Goal: Task Accomplishment & Management: Manage account settings

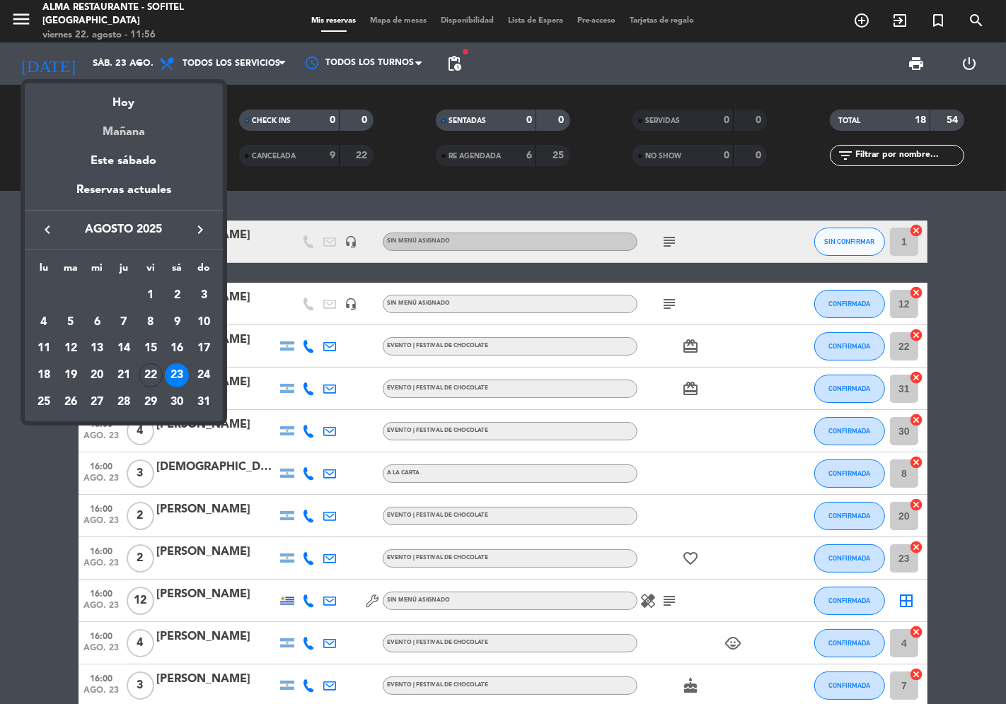
scroll to position [314, 0]
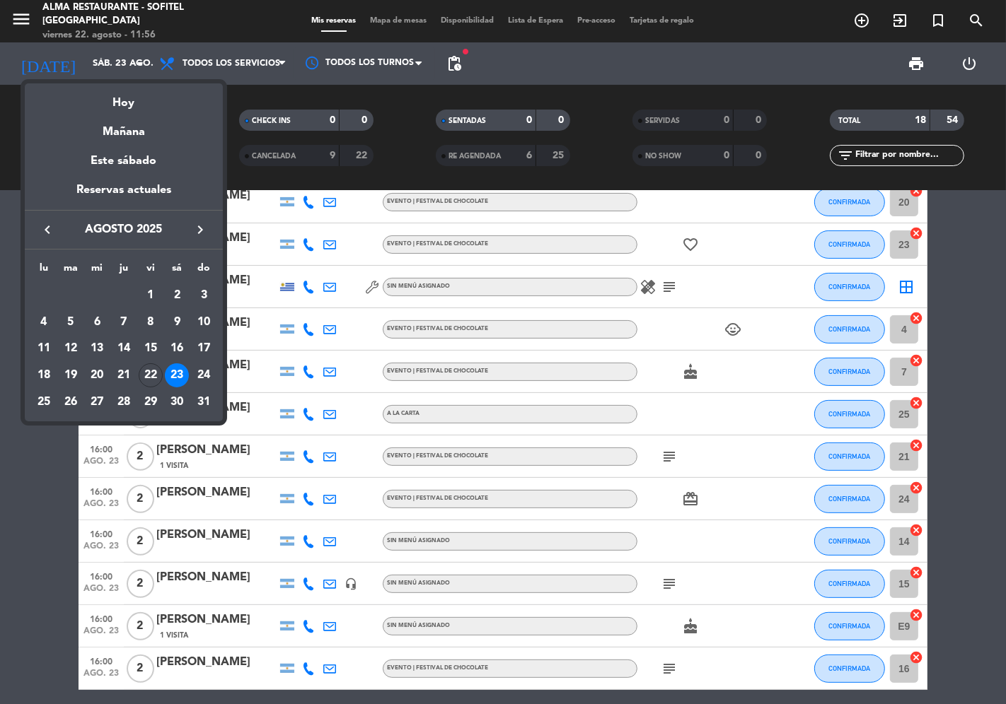
click at [202, 235] on icon "keyboard_arrow_right" at bounding box center [200, 229] width 17 height 17
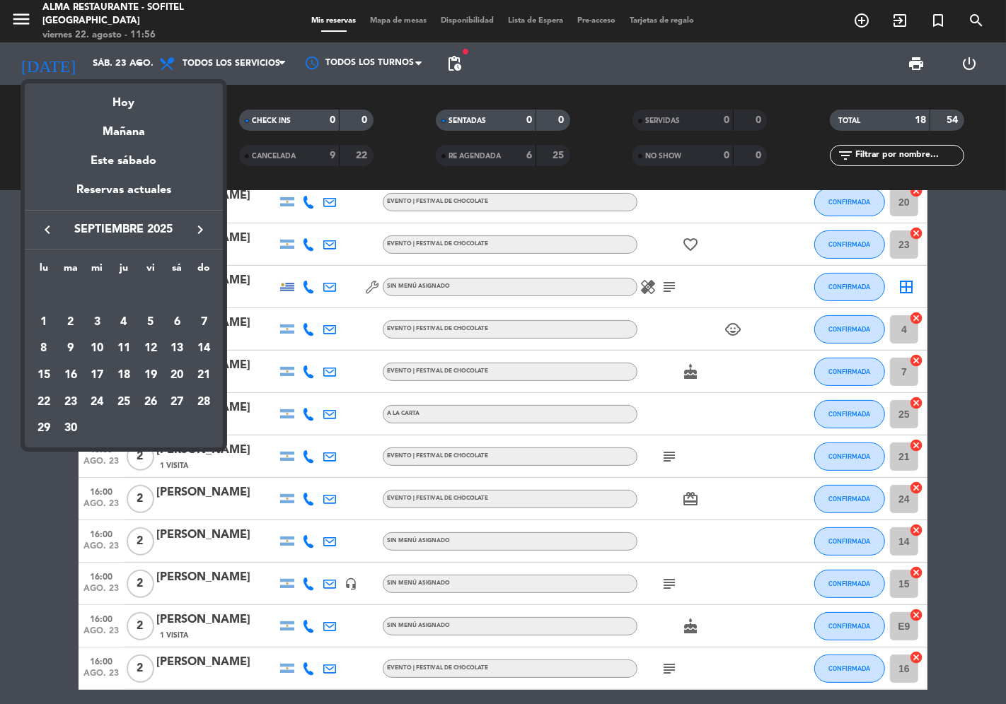
click at [202, 235] on icon "keyboard_arrow_right" at bounding box center [200, 229] width 17 height 17
click at [153, 324] on div "3" at bounding box center [151, 322] width 24 height 24
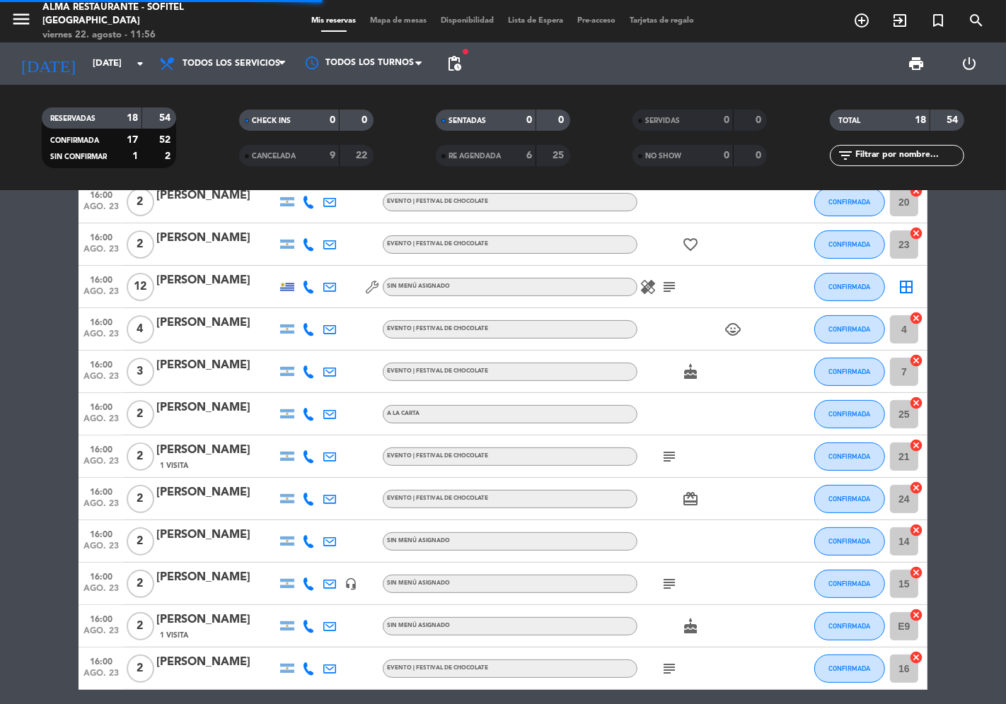
scroll to position [0, 0]
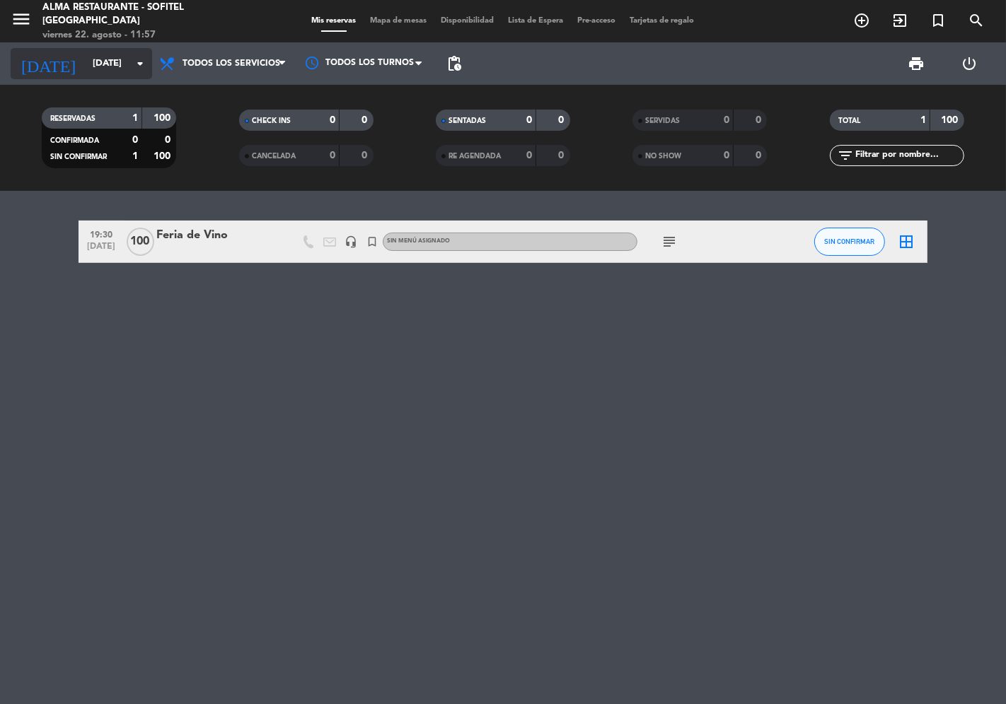
click at [103, 66] on input "[DATE]" at bounding box center [147, 63] width 123 height 25
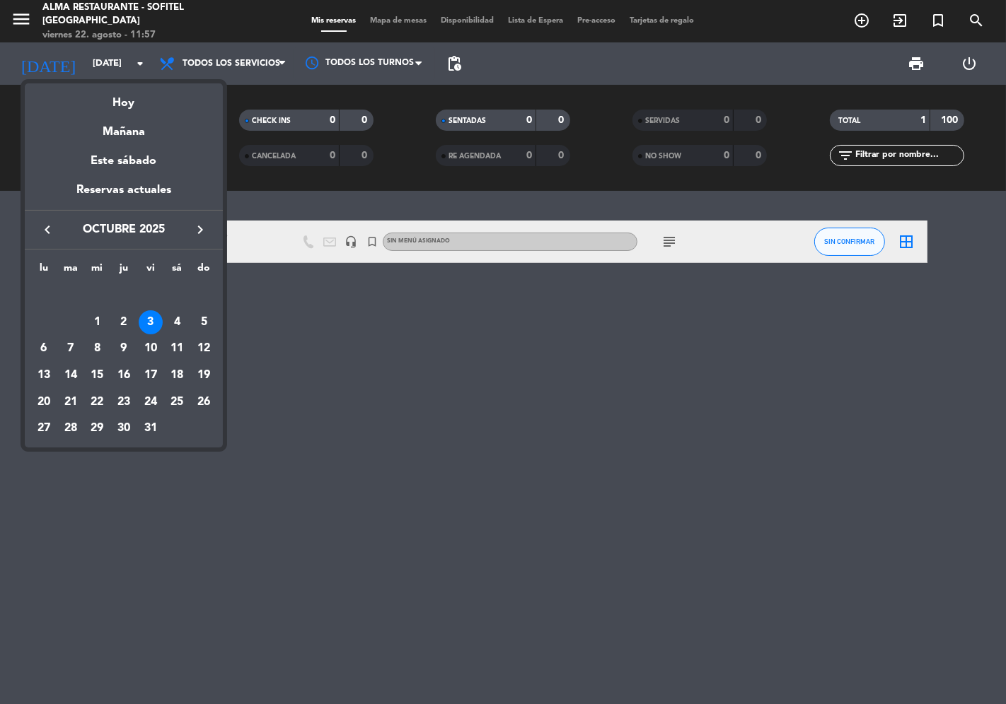
click at [117, 106] on div "Hoy" at bounding box center [124, 97] width 198 height 29
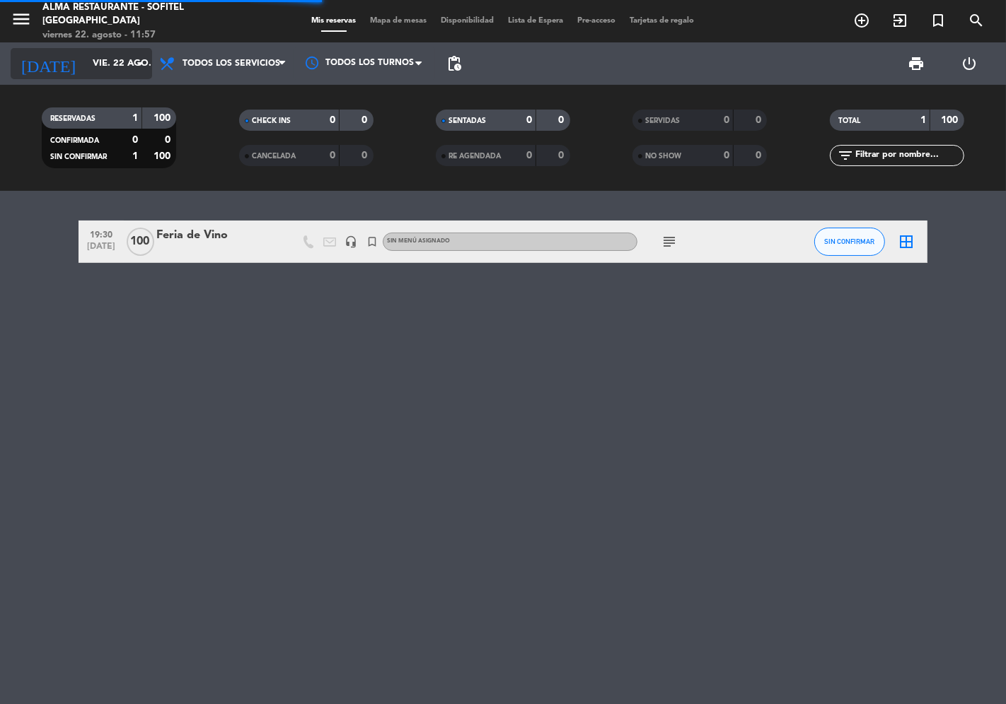
click at [86, 65] on input "vie. 22 ago." at bounding box center [147, 63] width 123 height 25
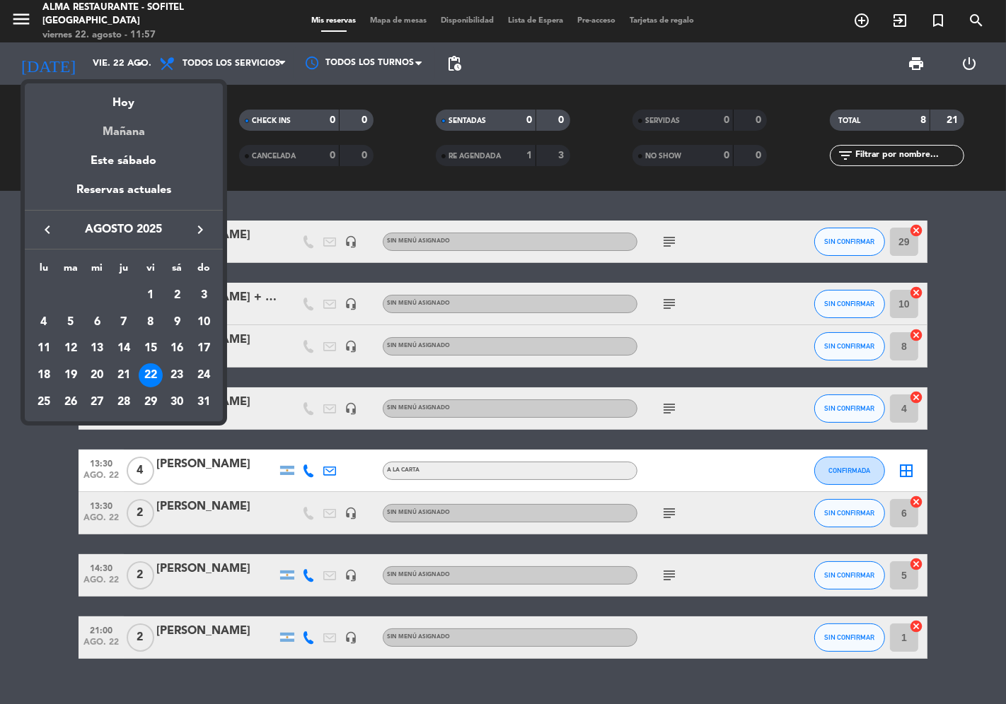
click at [132, 138] on div "Mañana" at bounding box center [124, 126] width 198 height 29
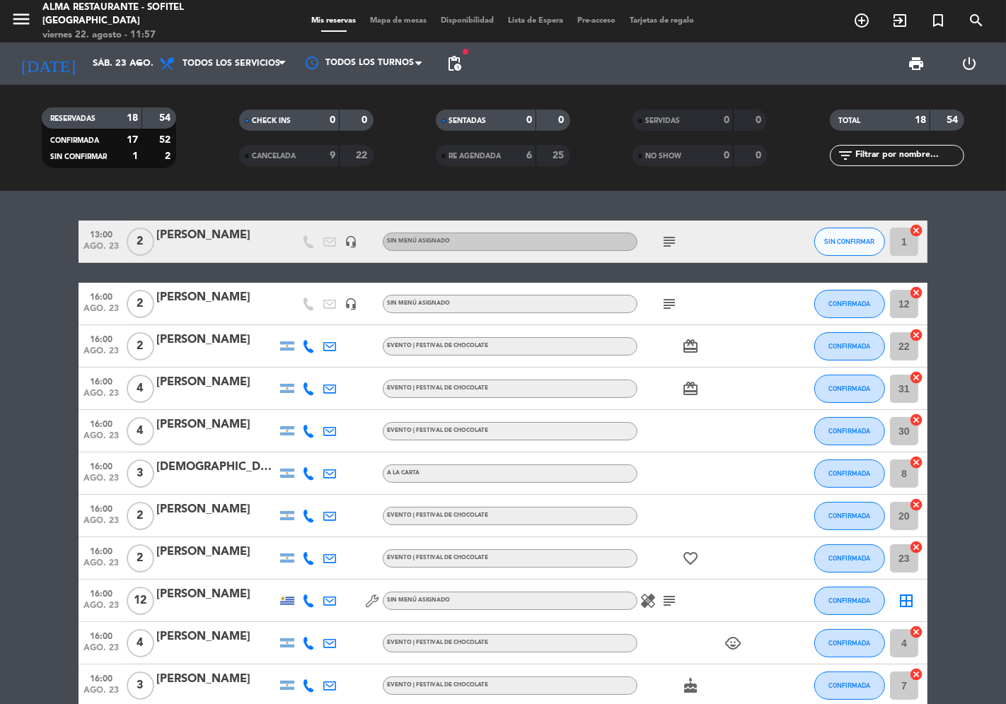
click at [191, 301] on div "[PERSON_NAME]" at bounding box center [216, 298] width 120 height 18
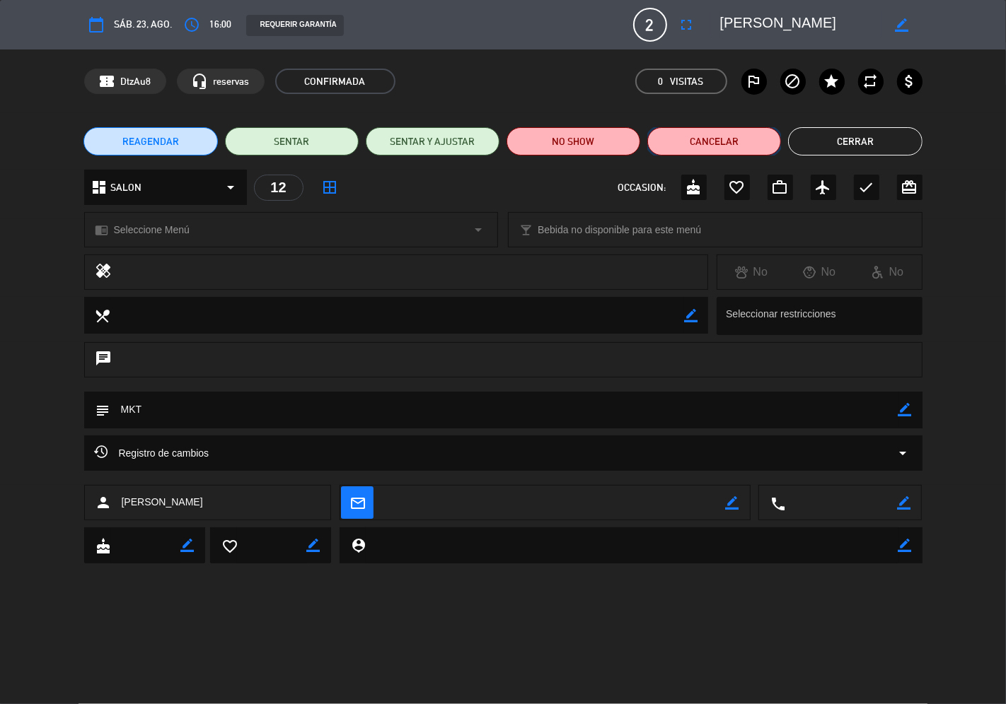
click at [733, 147] on button "Cancelar" at bounding box center [714, 141] width 134 height 28
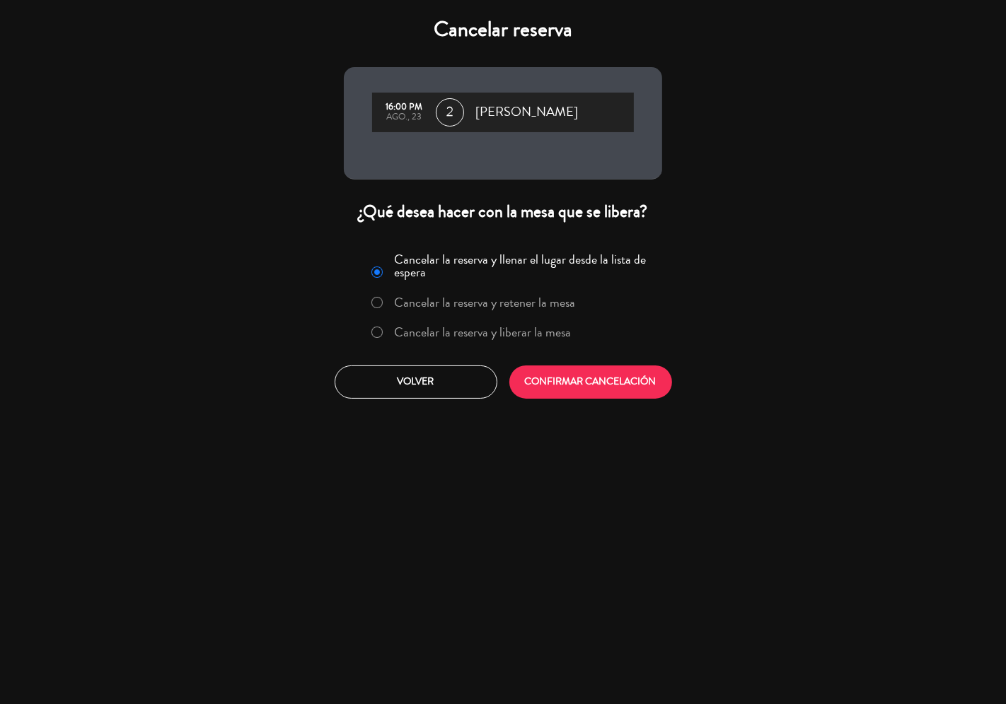
drag, startPoint x: 553, startPoint y: 327, endPoint x: 555, endPoint y: 349, distance: 21.3
click at [553, 328] on label "Cancelar la reserva y liberar la mesa" at bounding box center [483, 332] width 177 height 13
click at [564, 383] on button "CONFIRMAR CANCELACIÓN" at bounding box center [590, 382] width 163 height 33
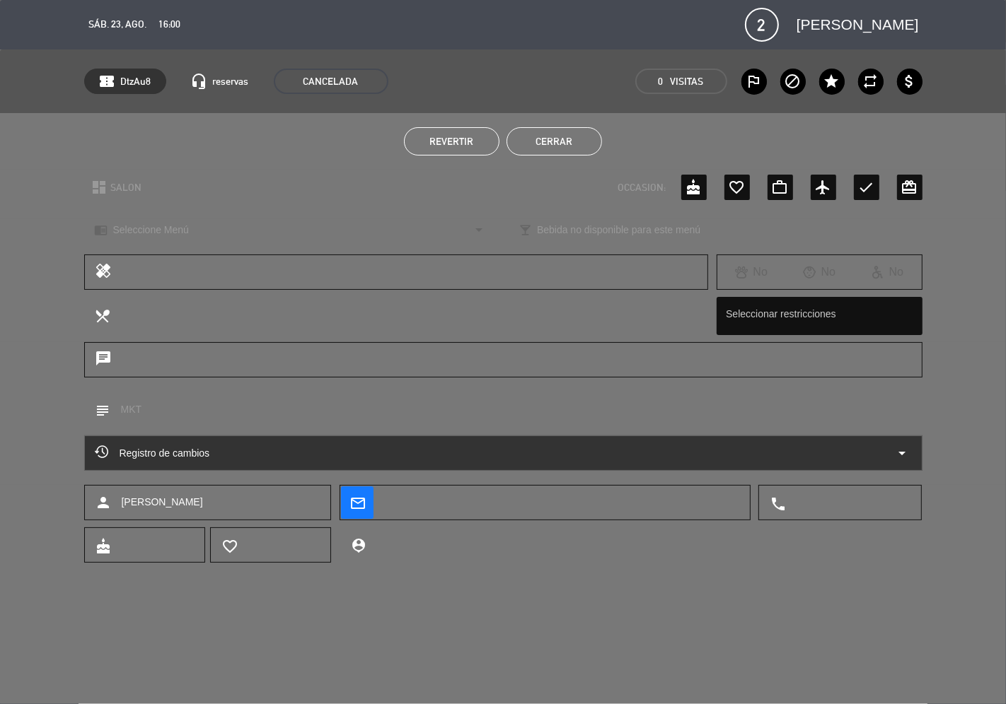
click at [569, 146] on button "Cerrar" at bounding box center [553, 141] width 95 height 28
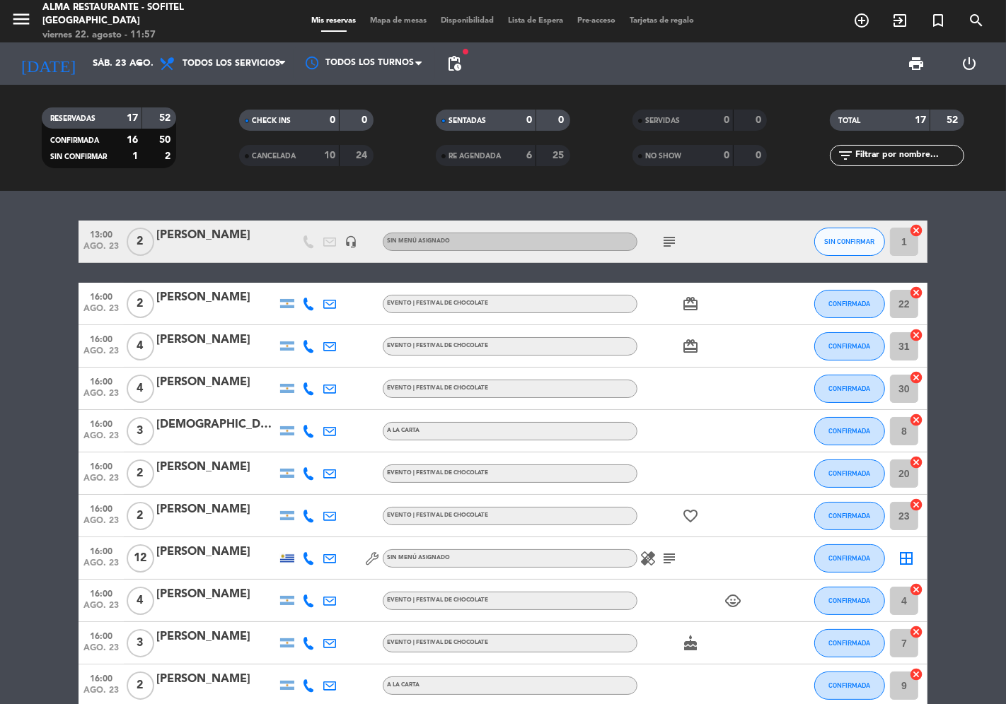
click at [669, 243] on icon "subject" at bounding box center [669, 241] width 17 height 17
click at [456, 61] on span "pending_actions" at bounding box center [454, 63] width 17 height 17
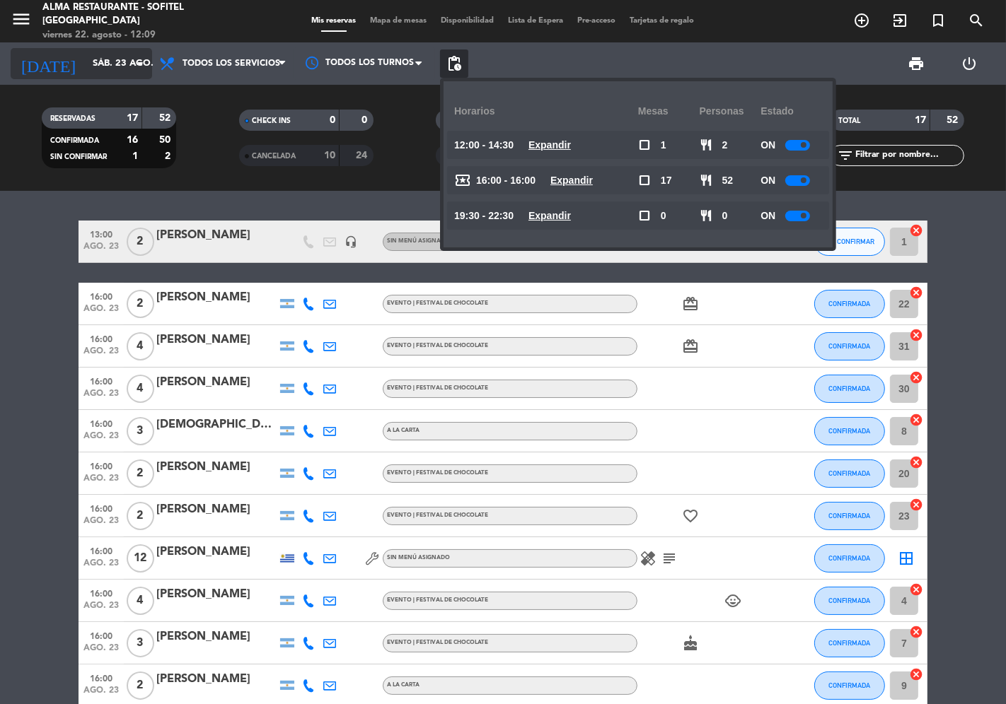
click at [103, 64] on input "sáb. 23 ago." at bounding box center [147, 63] width 123 height 25
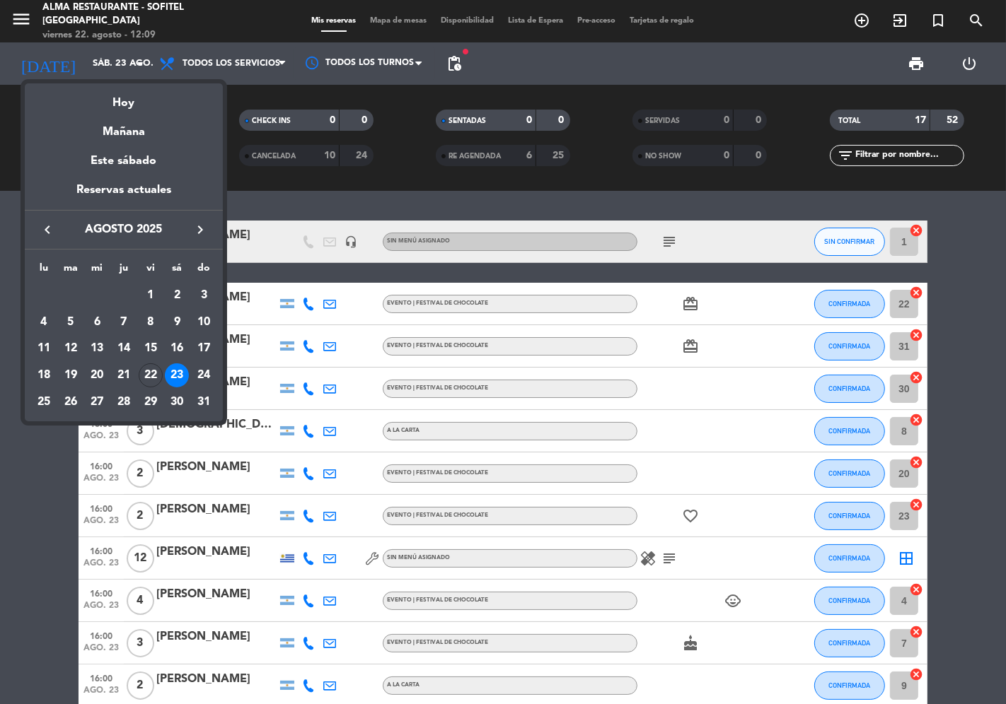
click at [178, 397] on div "30" at bounding box center [177, 402] width 24 height 24
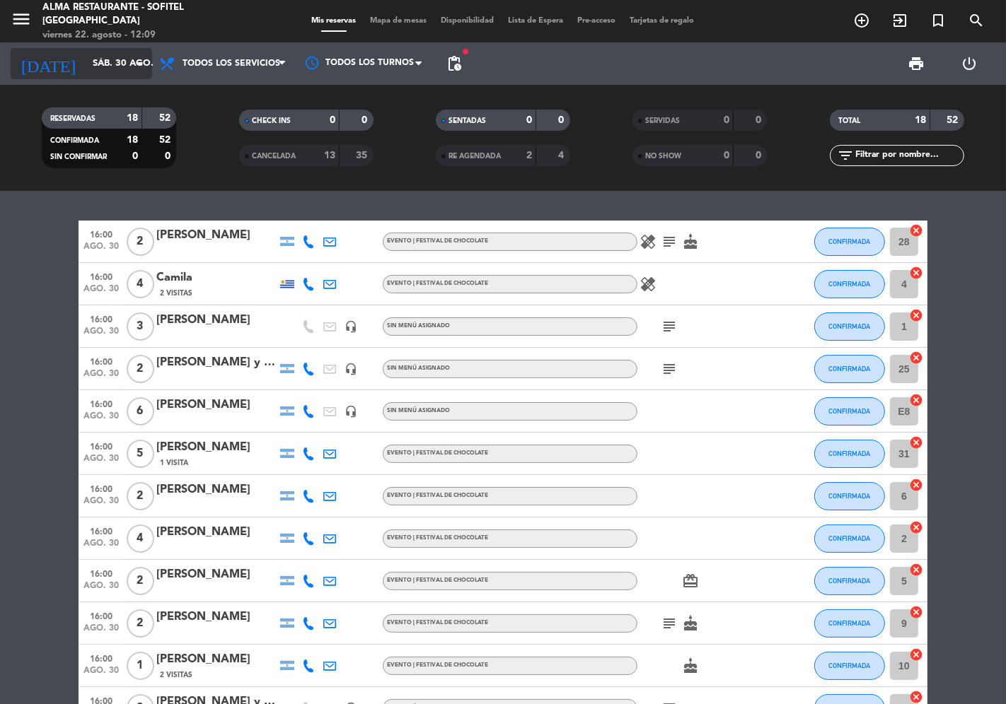
click at [101, 64] on input "sáb. 30 ago." at bounding box center [147, 63] width 123 height 25
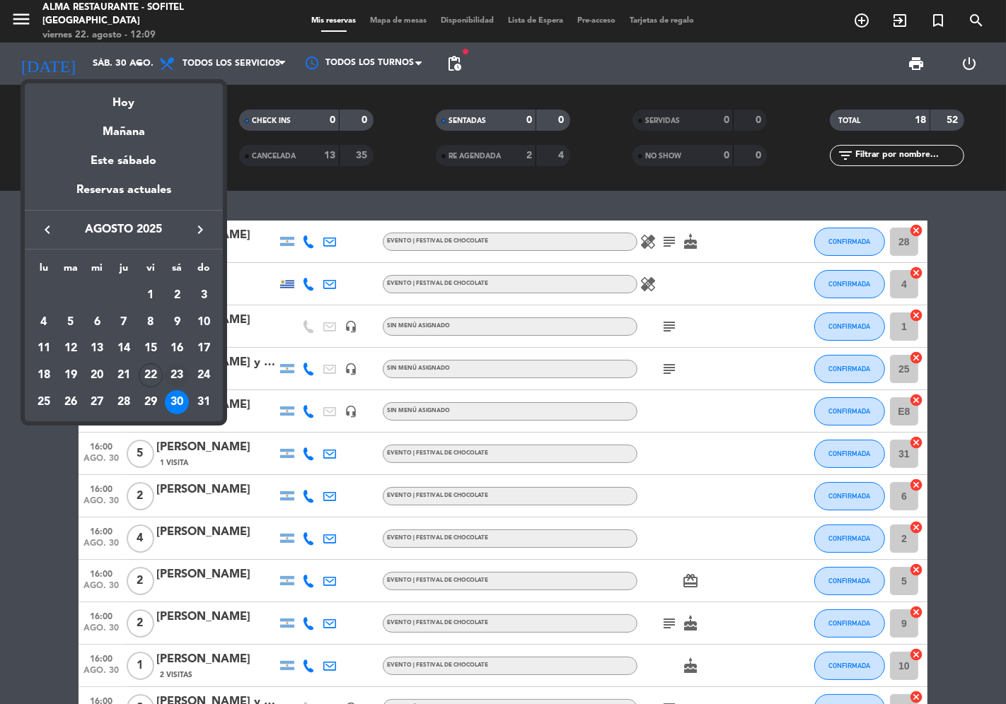
click at [172, 372] on div "23" at bounding box center [177, 376] width 24 height 24
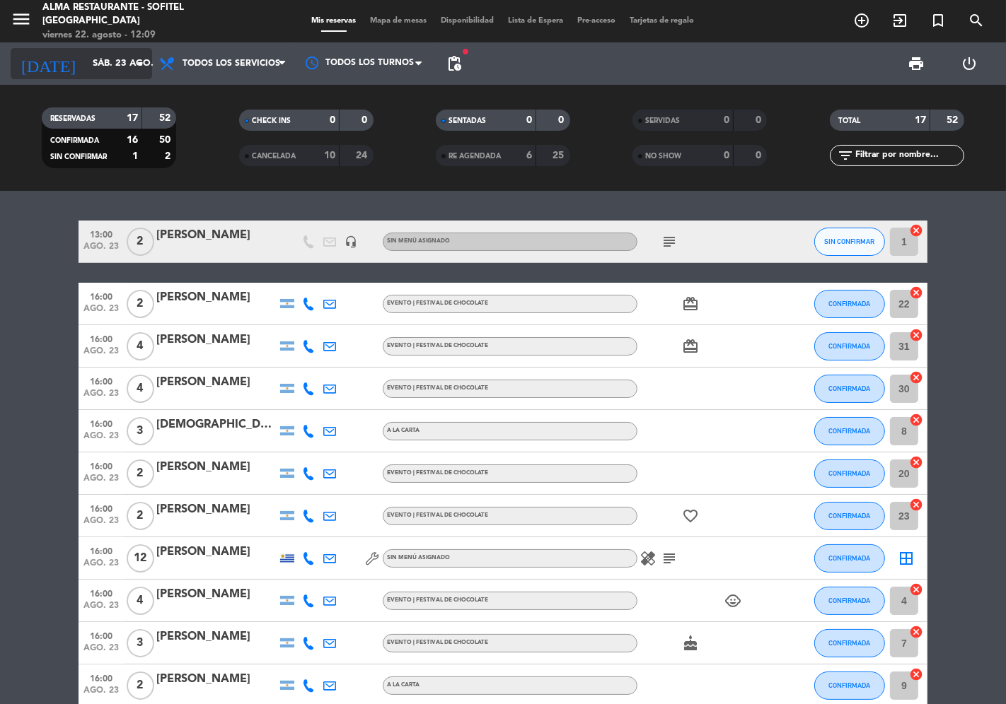
click at [86, 66] on input "sáb. 23 ago." at bounding box center [147, 63] width 123 height 25
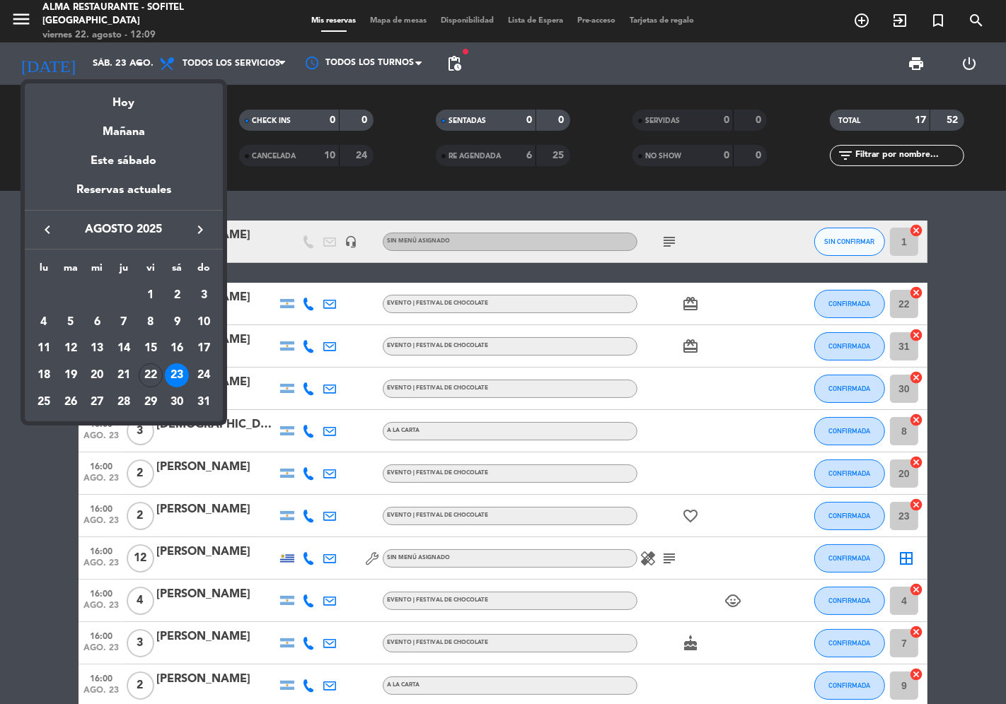
click at [68, 400] on div "26" at bounding box center [71, 402] width 24 height 24
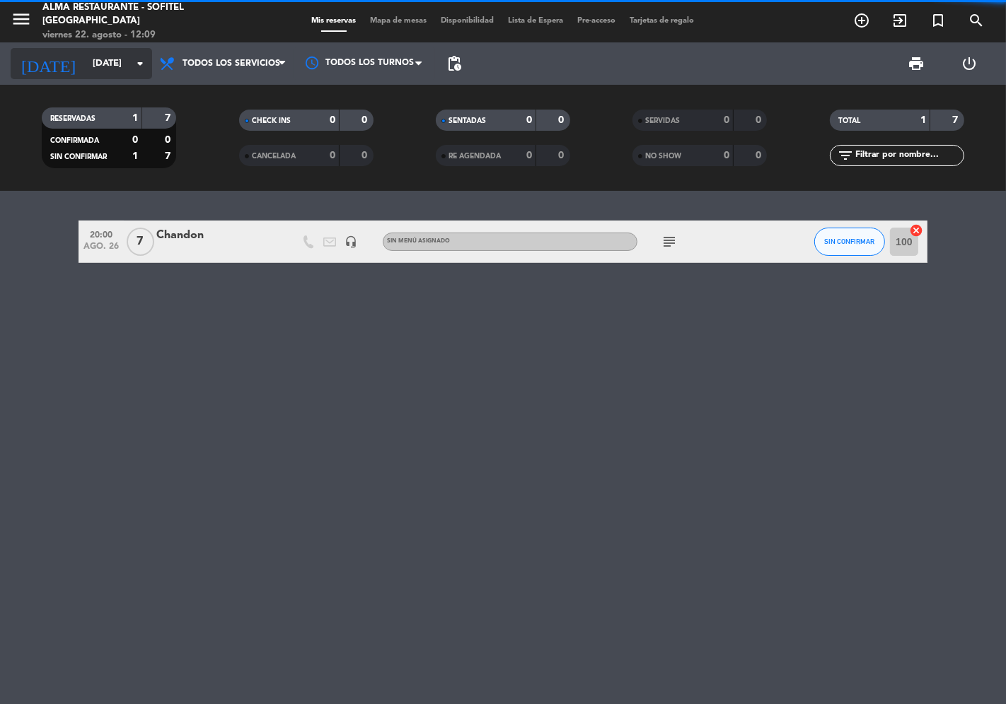
click at [90, 68] on input "[DATE]" at bounding box center [147, 63] width 123 height 25
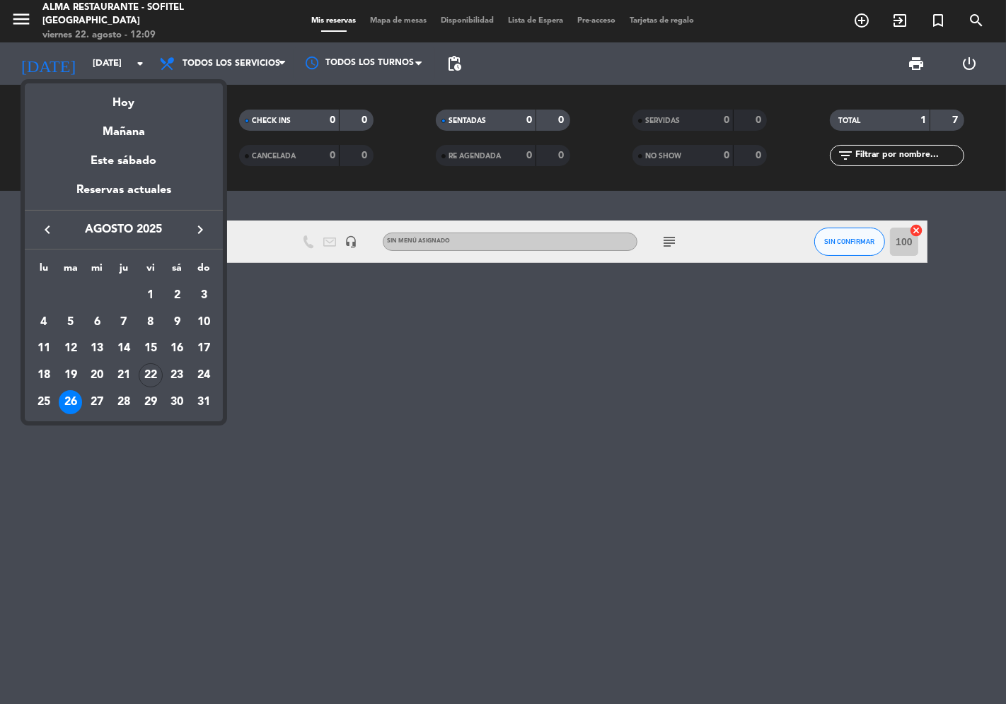
click at [43, 395] on div "25" at bounding box center [44, 402] width 24 height 24
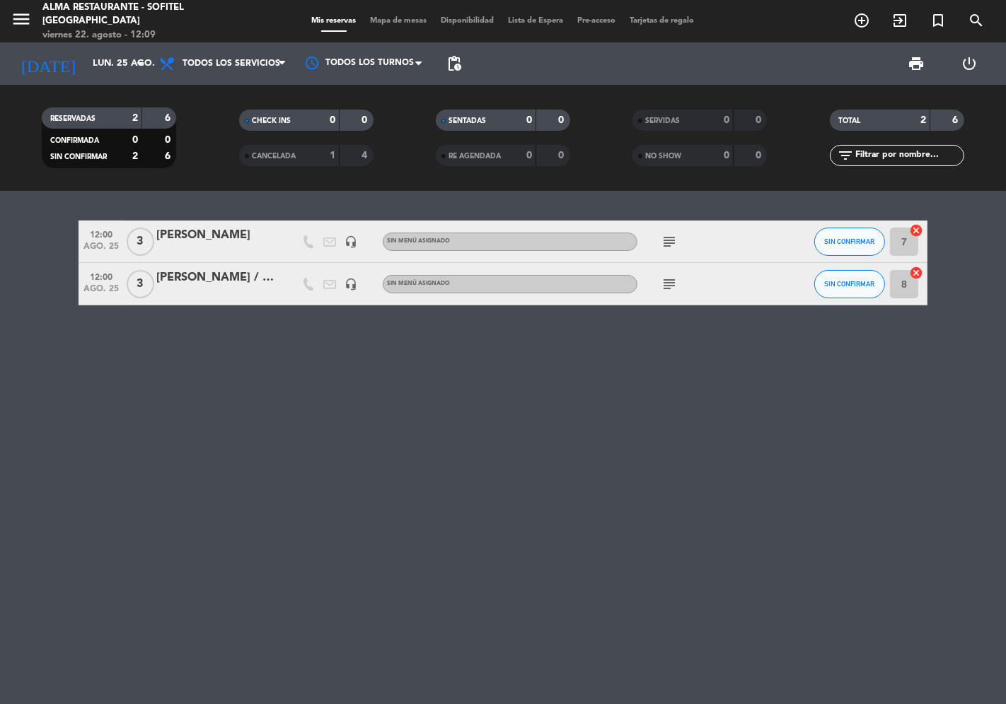
click at [663, 238] on icon "subject" at bounding box center [669, 241] width 17 height 17
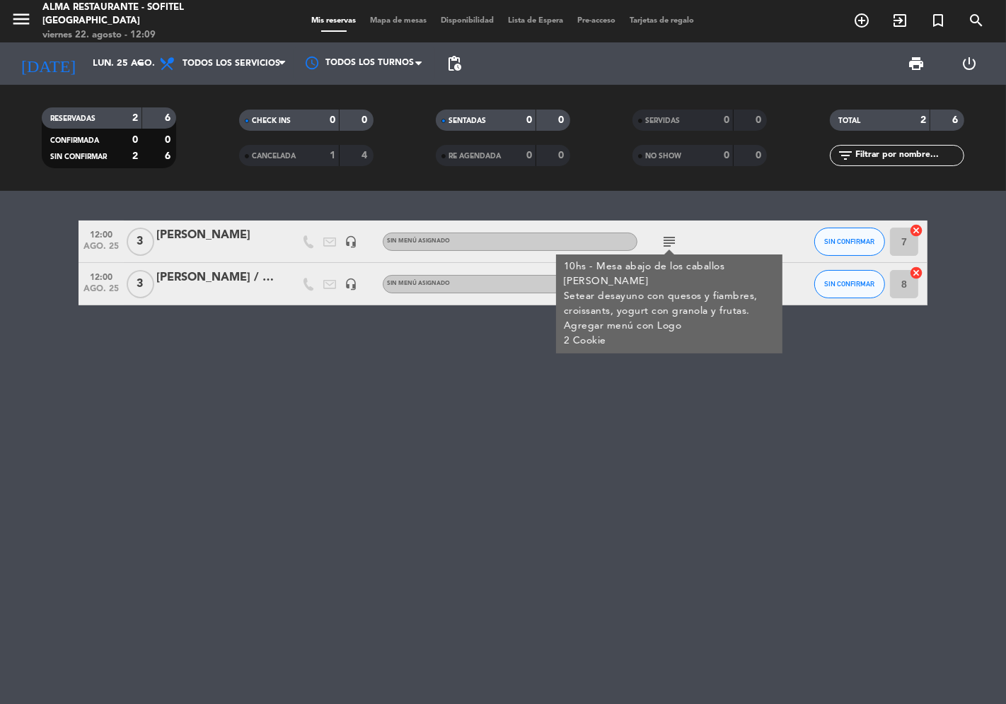
click at [538, 400] on div "12:00 [DATE] 3 [PERSON_NAME] headset_mic Sin menú asignado subject 10hs - Mesa …" at bounding box center [503, 447] width 1006 height 513
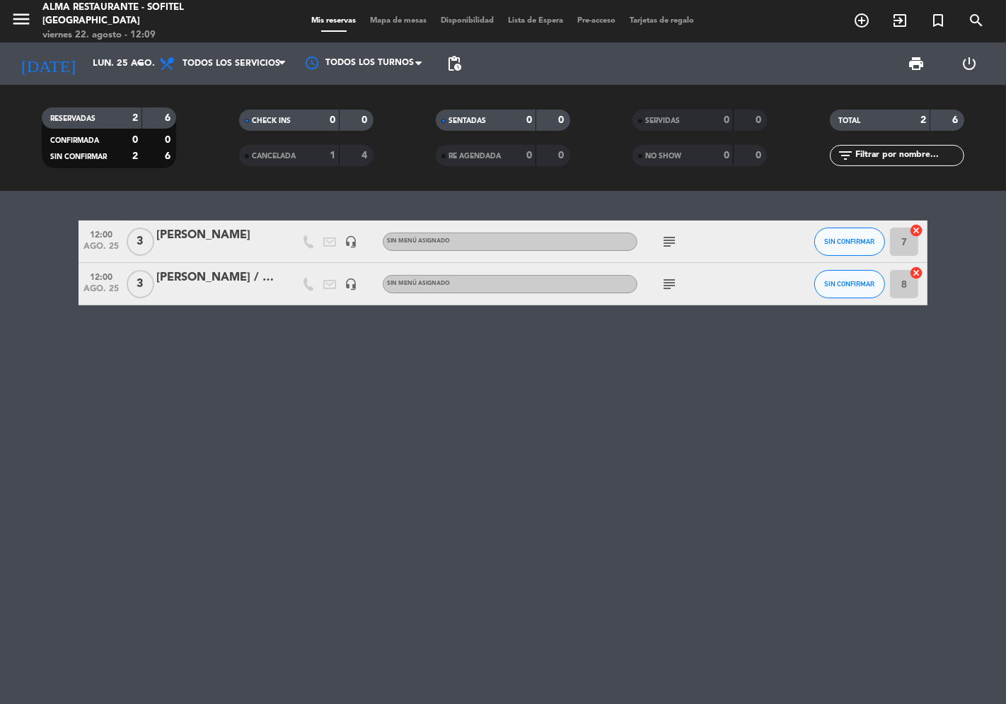
click at [675, 278] on icon "subject" at bounding box center [669, 284] width 17 height 17
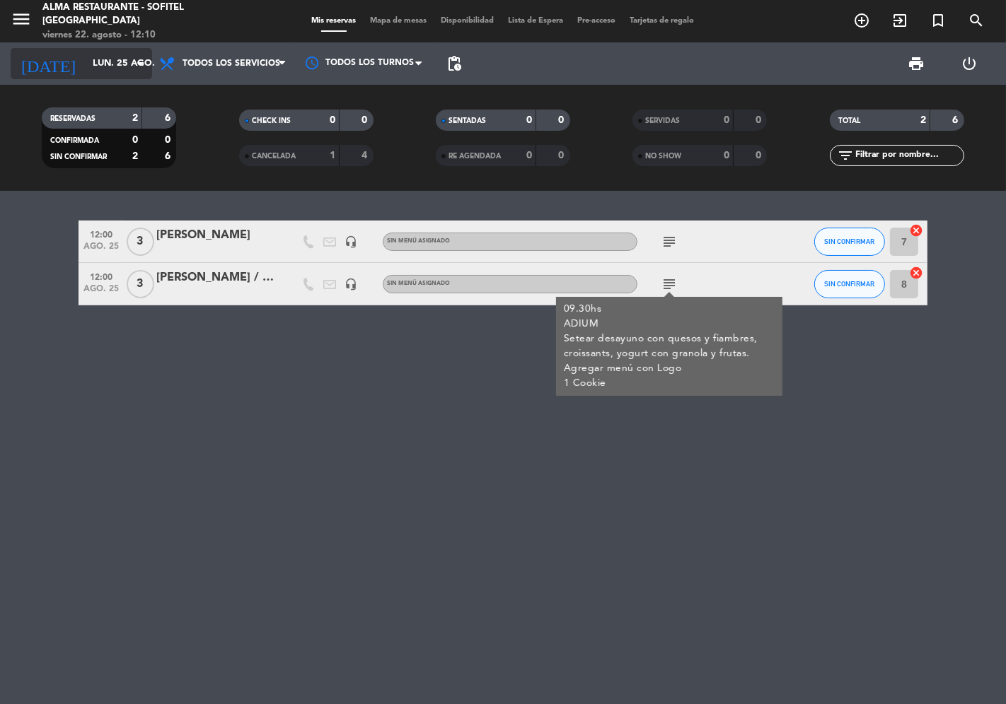
click at [86, 64] on input "lun. 25 ago." at bounding box center [147, 63] width 123 height 25
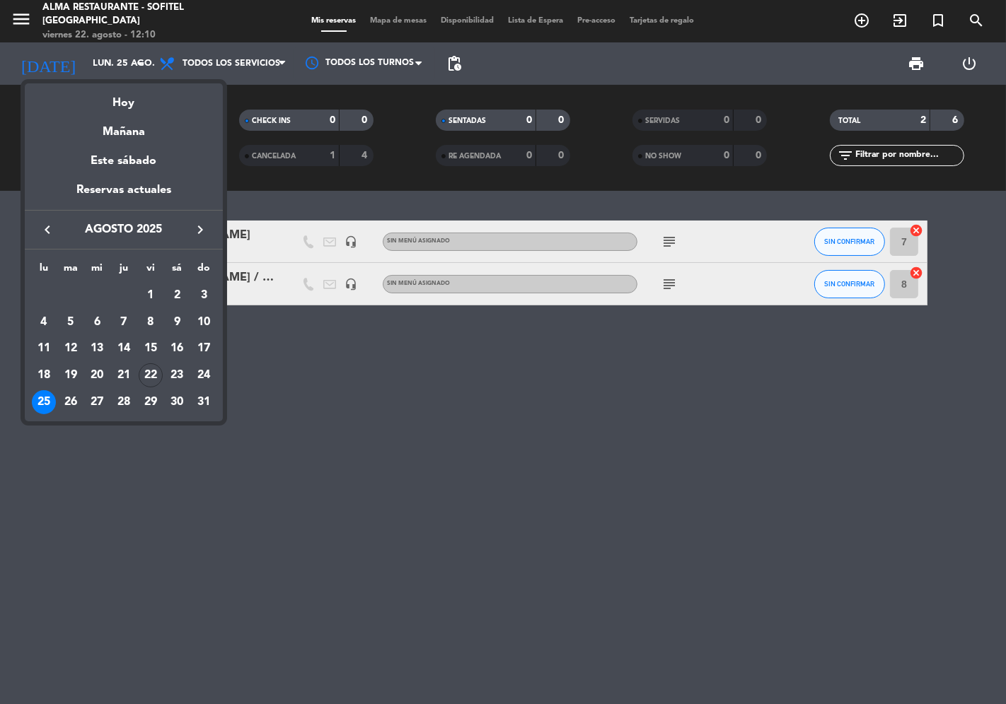
click at [65, 398] on div "26" at bounding box center [71, 402] width 24 height 24
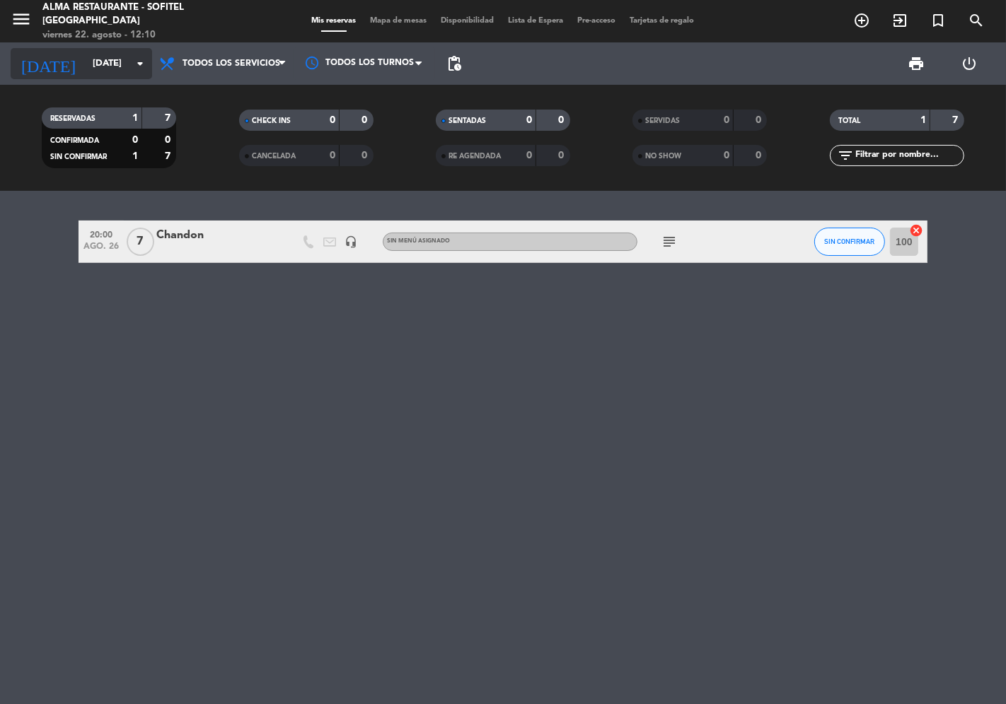
click at [86, 67] on input "[DATE]" at bounding box center [147, 63] width 123 height 25
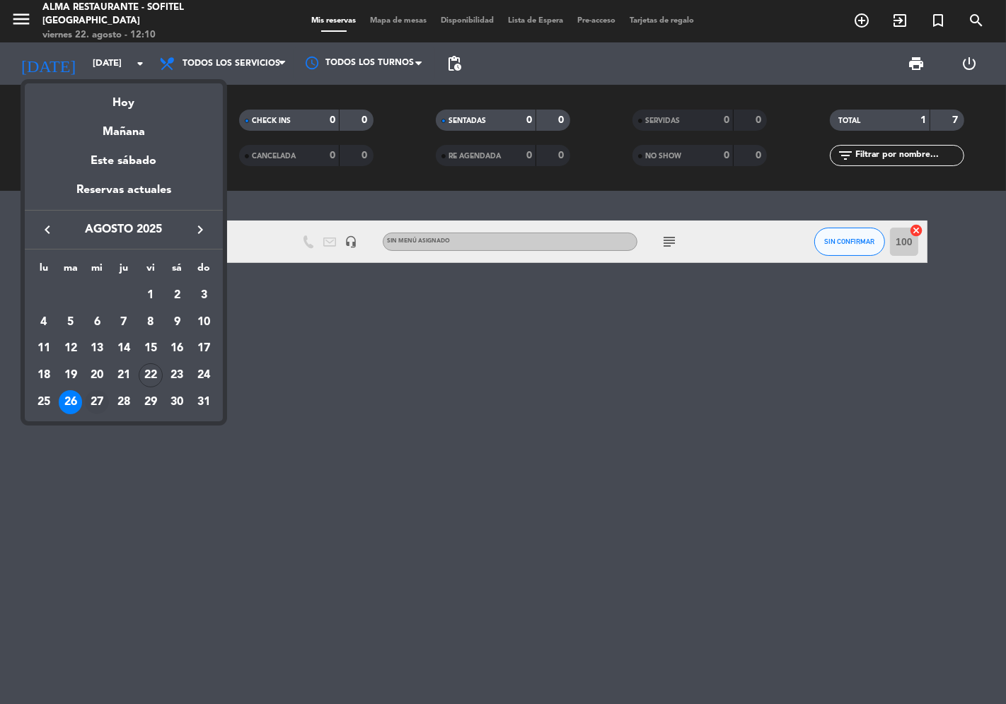
click at [100, 398] on div "27" at bounding box center [97, 402] width 24 height 24
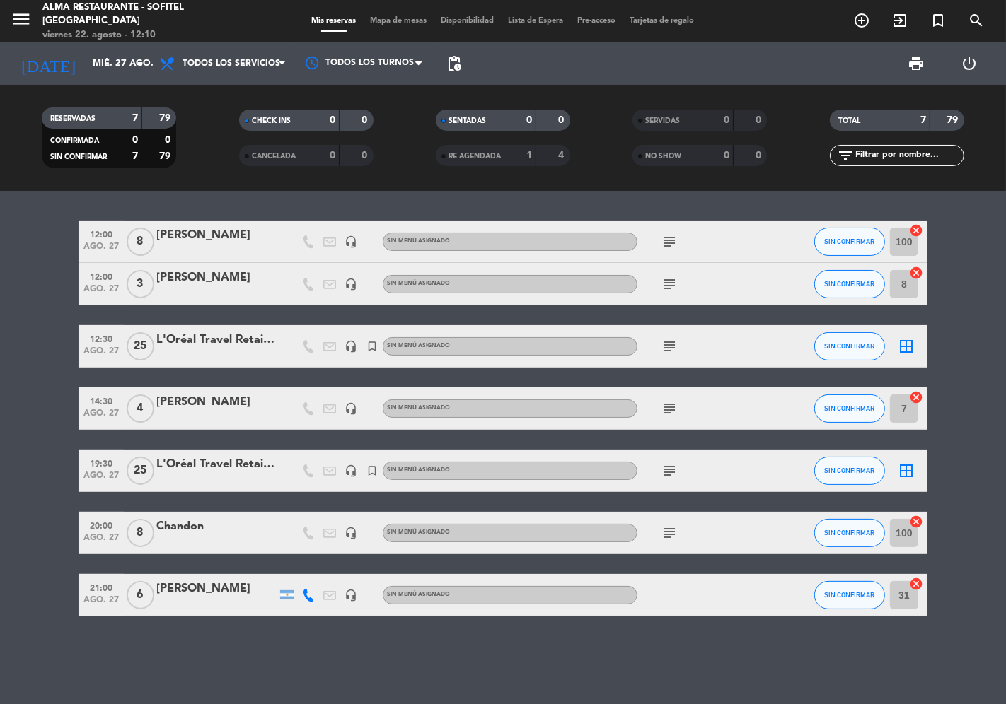
click at [679, 238] on span "subject" at bounding box center [668, 241] width 21 height 17
click at [669, 239] on icon "subject" at bounding box center [669, 241] width 17 height 17
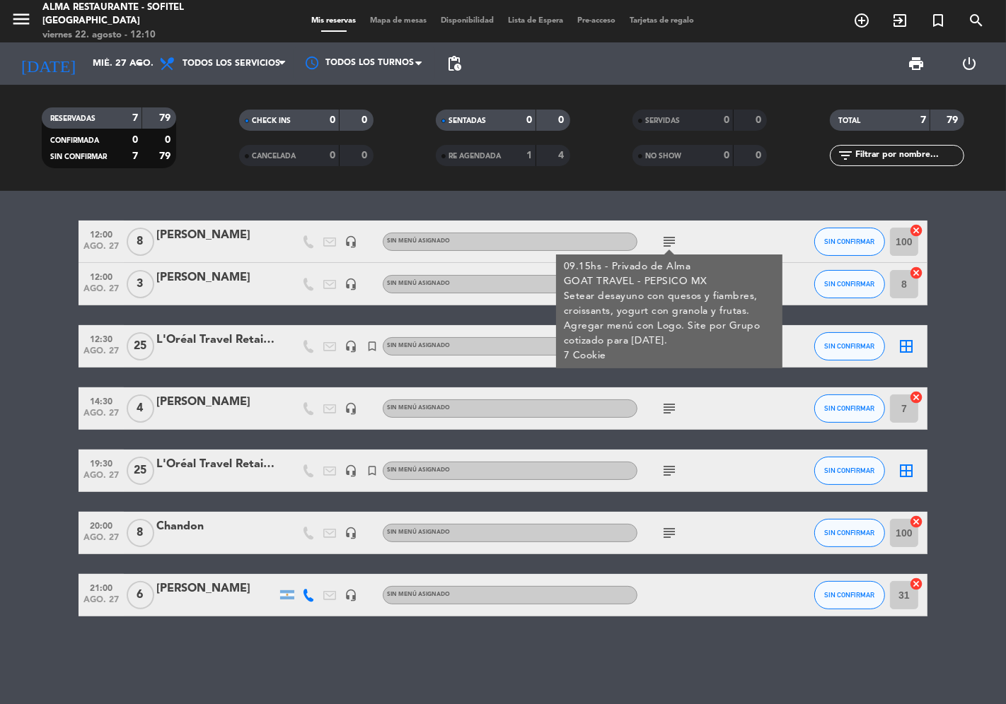
click at [28, 281] on bookings-row "12:00 [DATE] 8 [PERSON_NAME] headset_mic Sin menú asignado subject 09.15hs - Pr…" at bounding box center [503, 419] width 1006 height 396
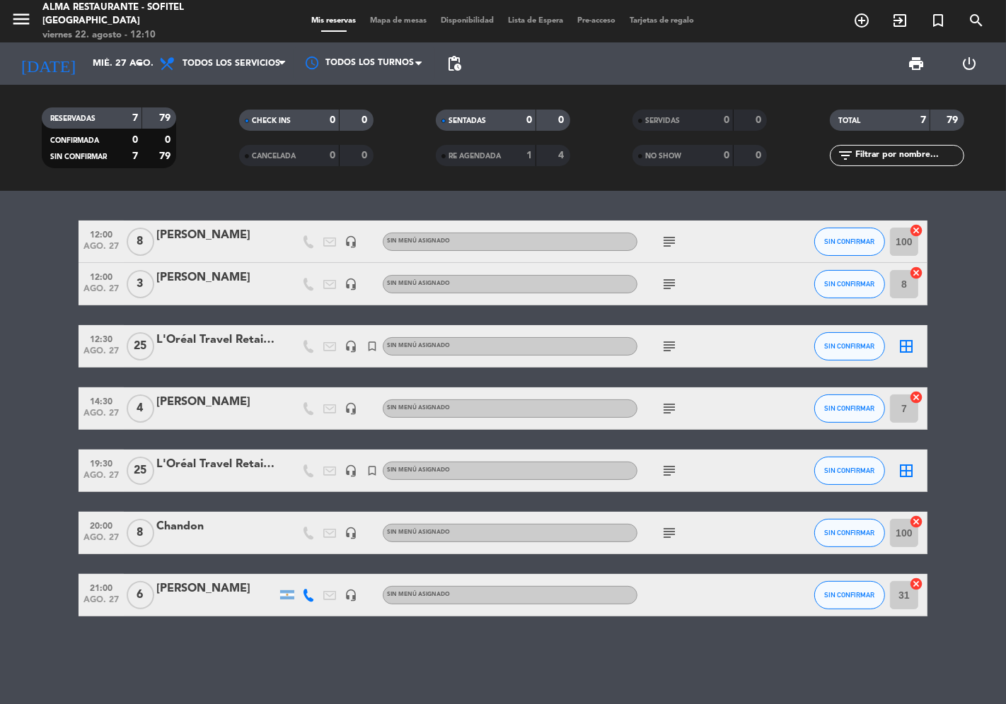
click at [676, 283] on icon "subject" at bounding box center [669, 284] width 17 height 17
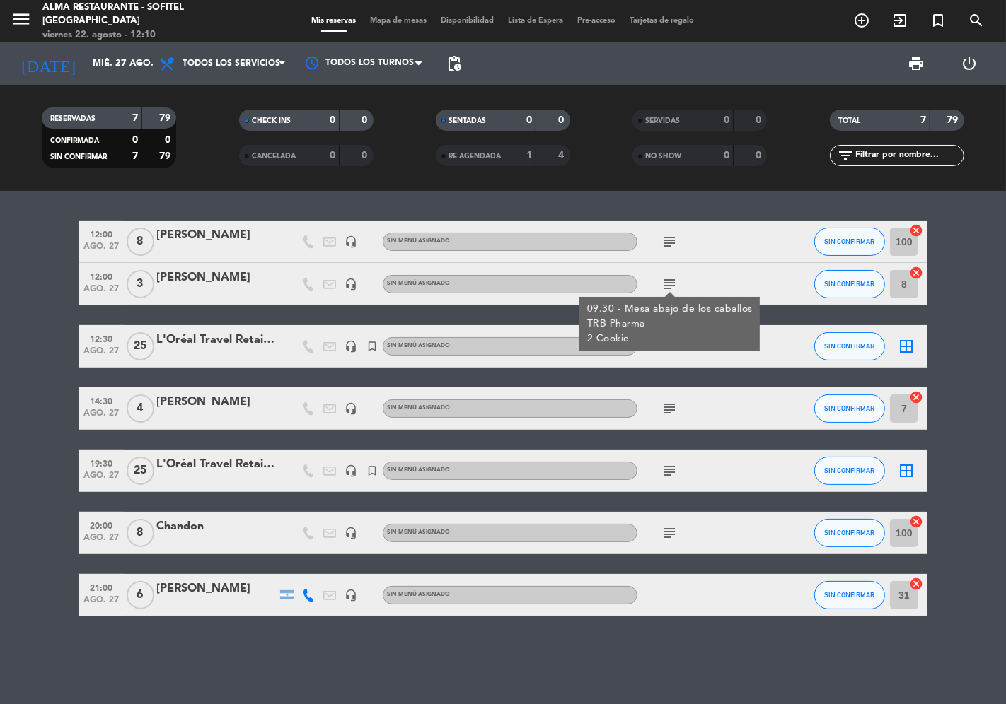
click at [0, 391] on bookings-row "12:00 [DATE] 8 [PERSON_NAME] headset_mic Sin menú asignado subject SIN CONFIRMA…" at bounding box center [503, 419] width 1006 height 396
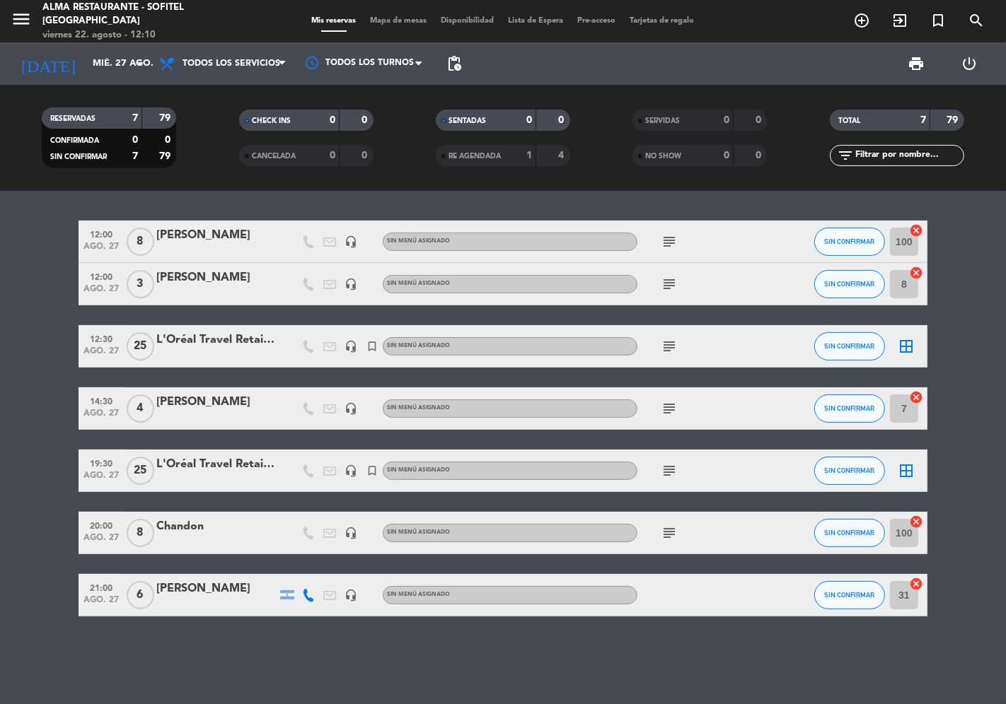
click at [673, 342] on icon "subject" at bounding box center [669, 346] width 17 height 17
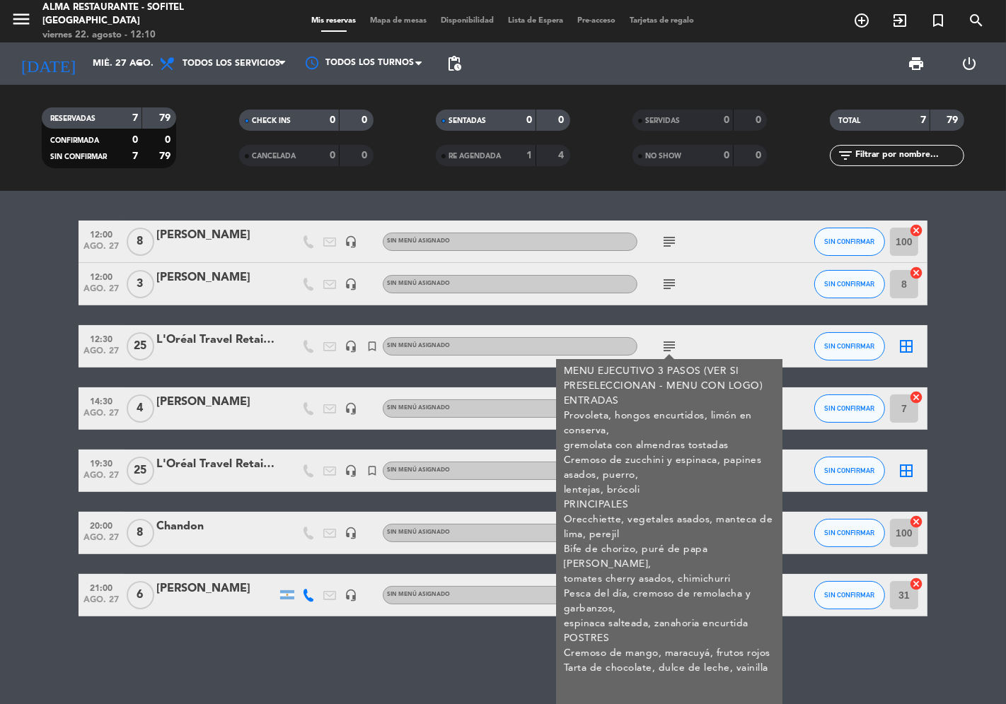
click at [13, 370] on bookings-row "12:00 [DATE] 8 [PERSON_NAME] headset_mic Sin menú asignado subject SIN CONFIRMA…" at bounding box center [503, 419] width 1006 height 396
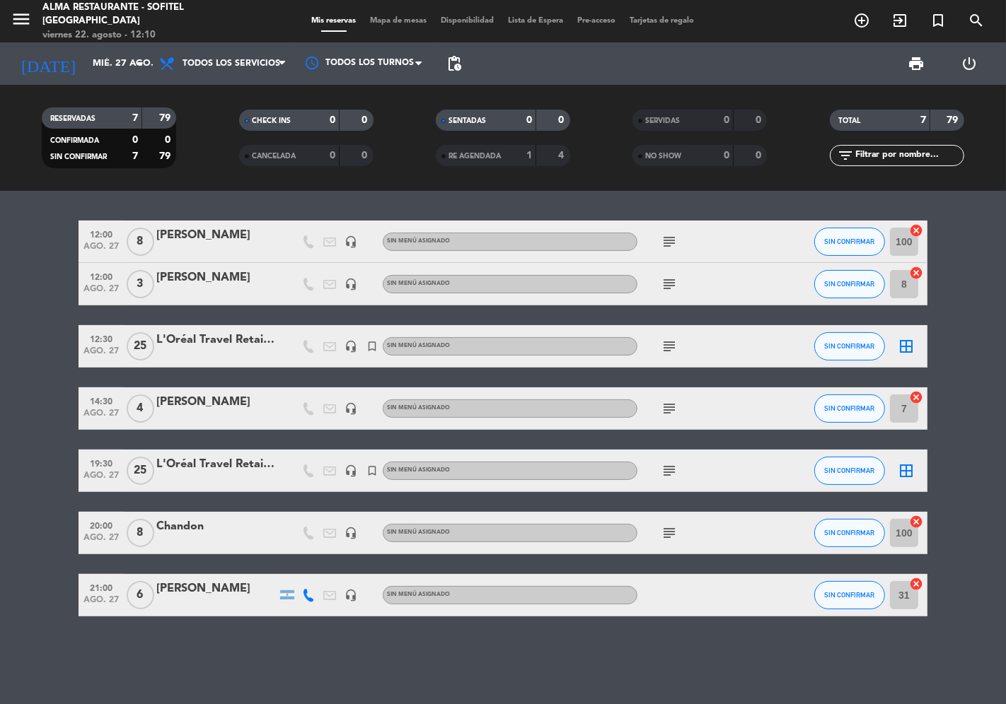
click at [663, 405] on icon "subject" at bounding box center [669, 408] width 17 height 17
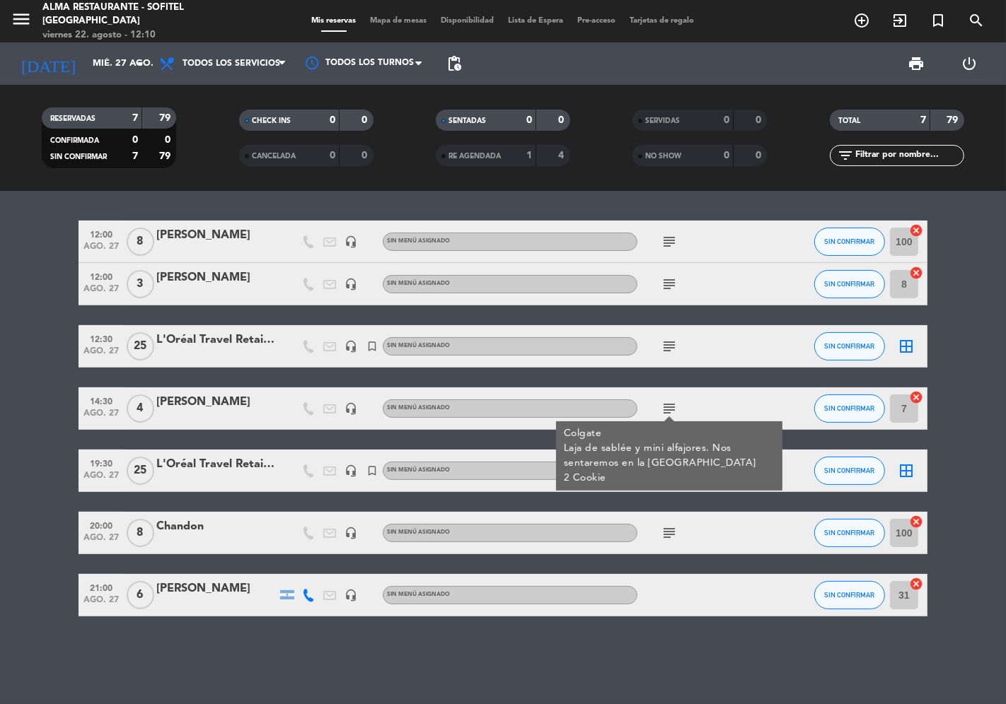
click at [5, 458] on bookings-row "12:00 [DATE] 8 [PERSON_NAME] headset_mic Sin menú asignado subject SIN CONFIRMA…" at bounding box center [503, 419] width 1006 height 396
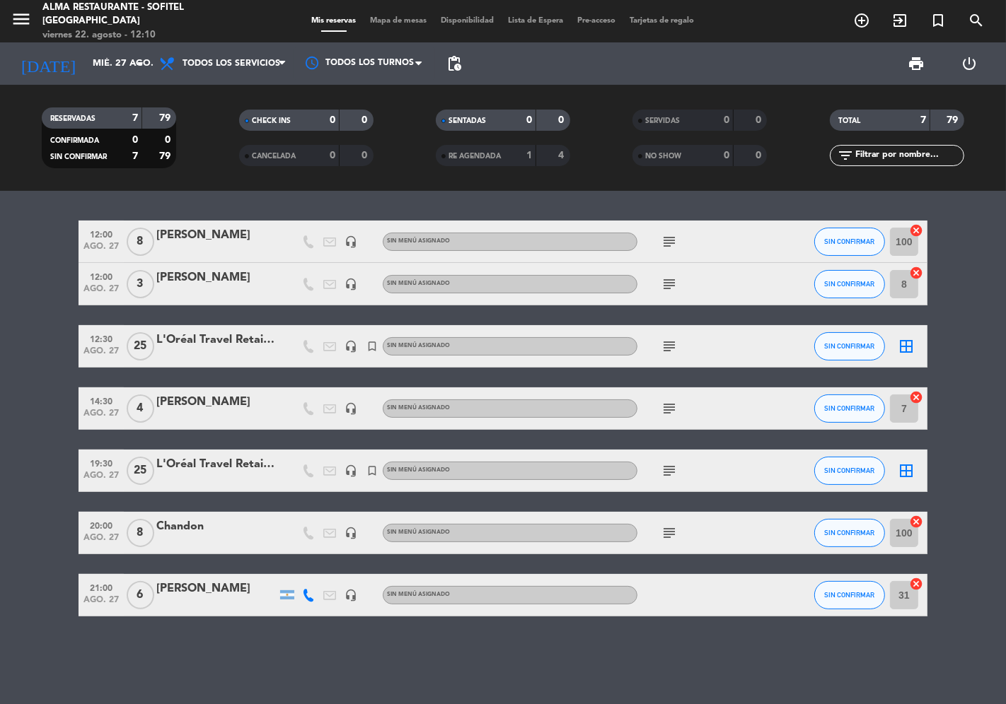
click at [675, 472] on icon "subject" at bounding box center [669, 471] width 17 height 17
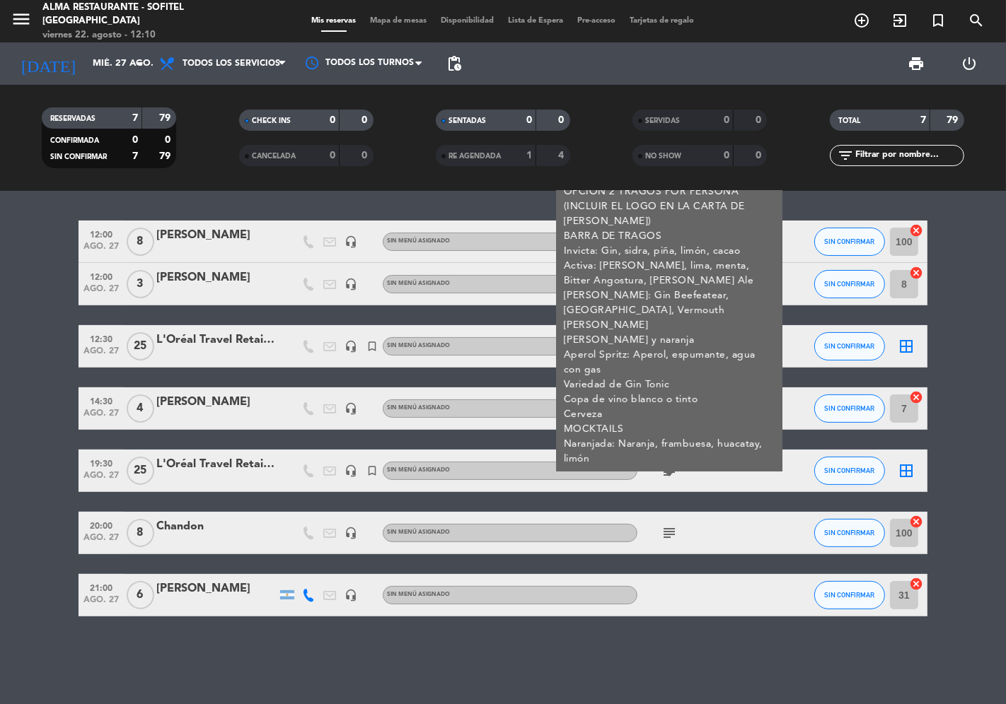
click at [19, 484] on bookings-row "12:00 [DATE] 8 [PERSON_NAME] headset_mic Sin menú asignado subject SIN CONFIRMA…" at bounding box center [503, 419] width 1006 height 396
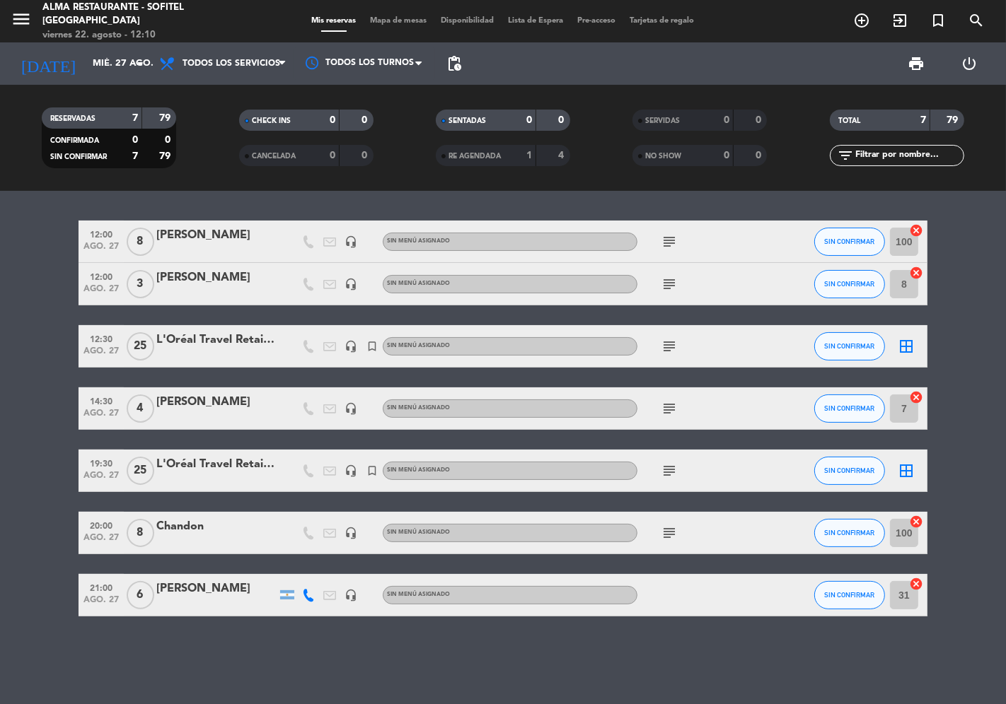
click at [674, 529] on icon "subject" at bounding box center [669, 533] width 17 height 17
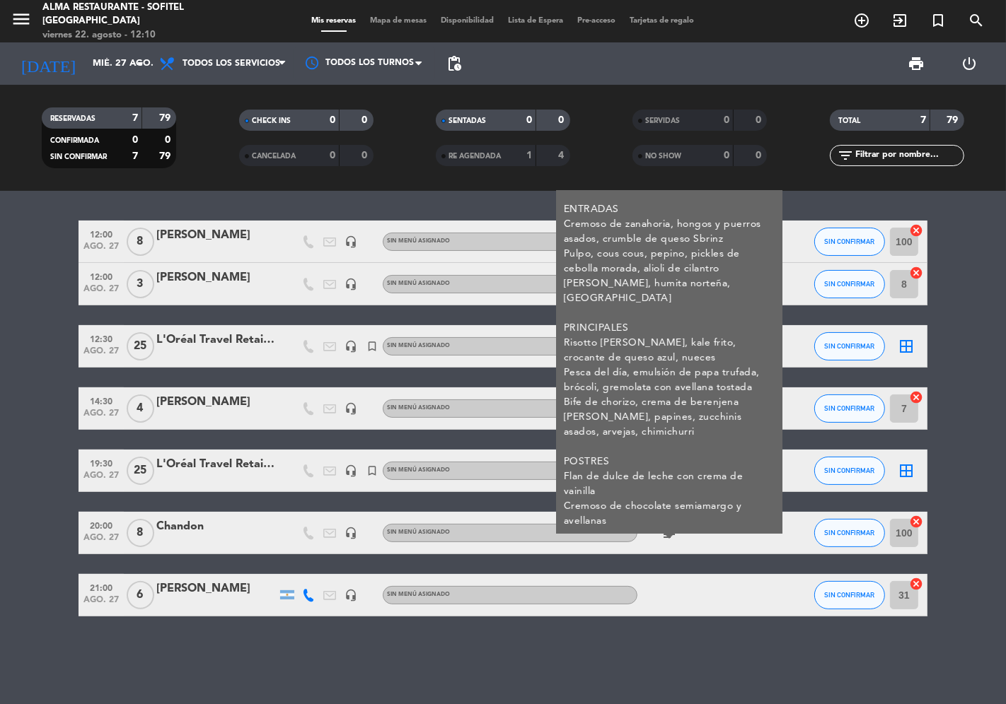
click at [47, 465] on bookings-row "12:00 [DATE] 8 [PERSON_NAME] headset_mic Sin menú asignado subject SIN CONFIRMA…" at bounding box center [503, 419] width 1006 height 396
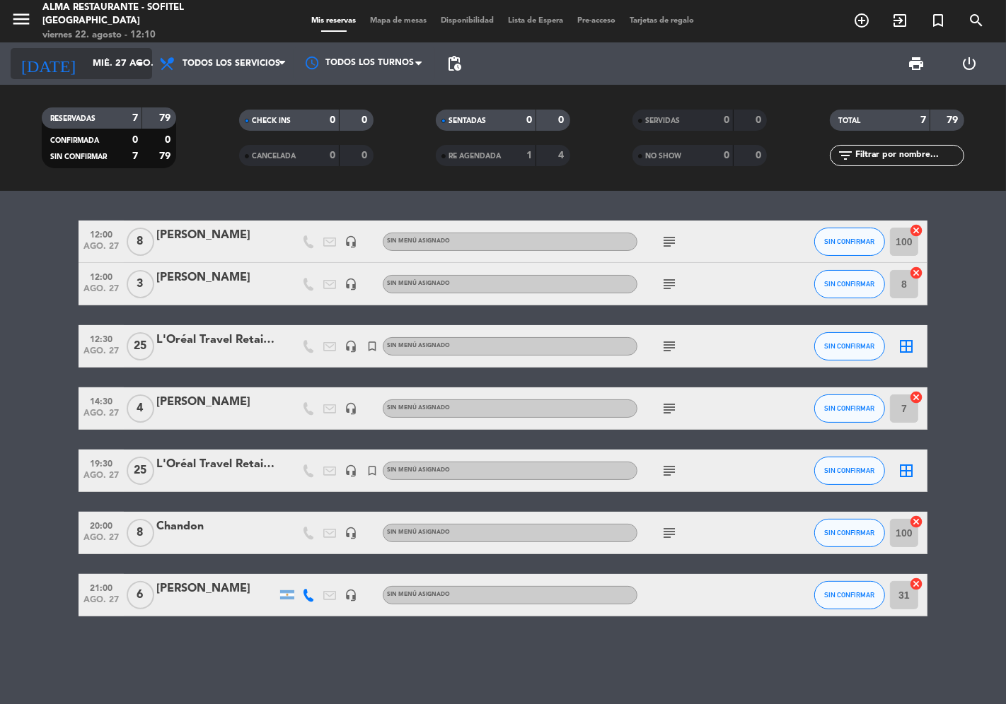
click at [88, 64] on input "mié. 27 ago." at bounding box center [147, 63] width 123 height 25
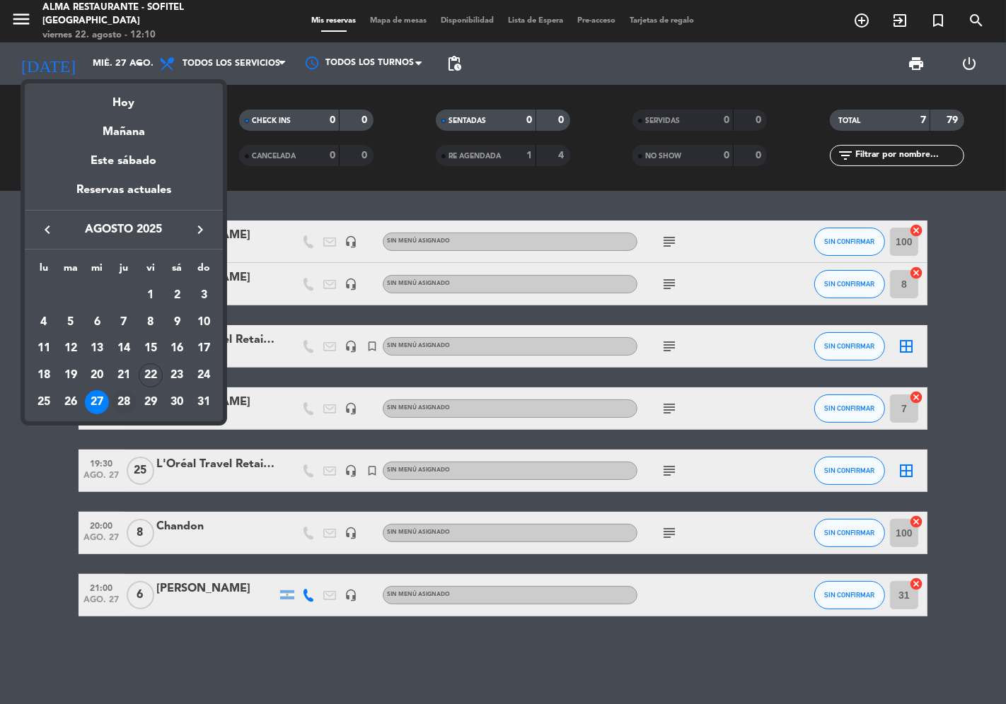
click at [121, 401] on div "28" at bounding box center [124, 402] width 24 height 24
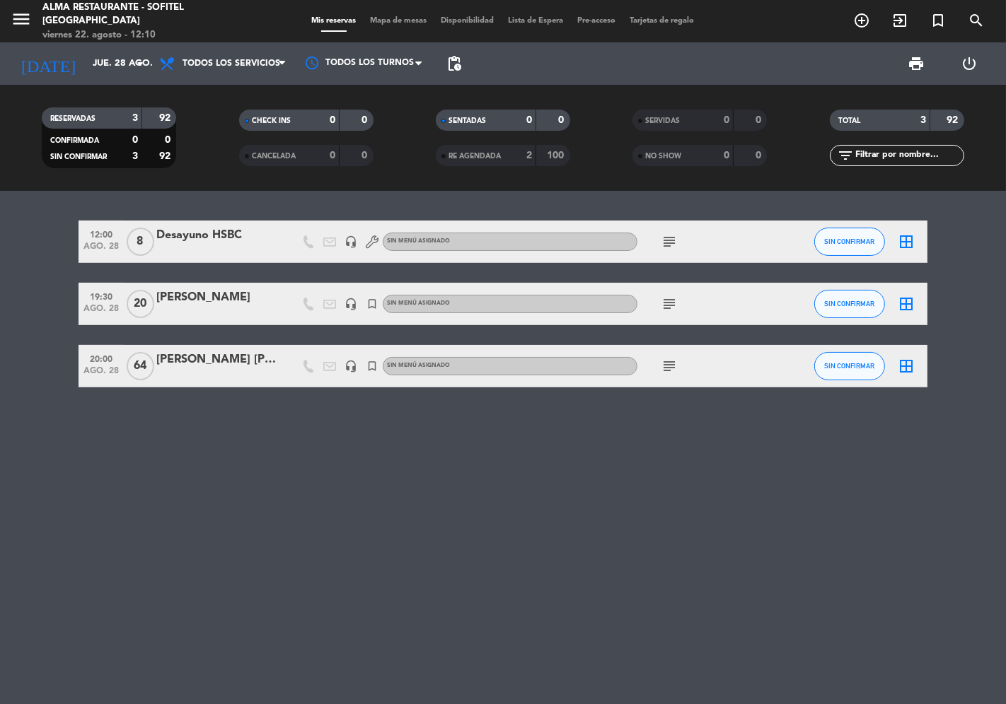
click at [670, 240] on icon "subject" at bounding box center [669, 241] width 17 height 17
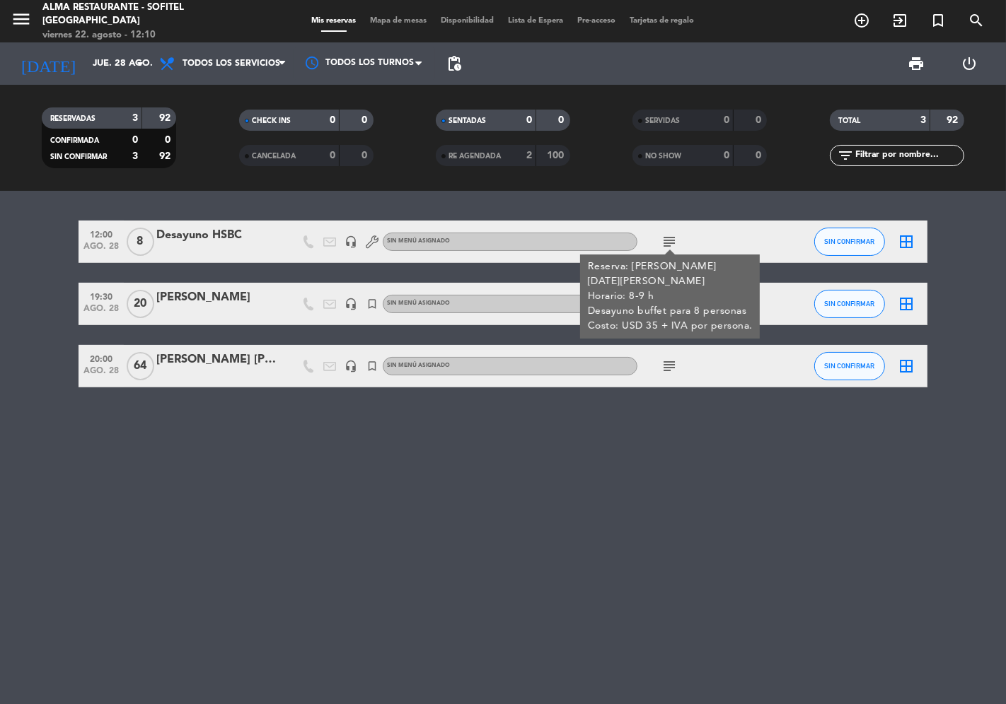
click at [507, 433] on div "12:00 [DATE] 8 Desayuno HSBC headset_mic Sin menú asignado subject Reserva: [PE…" at bounding box center [503, 447] width 1006 height 513
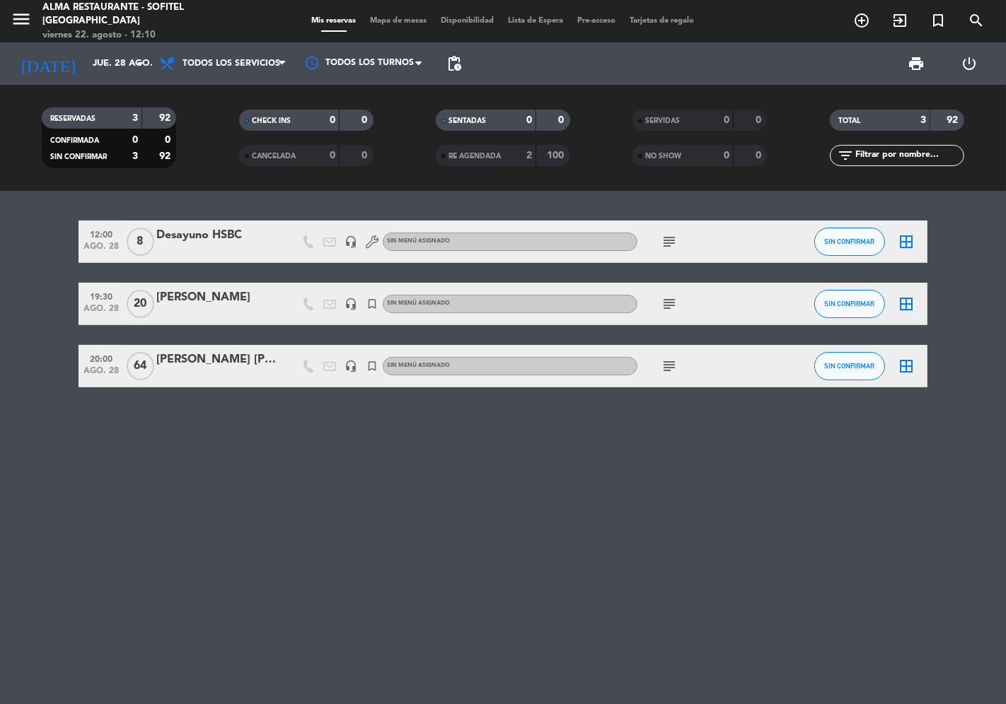
click at [670, 303] on icon "subject" at bounding box center [669, 304] width 17 height 17
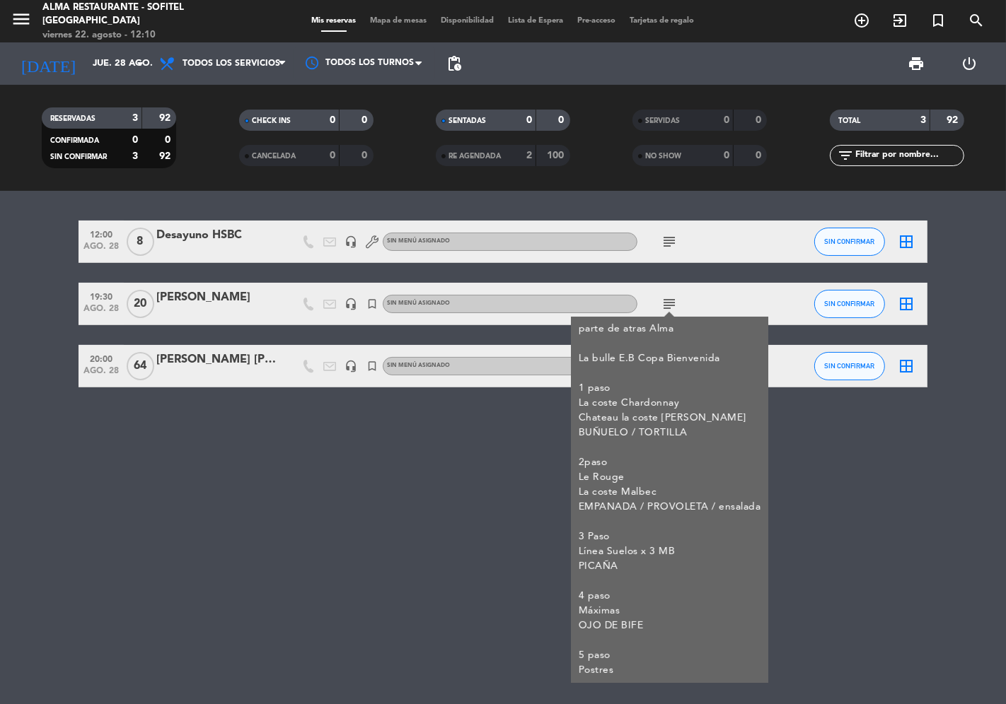
click at [431, 453] on div "12:00 [DATE] 8 Desayuno HSBC headset_mic Sin menú asignado subject SIN CONFIRMA…" at bounding box center [503, 447] width 1006 height 513
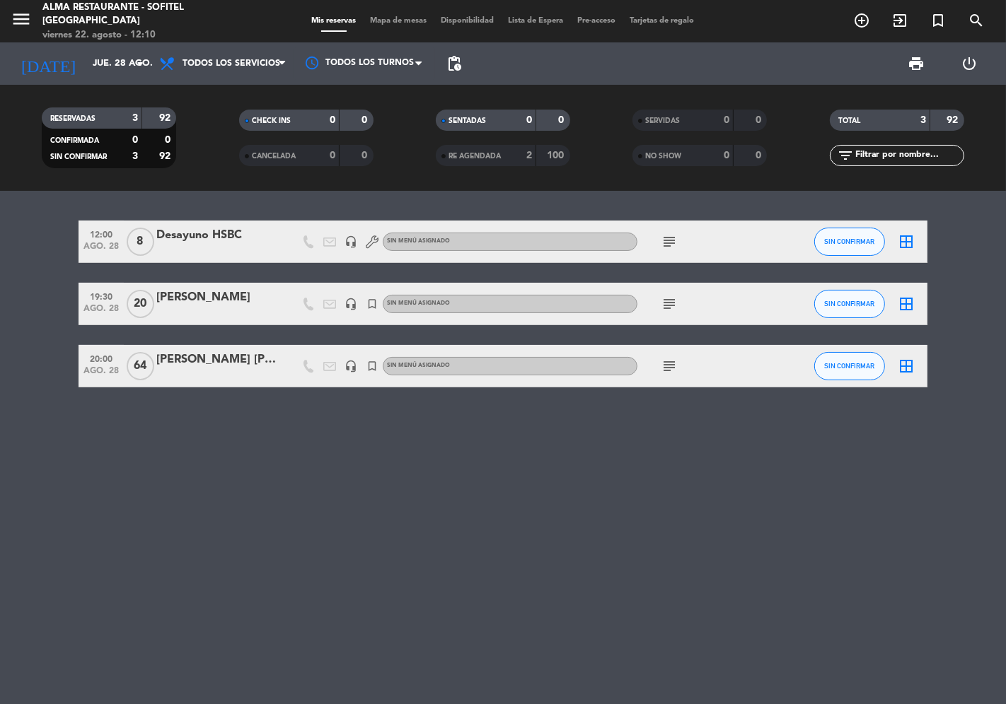
click at [669, 359] on icon "subject" at bounding box center [669, 366] width 17 height 17
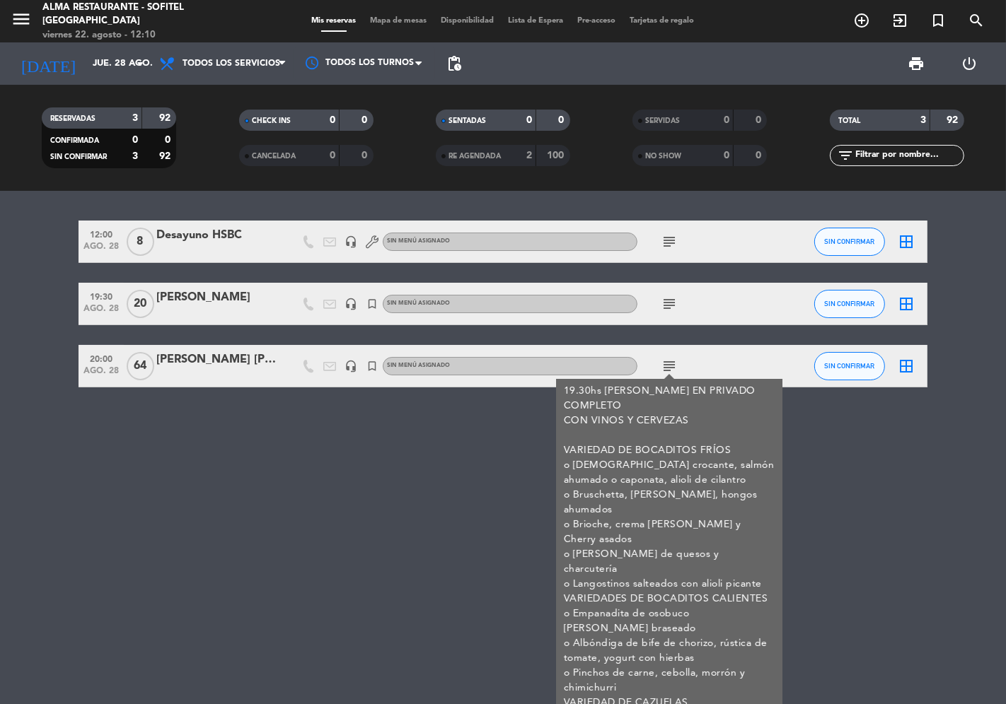
click at [331, 468] on div "12:00 [DATE] 8 Desayuno HSBC headset_mic Sin menú asignado subject SIN CONFIRMA…" at bounding box center [503, 447] width 1006 height 513
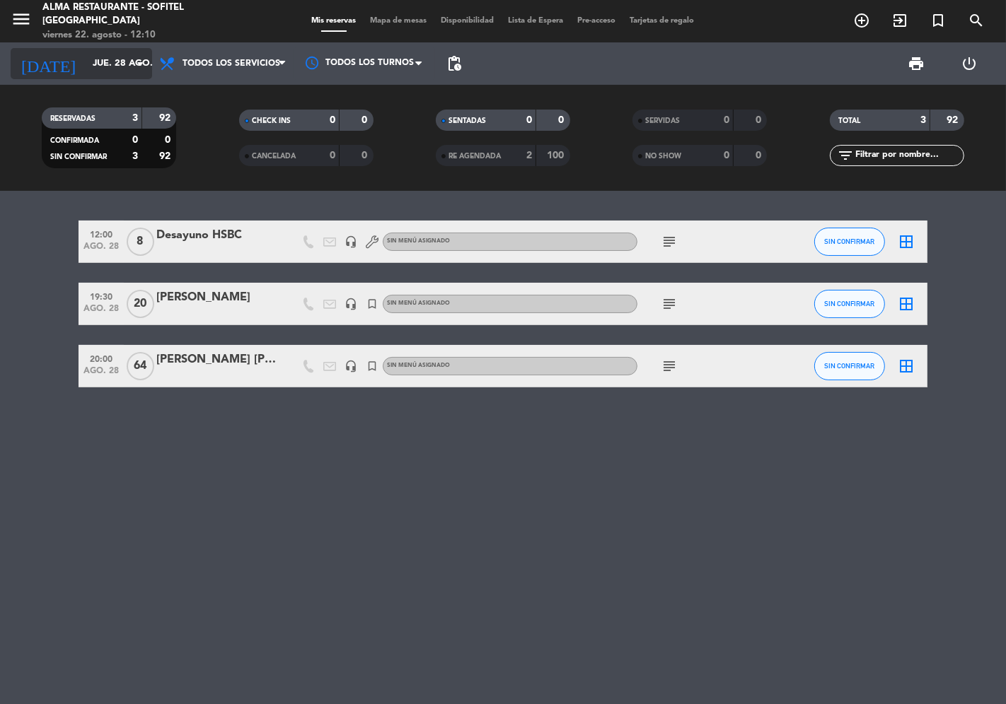
click at [86, 75] on input "jue. 28 ago." at bounding box center [147, 63] width 123 height 25
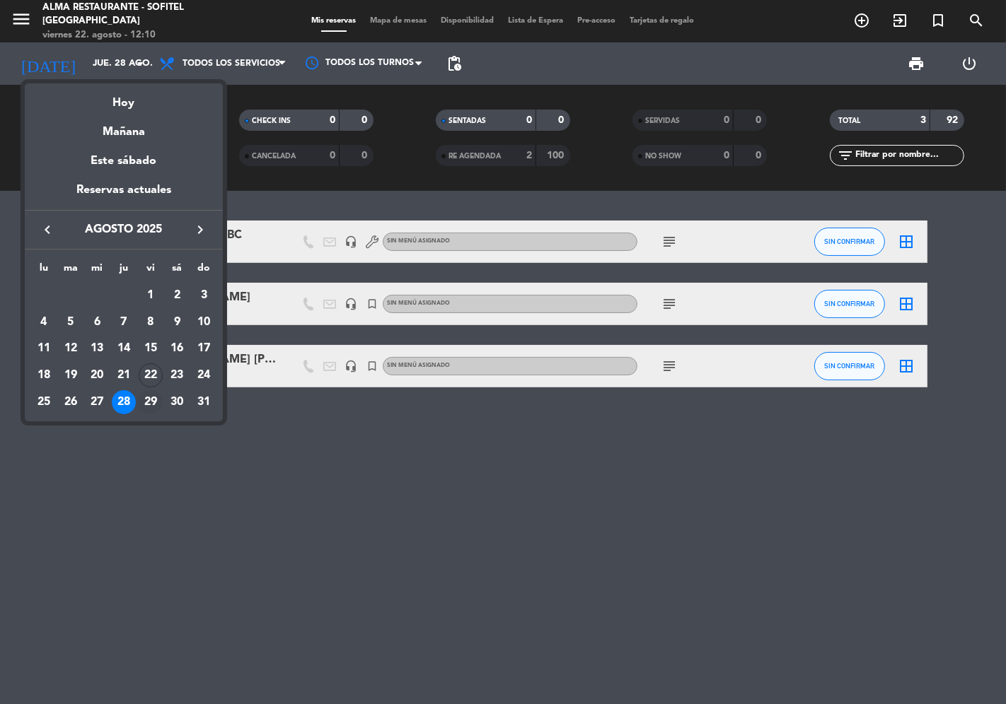
click at [149, 407] on div "29" at bounding box center [151, 402] width 24 height 24
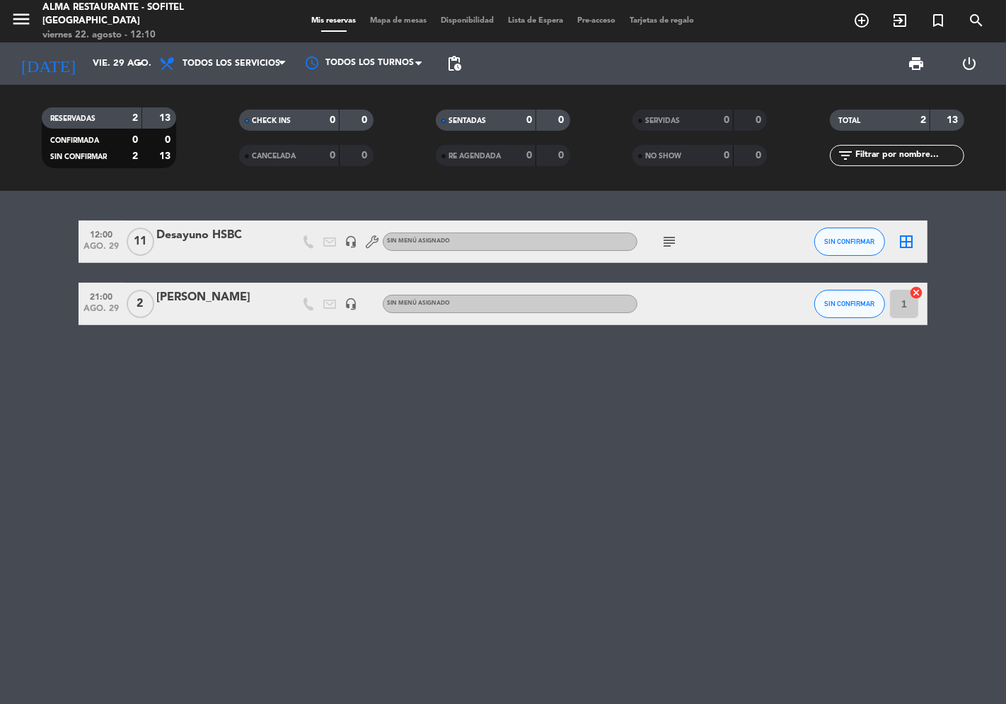
click at [676, 237] on icon "subject" at bounding box center [669, 241] width 17 height 17
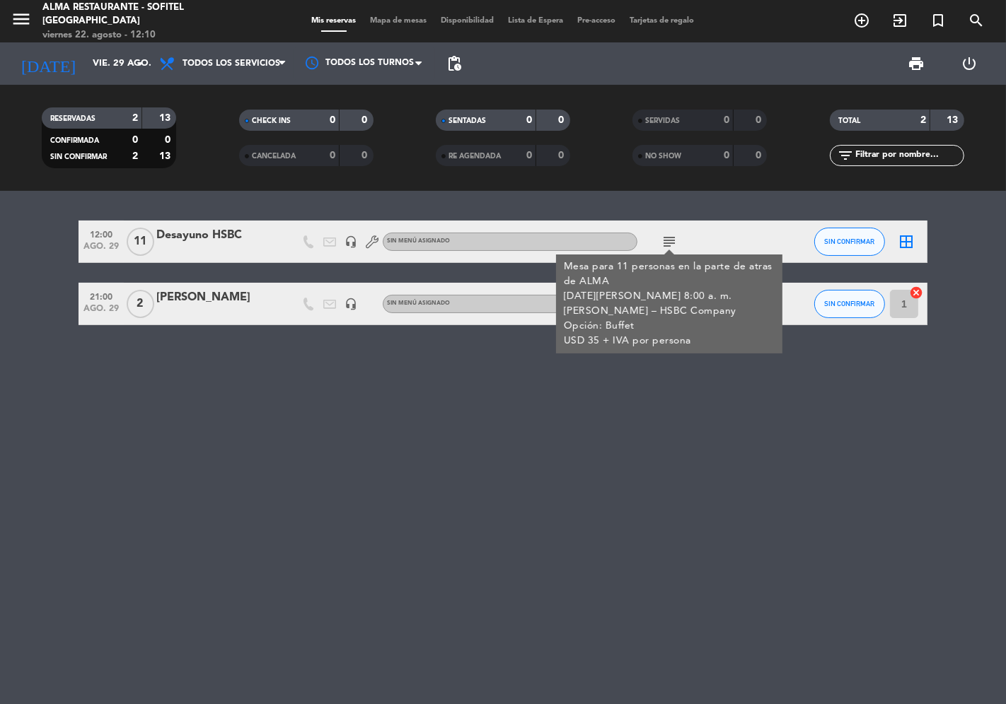
click at [458, 422] on div "12:00 [DATE] Desayuno HSBC headset_mic Sin menú asignado subject Mesa para 11 p…" at bounding box center [503, 447] width 1006 height 513
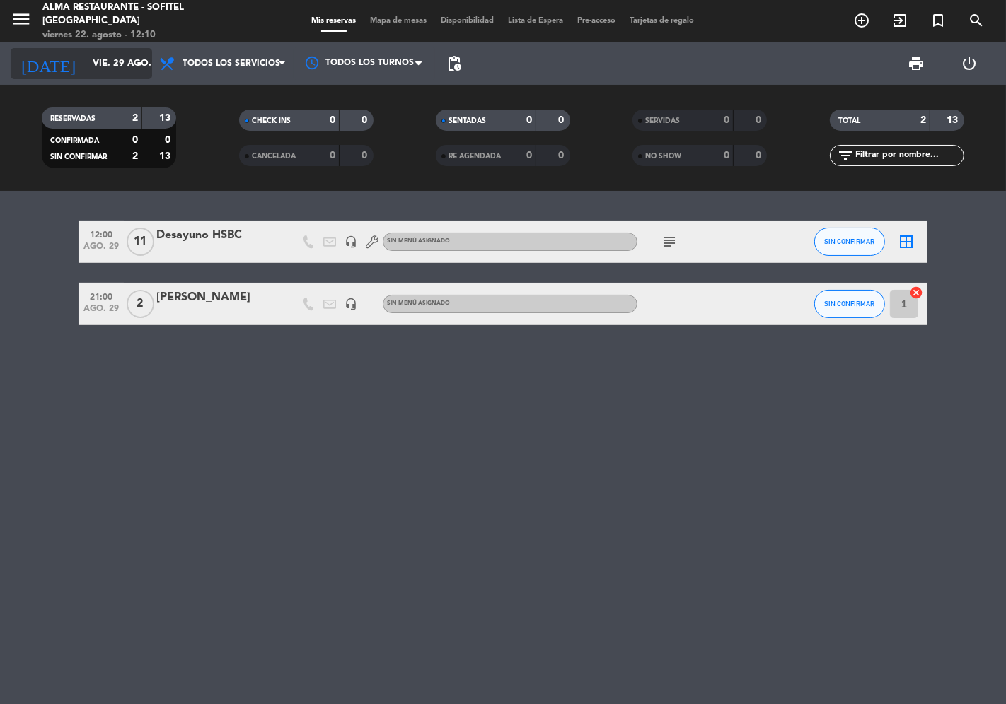
click at [100, 64] on input "vie. 29 ago." at bounding box center [147, 63] width 123 height 25
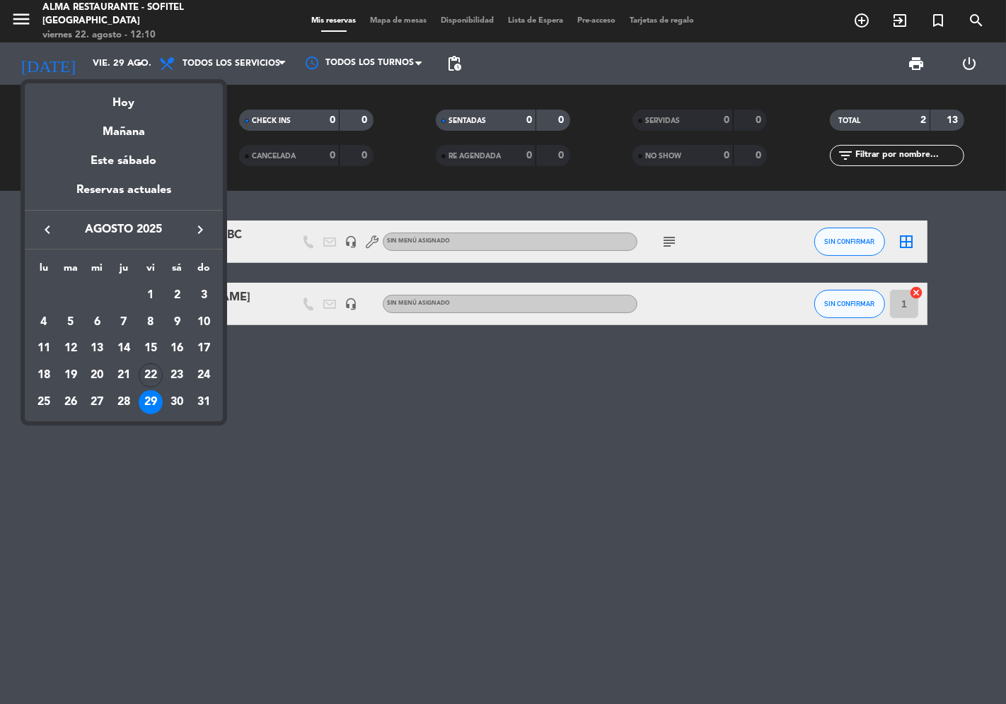
click at [175, 397] on div "30" at bounding box center [177, 402] width 24 height 24
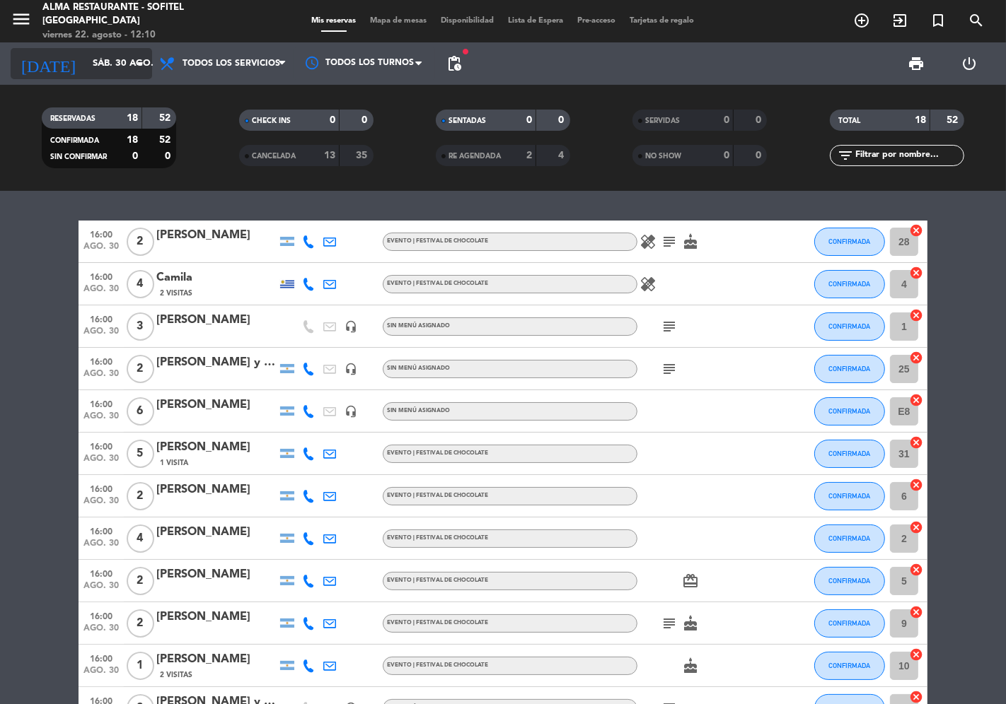
click at [98, 69] on input "sáb. 30 ago." at bounding box center [147, 63] width 123 height 25
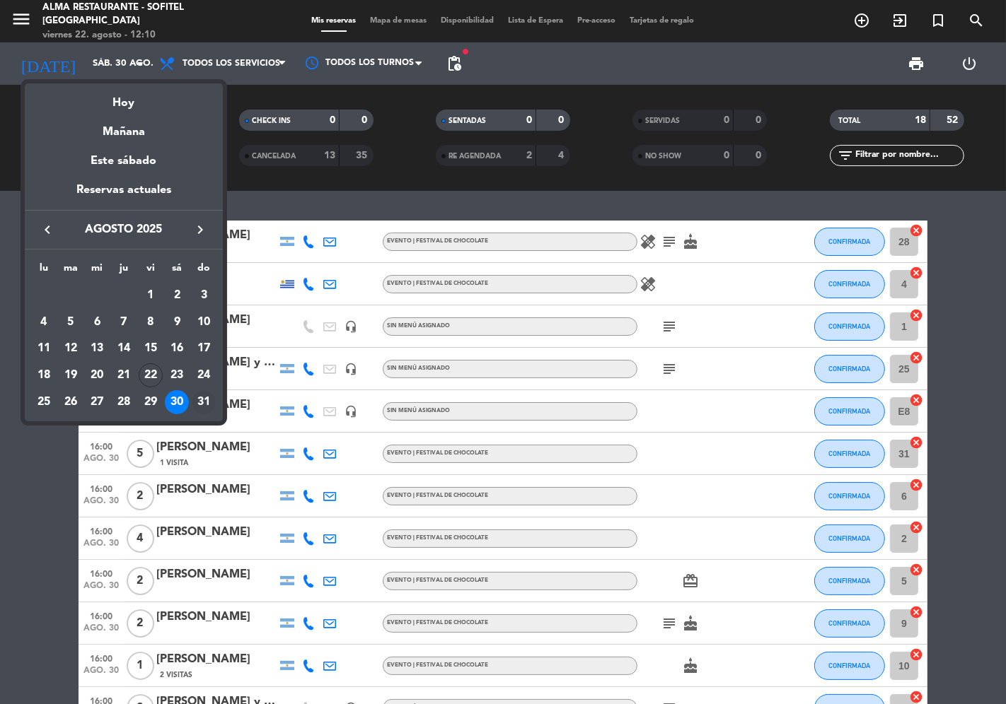
click at [200, 394] on div "31" at bounding box center [204, 402] width 24 height 24
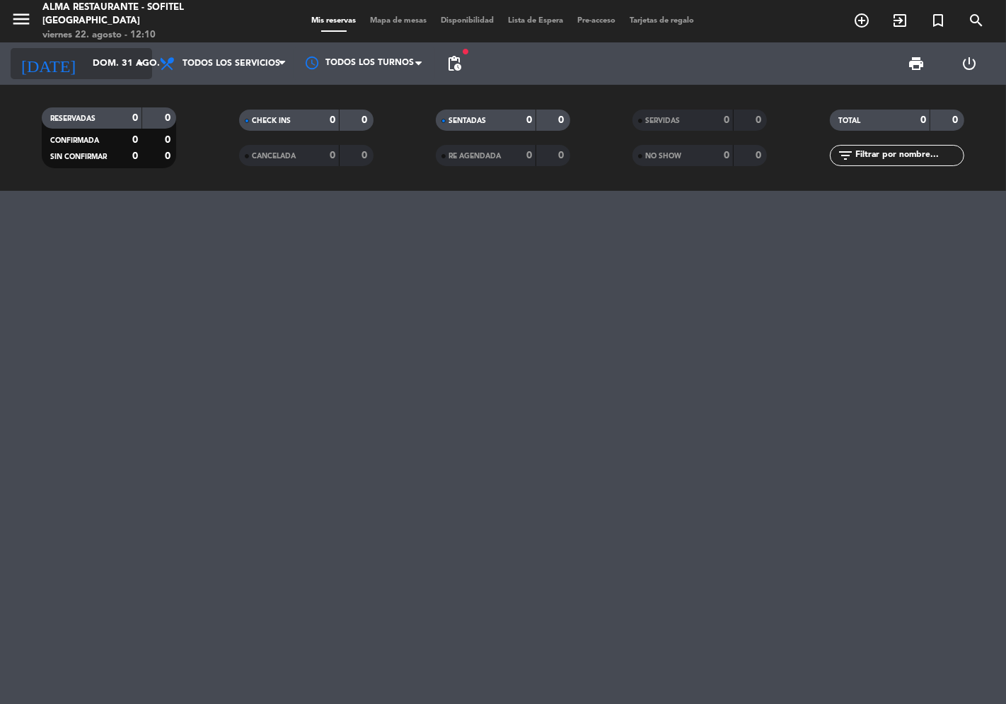
click at [88, 69] on input "dom. 31 ago." at bounding box center [147, 63] width 123 height 25
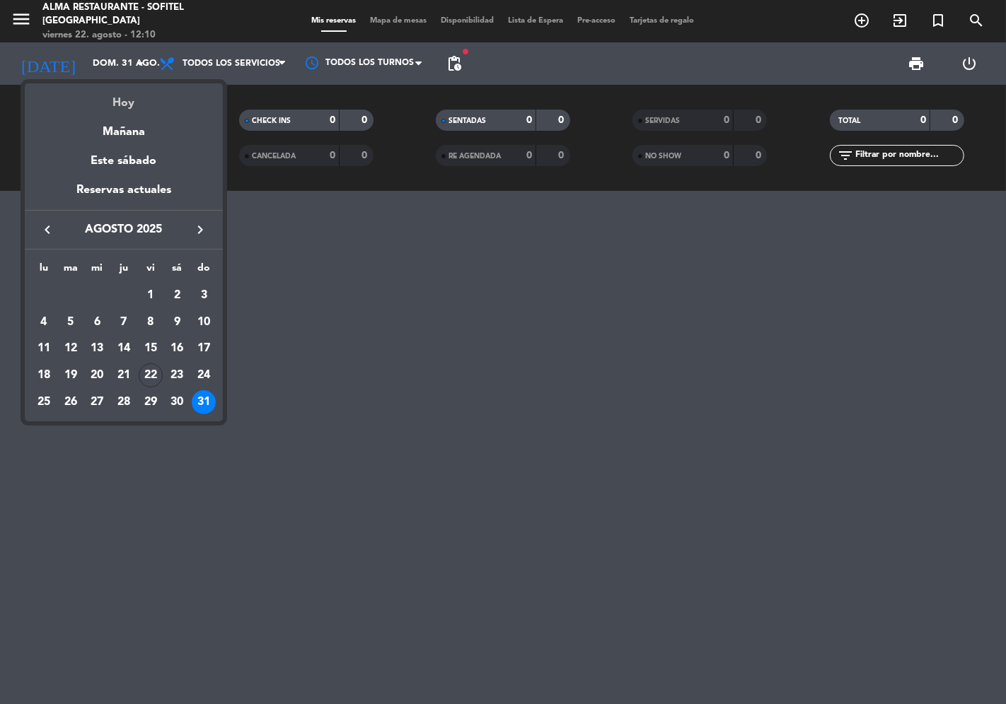
click at [92, 98] on div "Hoy" at bounding box center [124, 97] width 198 height 29
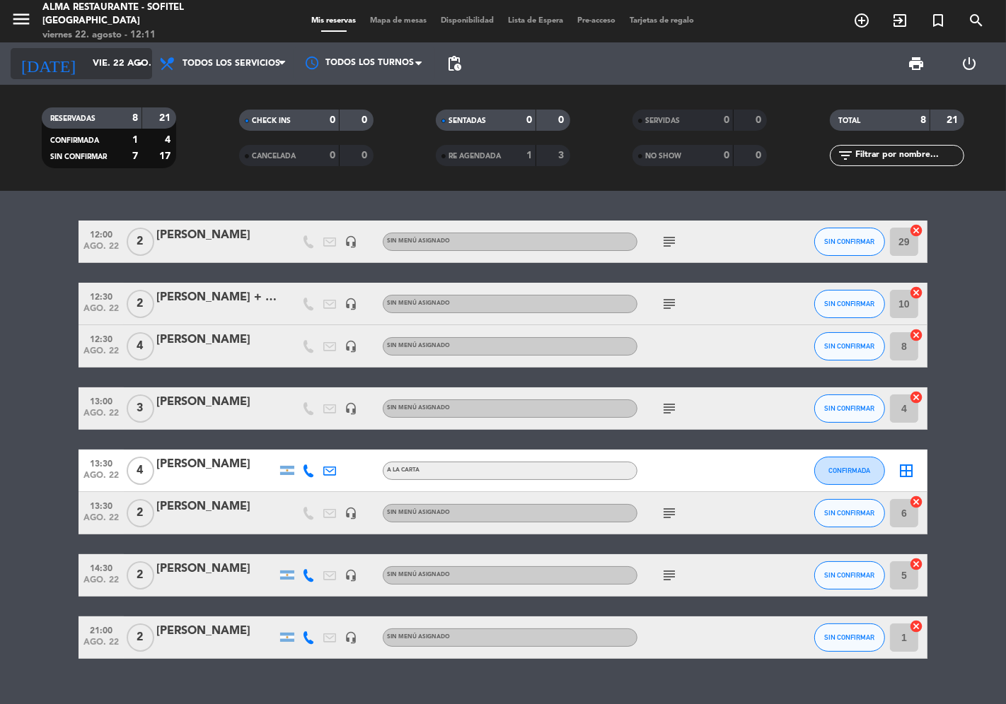
click at [97, 66] on input "vie. 22 ago." at bounding box center [147, 63] width 123 height 25
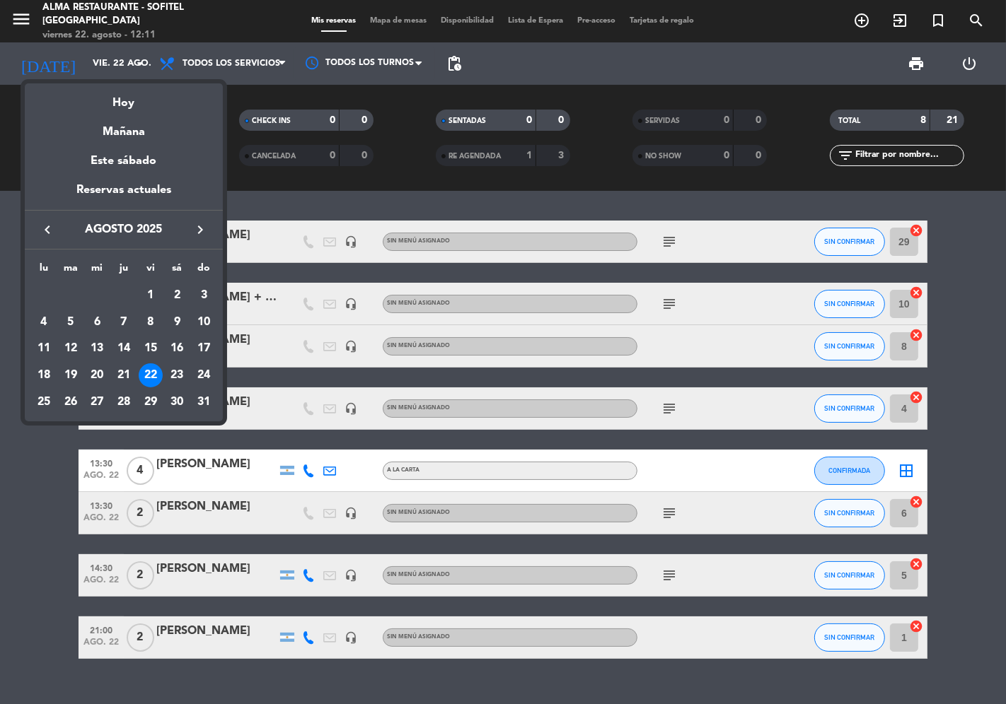
click at [202, 229] on icon "keyboard_arrow_right" at bounding box center [200, 229] width 17 height 17
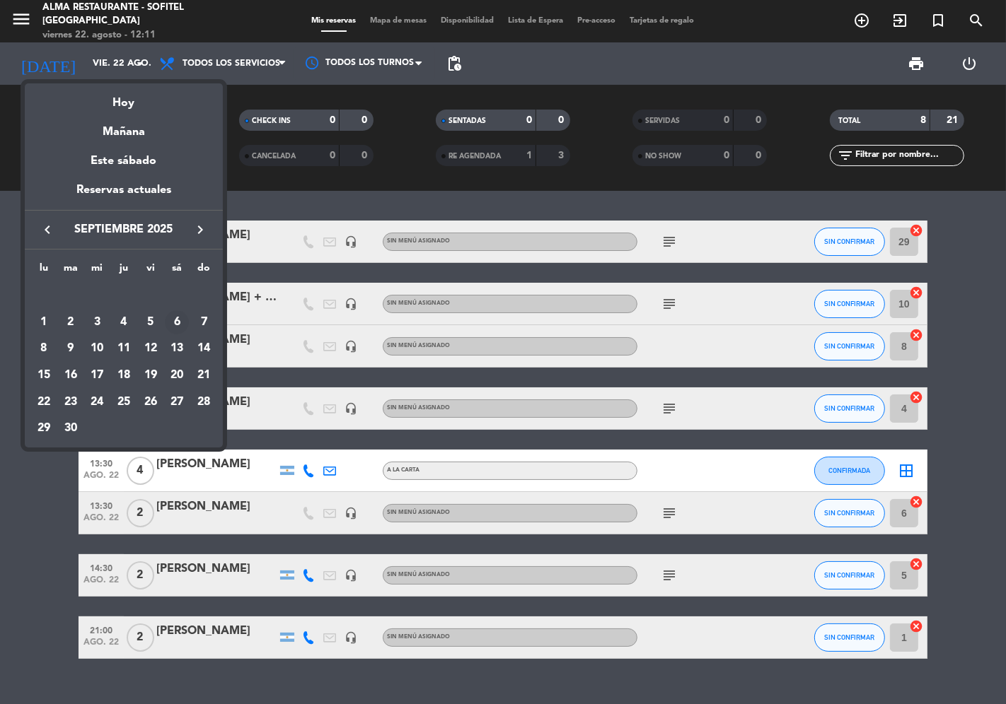
click at [181, 324] on div "6" at bounding box center [177, 322] width 24 height 24
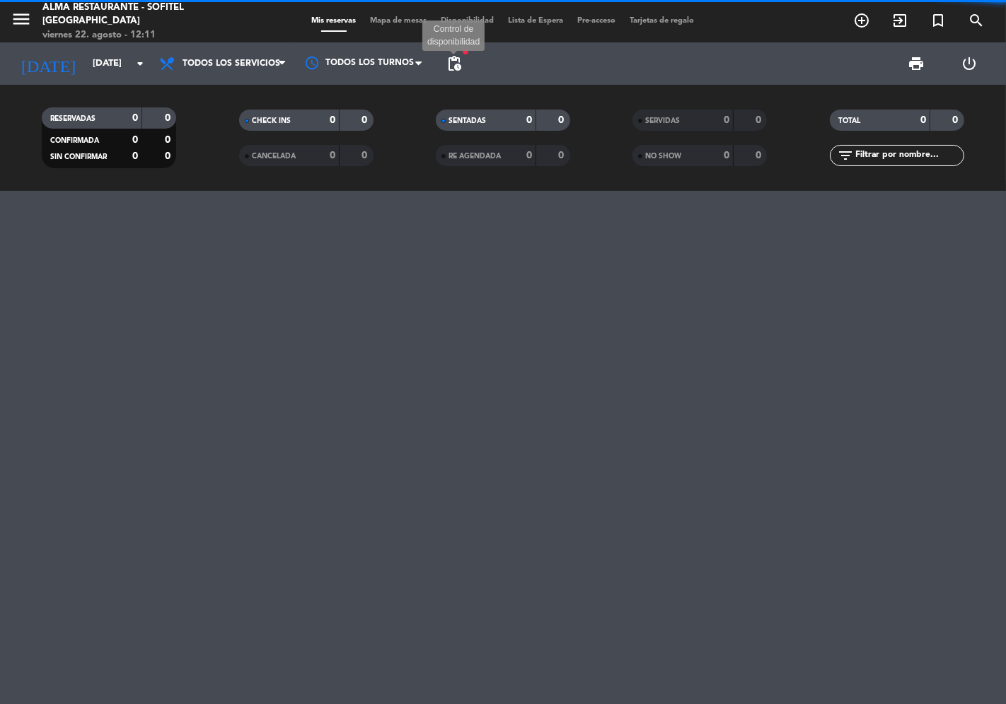
click at [453, 66] on span "pending_actions" at bounding box center [454, 63] width 17 height 17
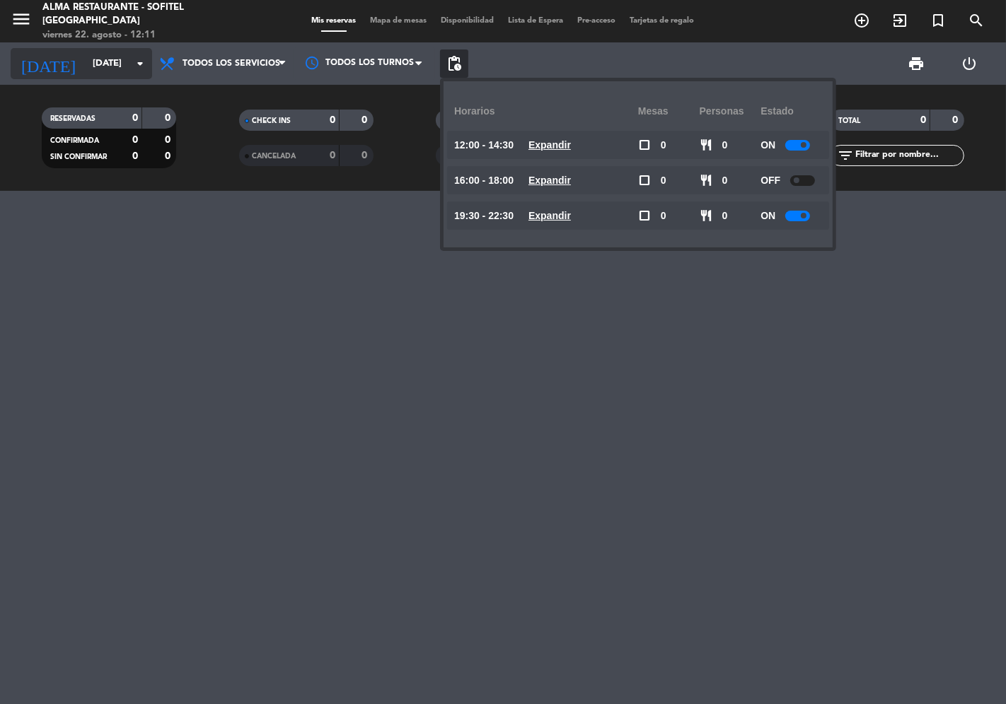
click at [86, 69] on input "[DATE]" at bounding box center [147, 63] width 123 height 25
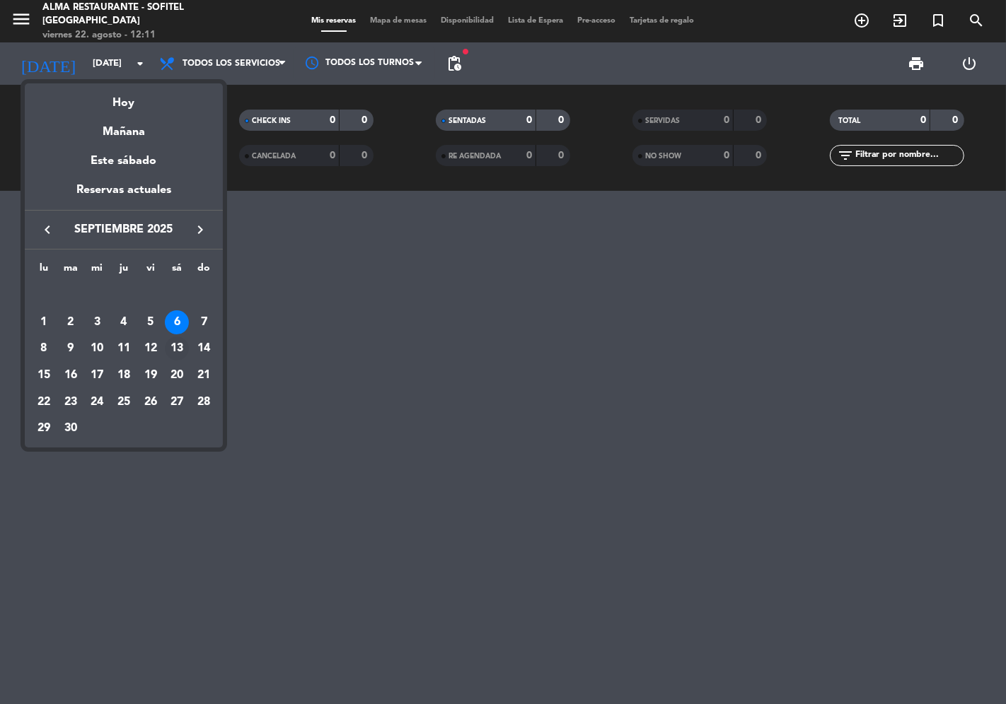
click at [173, 350] on div "13" at bounding box center [177, 349] width 24 height 24
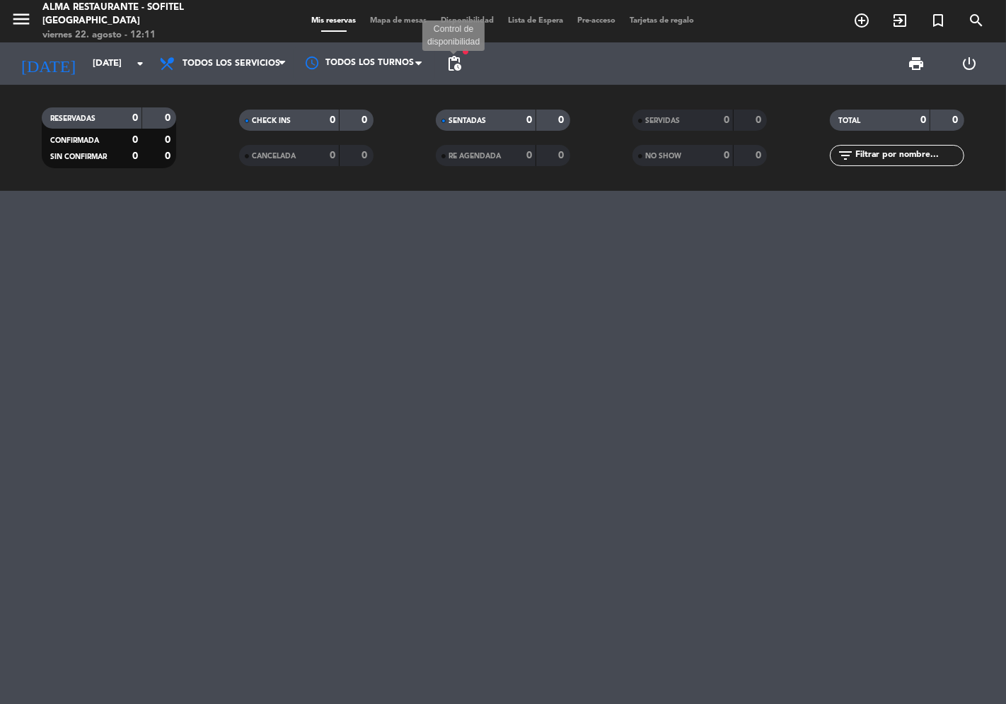
click at [458, 65] on span "pending_actions" at bounding box center [454, 63] width 17 height 17
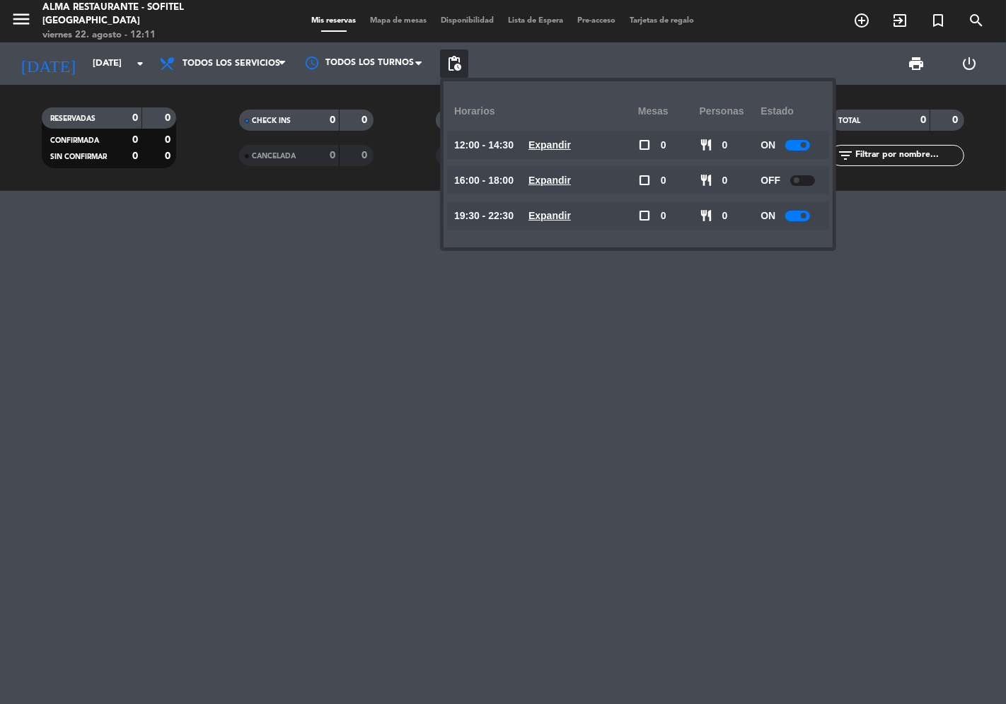
drag, startPoint x: 286, startPoint y: 314, endPoint x: 214, endPoint y: 238, distance: 105.0
click at [284, 311] on div at bounding box center [503, 447] width 1006 height 513
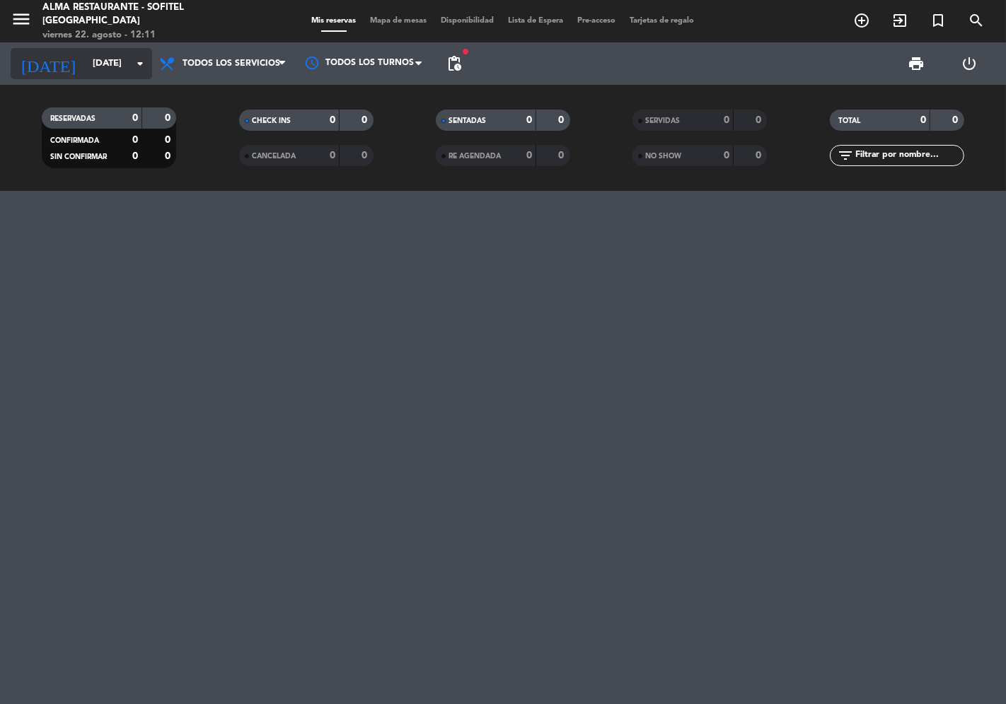
click at [86, 68] on input "[DATE]" at bounding box center [147, 63] width 123 height 25
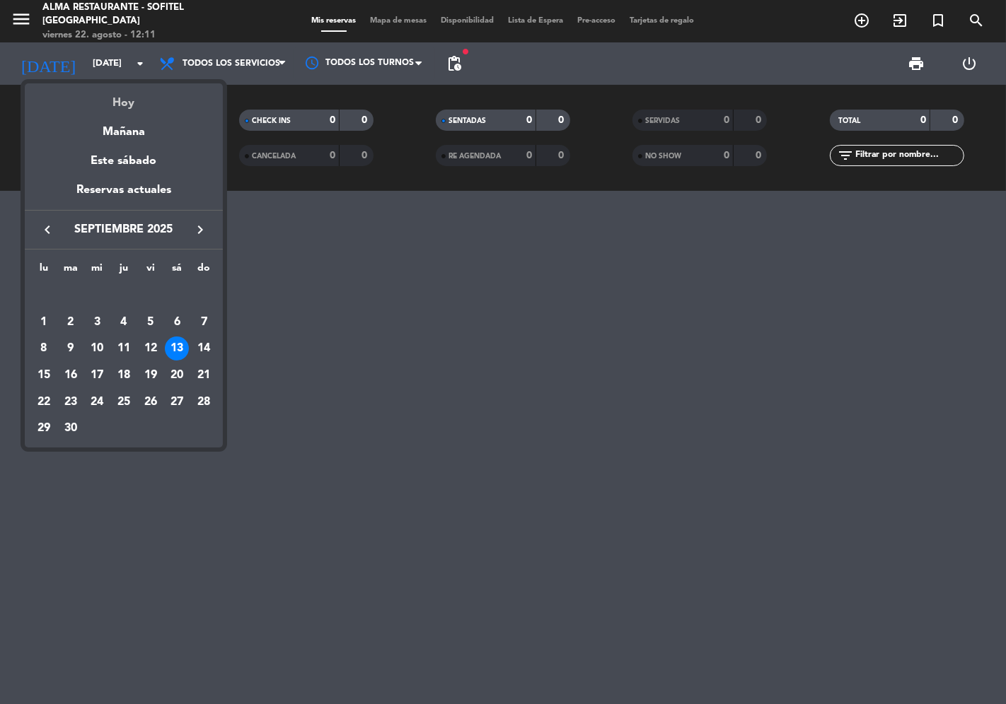
click at [128, 110] on div "Hoy" at bounding box center [124, 97] width 198 height 29
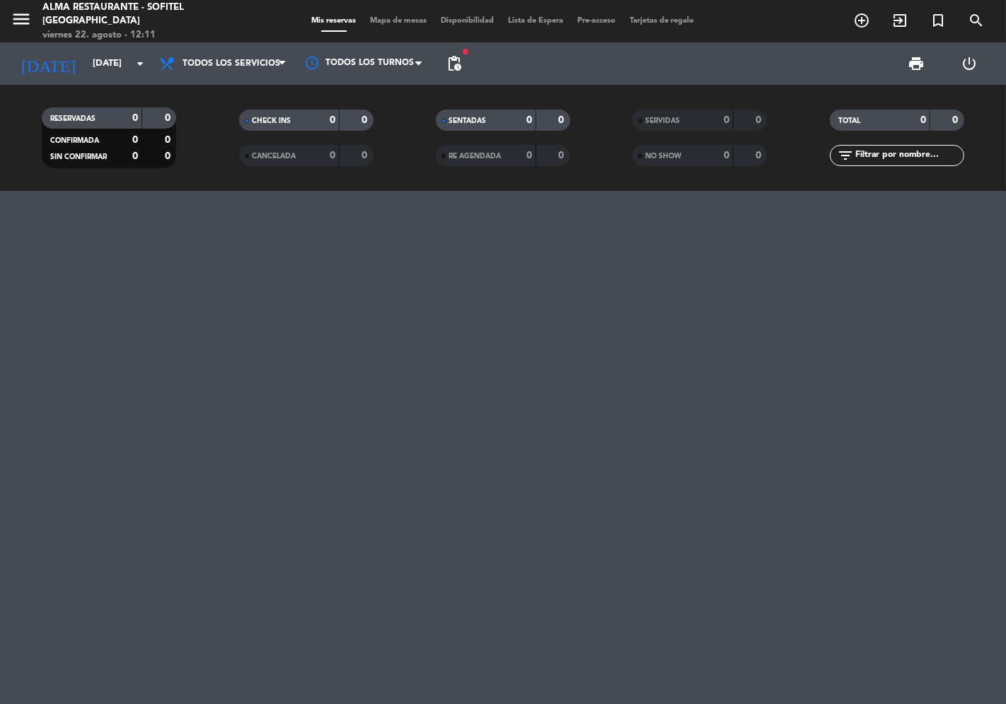
type input "vie. 22 ago."
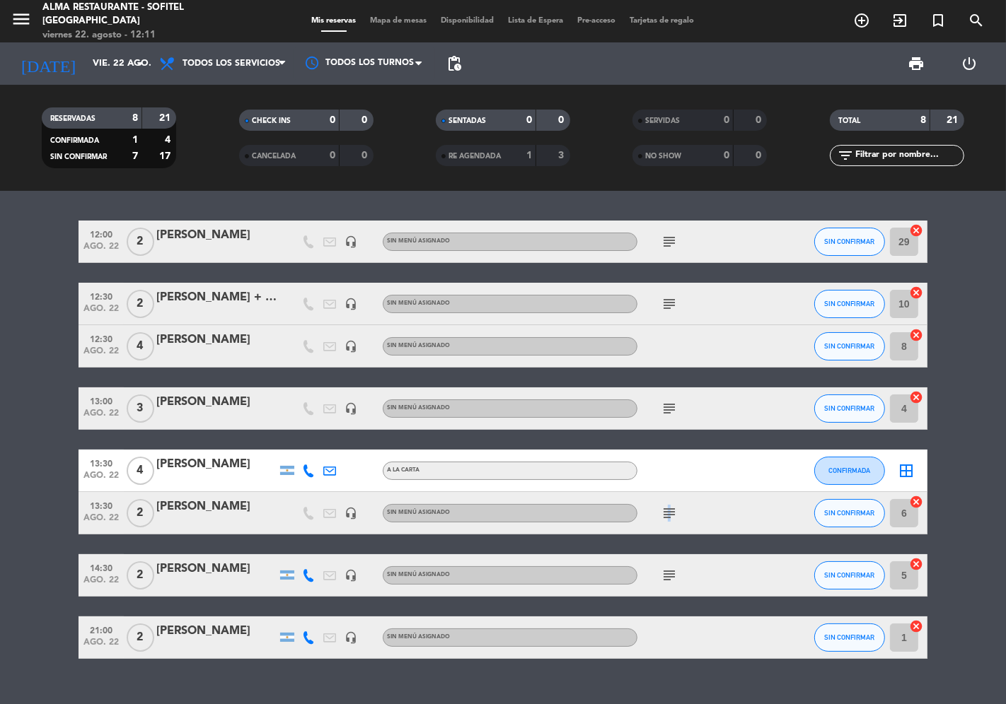
click at [669, 514] on icon "subject" at bounding box center [669, 513] width 17 height 17
click at [257, 301] on div "[PERSON_NAME] + [PERSON_NAME]" at bounding box center [216, 298] width 120 height 18
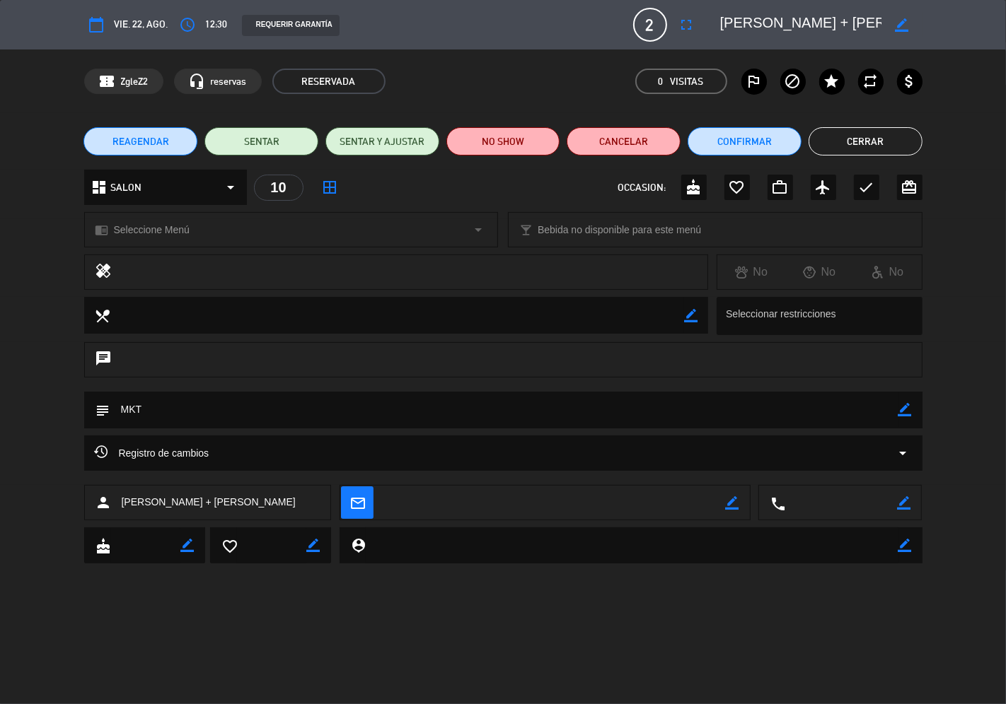
click at [897, 141] on button "Cerrar" at bounding box center [865, 141] width 114 height 28
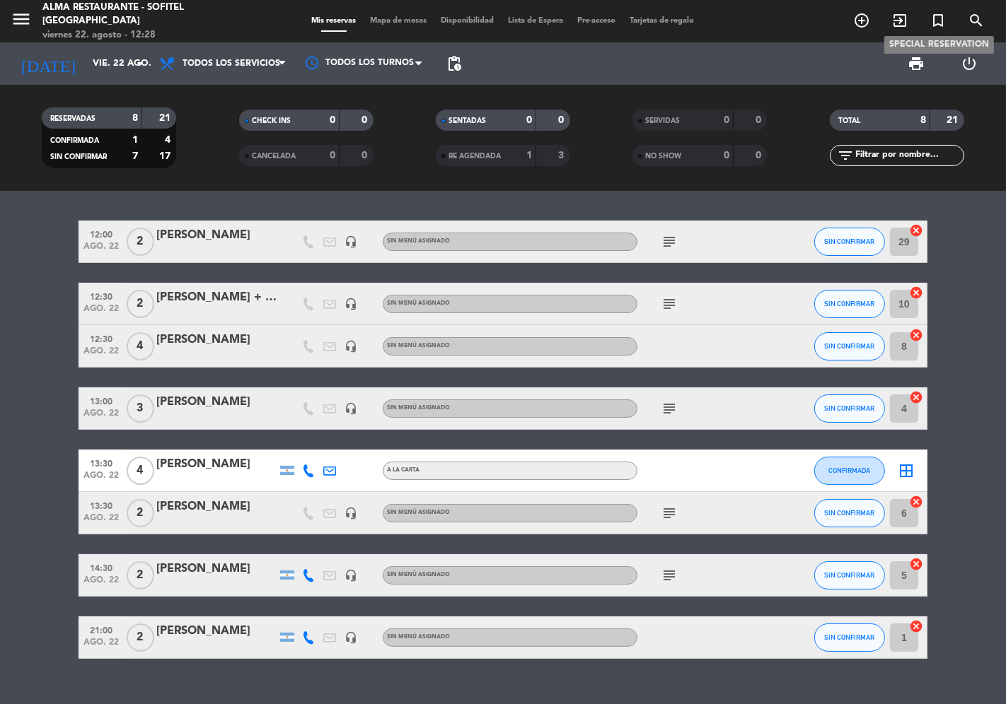
click at [939, 19] on icon "turned_in_not" at bounding box center [937, 20] width 17 height 17
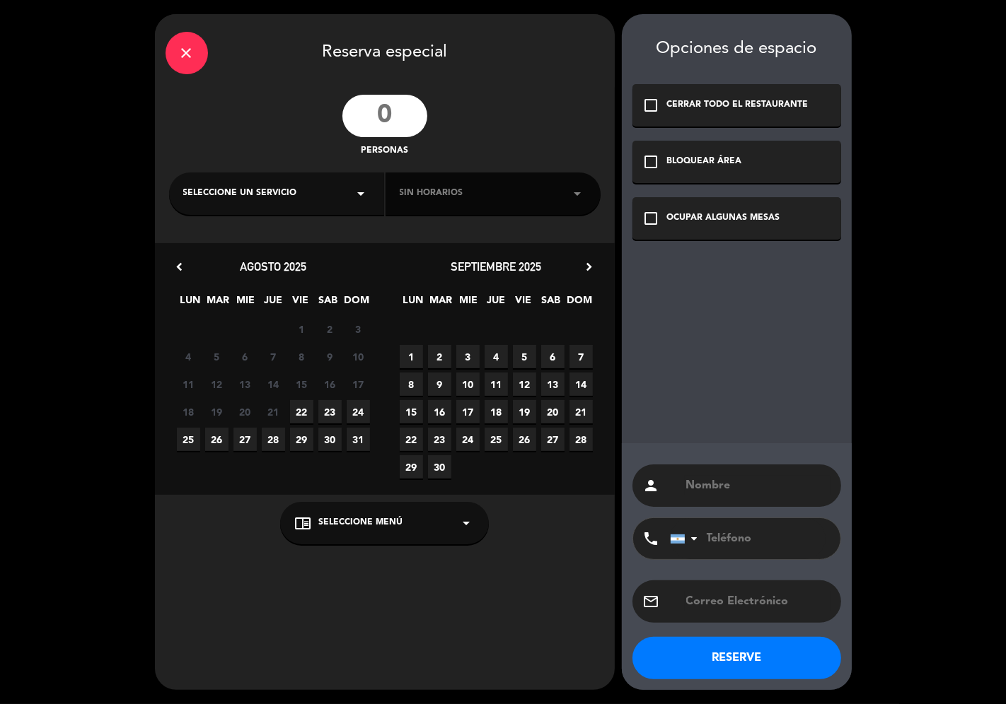
click at [384, 110] on input "number" at bounding box center [384, 116] width 85 height 42
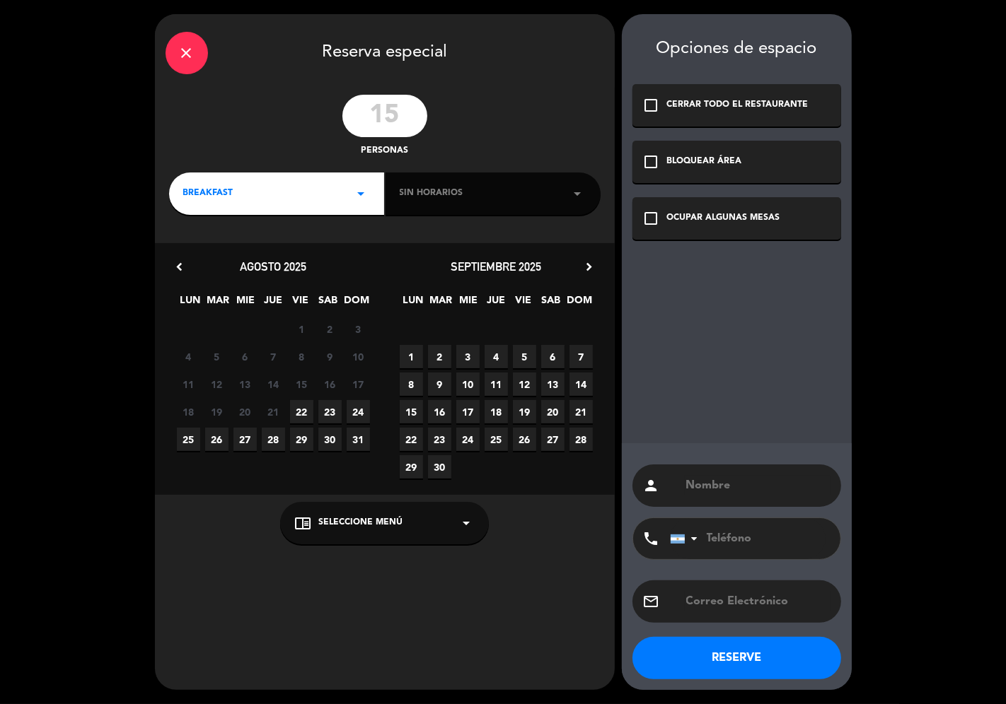
type input "15"
click at [202, 199] on span "BREAKFAST" at bounding box center [208, 194] width 50 height 14
click at [209, 274] on div "Almuerzo" at bounding box center [276, 274] width 187 height 14
click at [422, 201] on div "Sin horarios arrow_drop_down" at bounding box center [492, 194] width 215 height 42
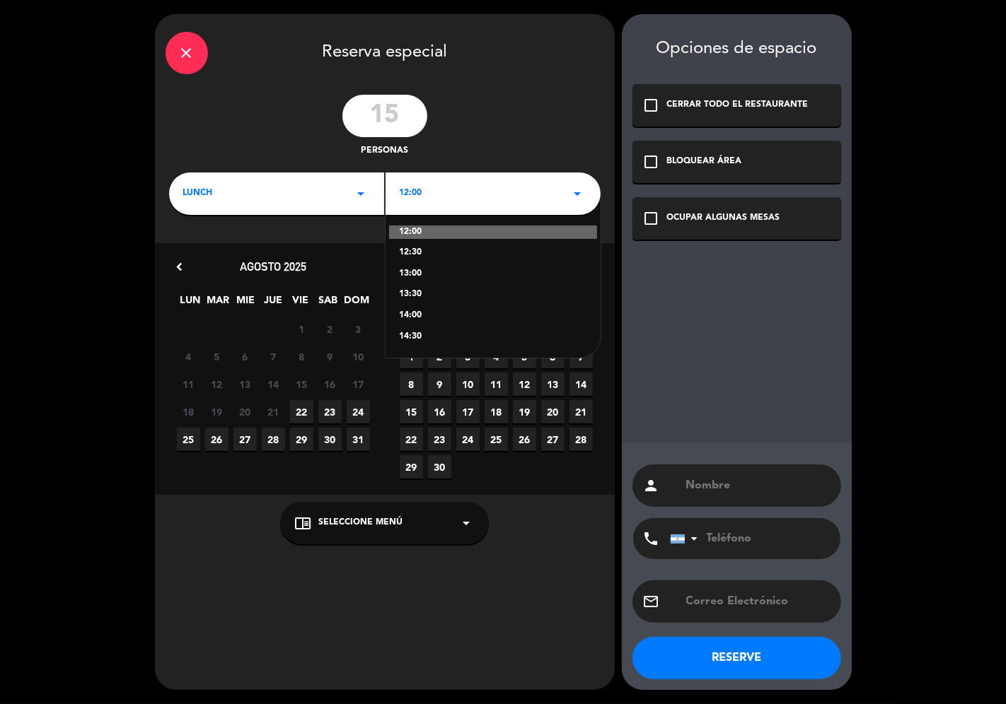
click at [436, 229] on div "12:00" at bounding box center [493, 233] width 208 height 14
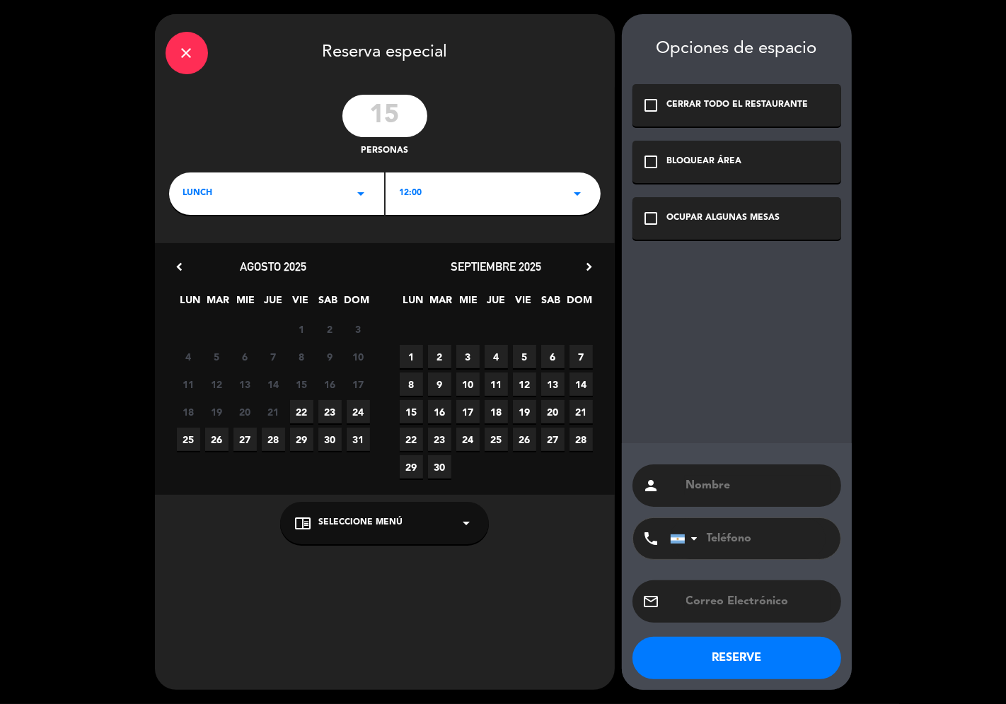
click at [522, 382] on span "12" at bounding box center [524, 384] width 23 height 23
click at [676, 212] on div "OCUPAR ALGUNAS MESAS" at bounding box center [723, 218] width 113 height 14
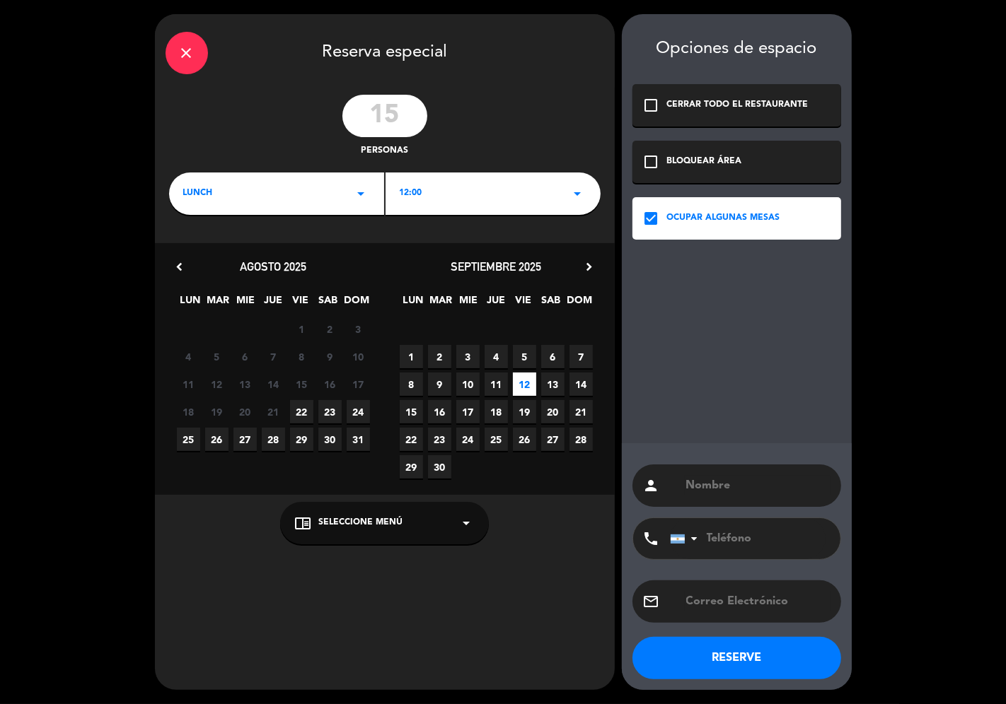
click at [702, 487] on input "text" at bounding box center [758, 486] width 146 height 20
click at [738, 496] on input "Sofia" at bounding box center [758, 486] width 146 height 20
type input "[PERSON_NAME]"
click at [740, 666] on button "RESERVE" at bounding box center [736, 658] width 209 height 42
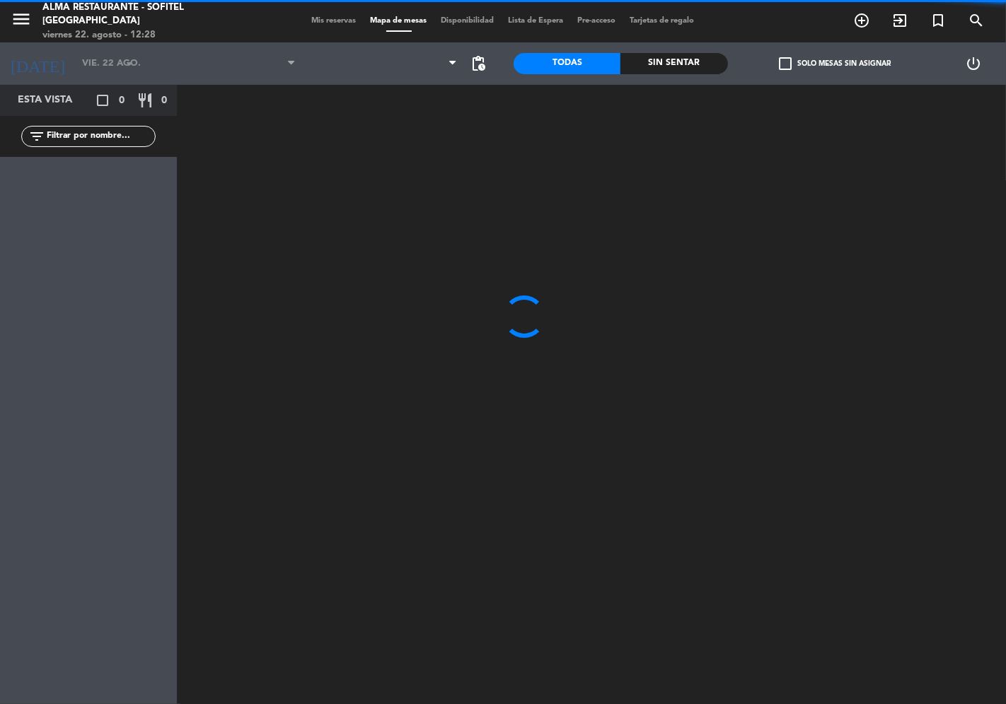
type input "[DATE]"
click at [331, 23] on span "Mis reservas" at bounding box center [334, 21] width 59 height 8
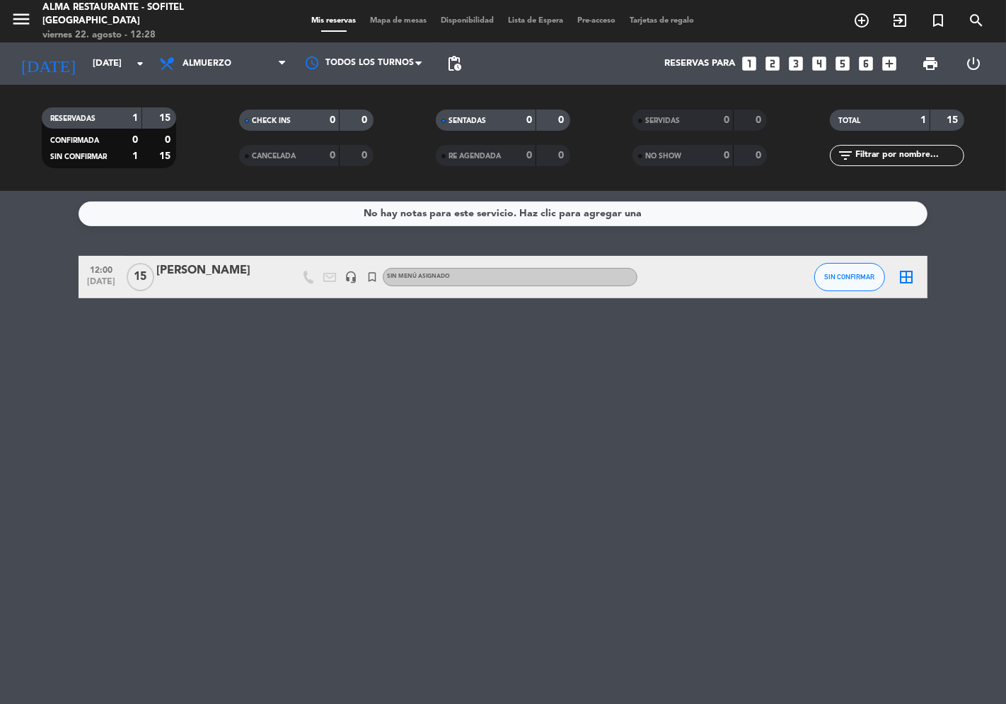
click at [207, 267] on div "[PERSON_NAME]" at bounding box center [216, 271] width 120 height 18
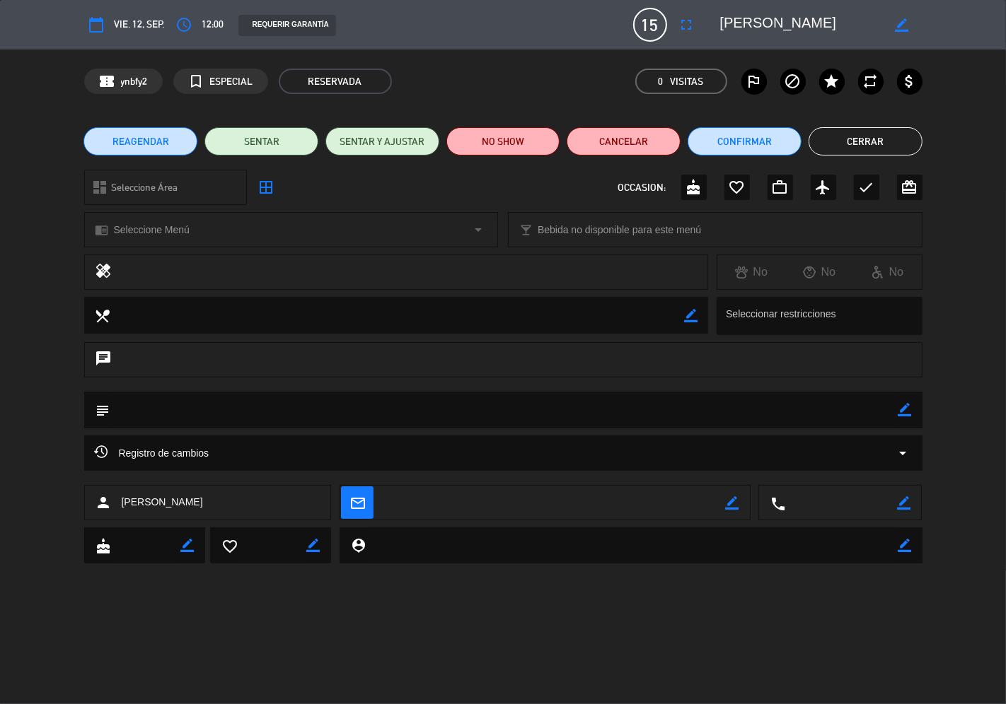
click at [902, 414] on icon "border_color" at bounding box center [904, 409] width 13 height 13
click at [390, 412] on textarea at bounding box center [504, 410] width 788 height 36
type textarea "Desayuno en [PERSON_NAME]"
click at [905, 406] on icon at bounding box center [904, 409] width 13 height 13
click at [856, 144] on button "Cerrar" at bounding box center [865, 141] width 114 height 28
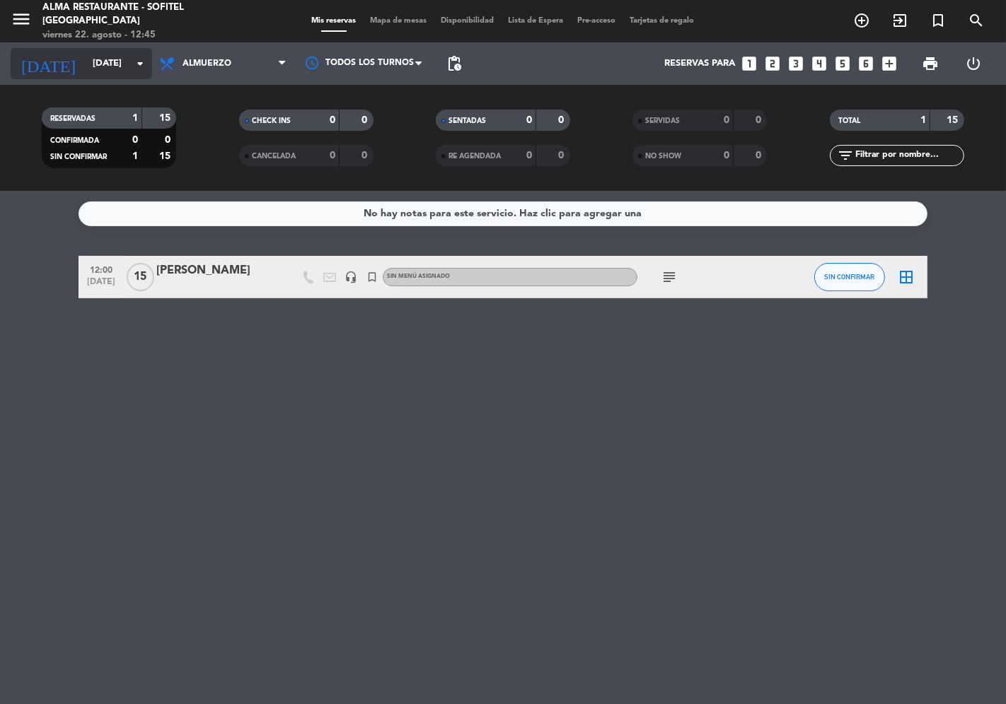
click at [99, 69] on input "[DATE]" at bounding box center [147, 63] width 123 height 25
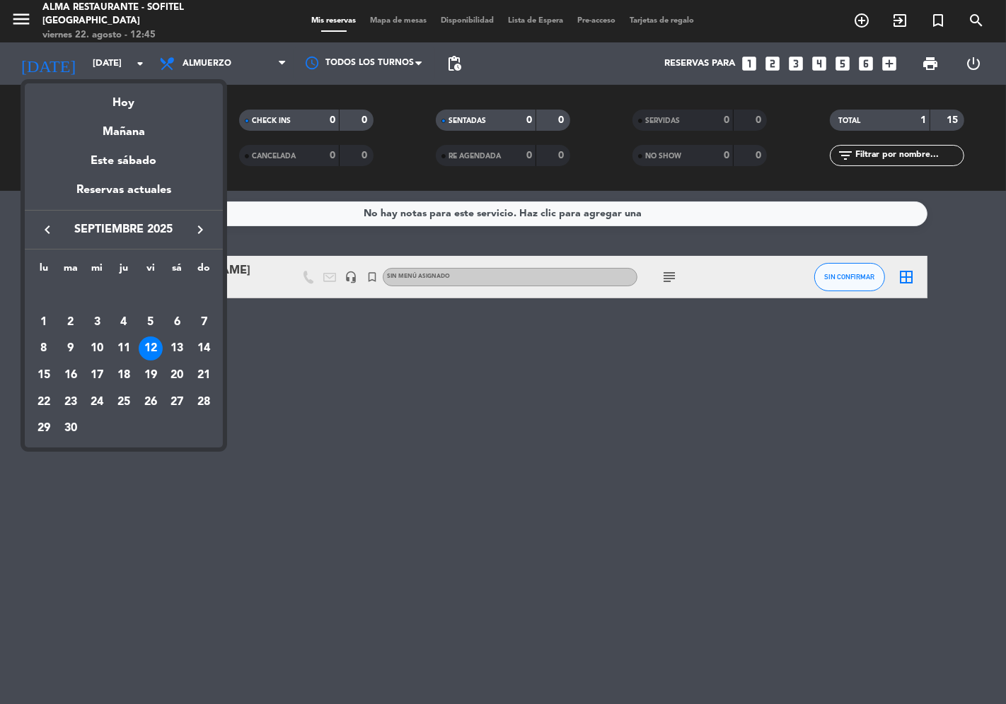
click at [47, 224] on icon "keyboard_arrow_left" at bounding box center [47, 229] width 17 height 17
click at [180, 375] on div "23" at bounding box center [177, 376] width 24 height 24
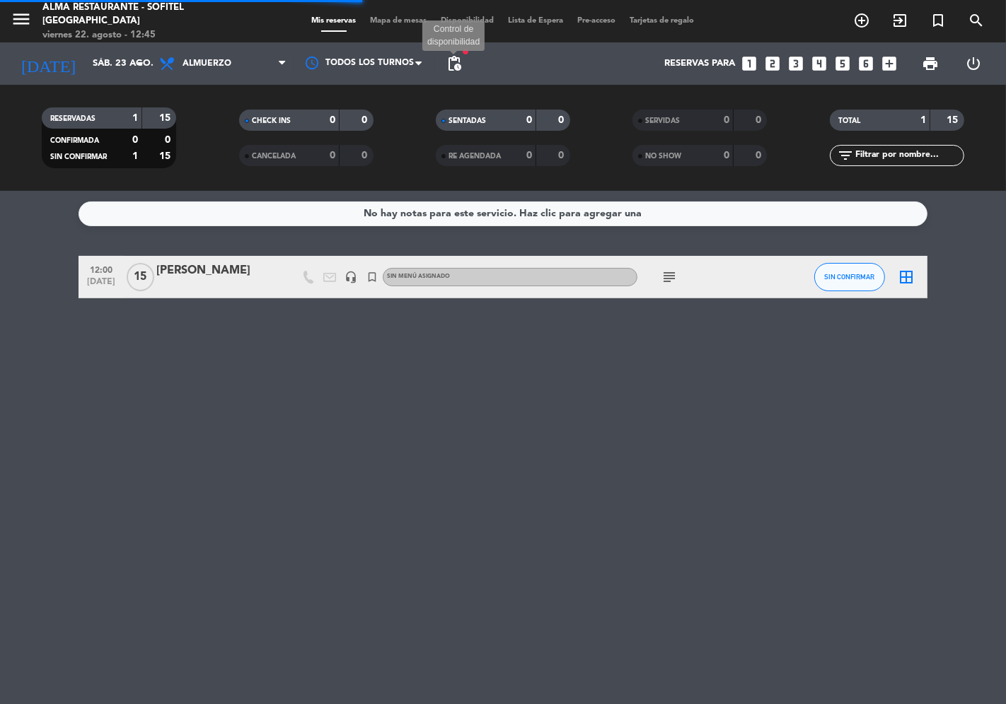
click at [456, 66] on span "pending_actions" at bounding box center [454, 63] width 17 height 17
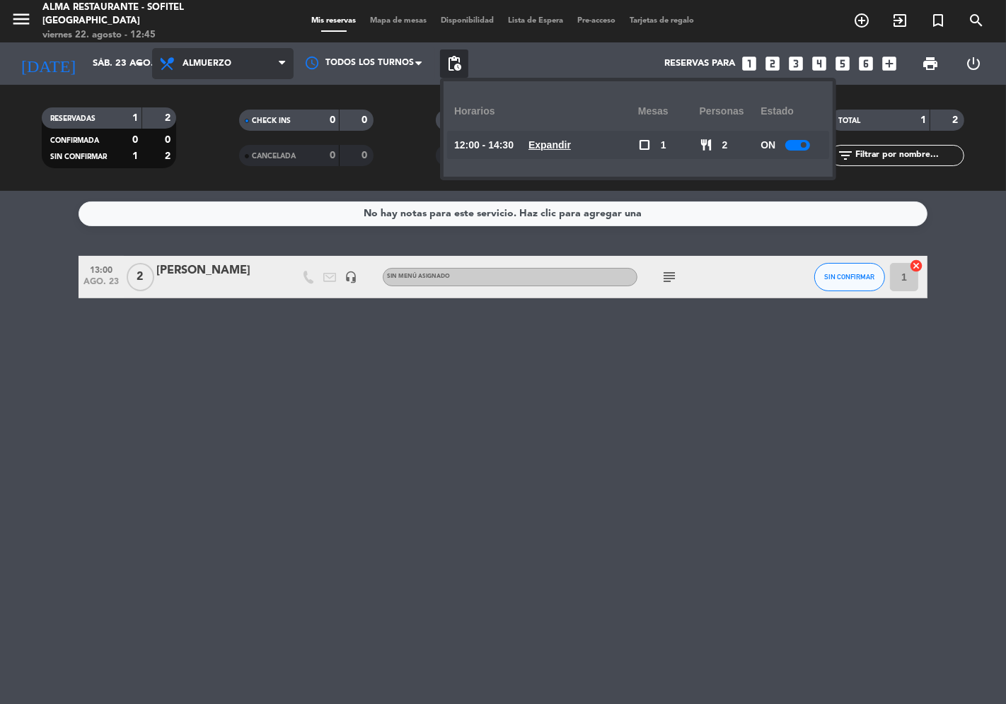
click at [207, 65] on span "Almuerzo" at bounding box center [206, 64] width 49 height 10
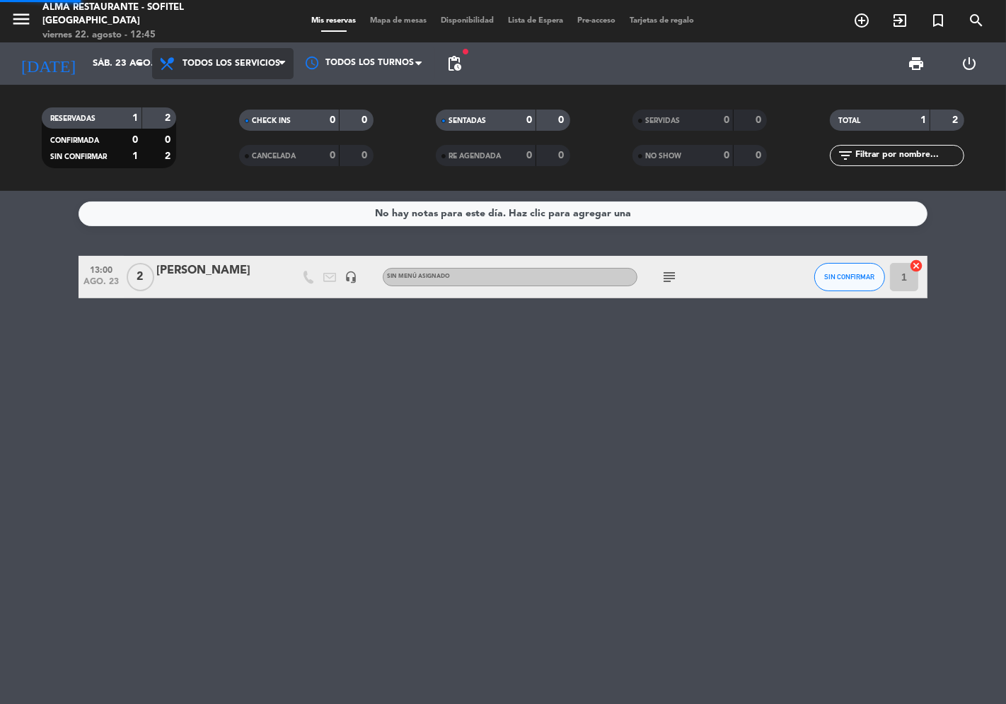
click at [216, 90] on div "menu Alma restaurante - Sofitel [GEOGRAPHIC_DATA] [DATE] 22. agosto - 12:45 Mis…" at bounding box center [503, 95] width 1006 height 191
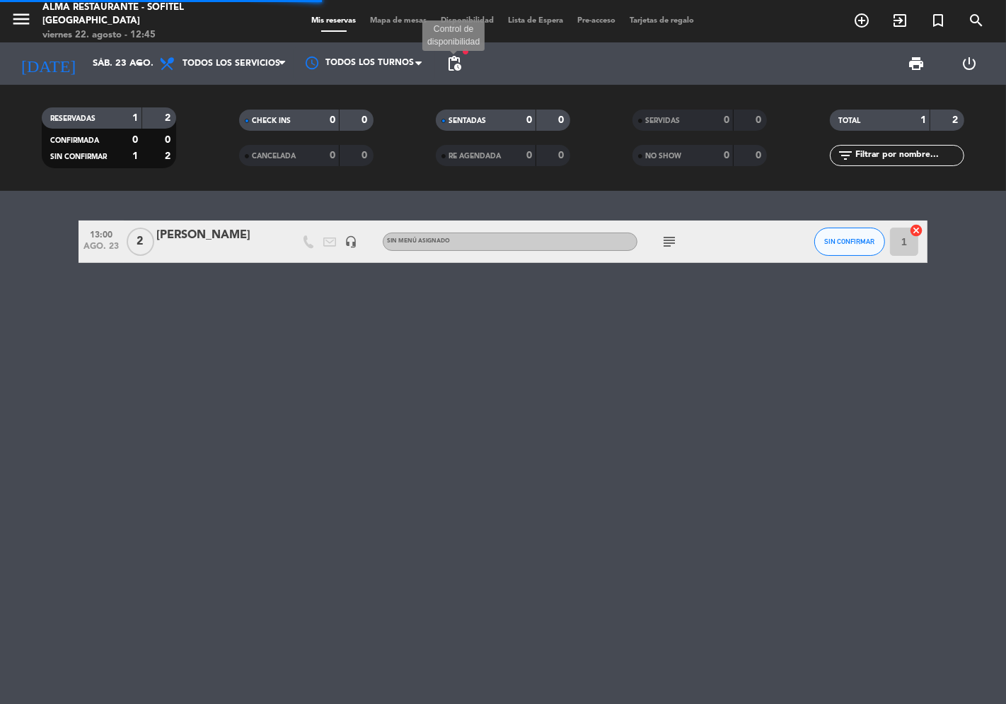
click at [460, 62] on span "pending_actions" at bounding box center [454, 63] width 17 height 17
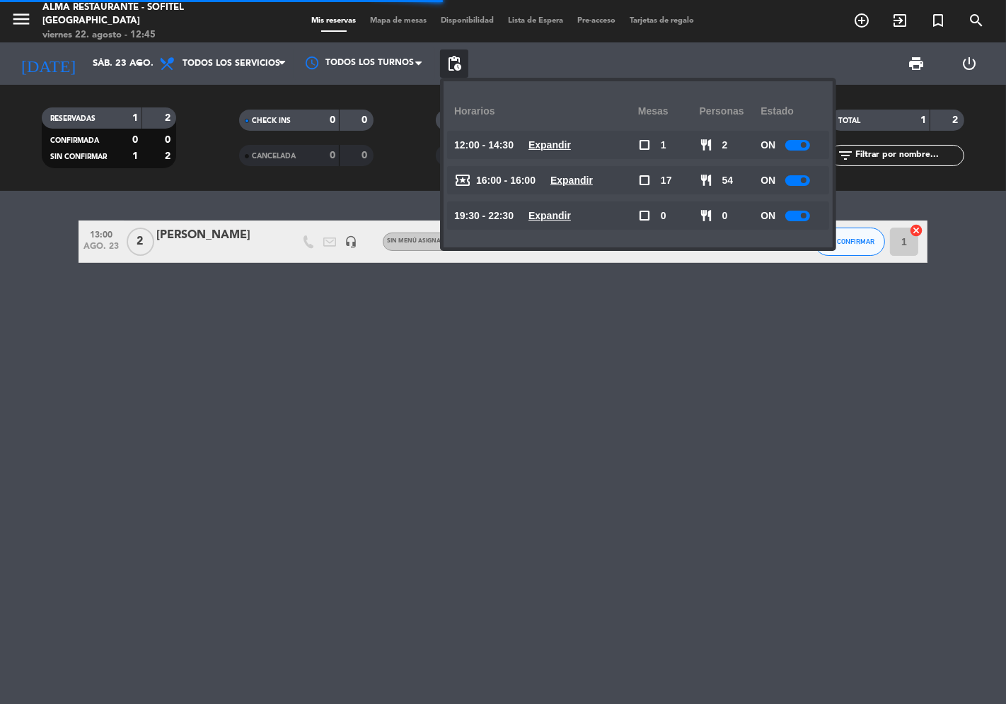
click at [812, 179] on div "ON" at bounding box center [791, 180] width 62 height 28
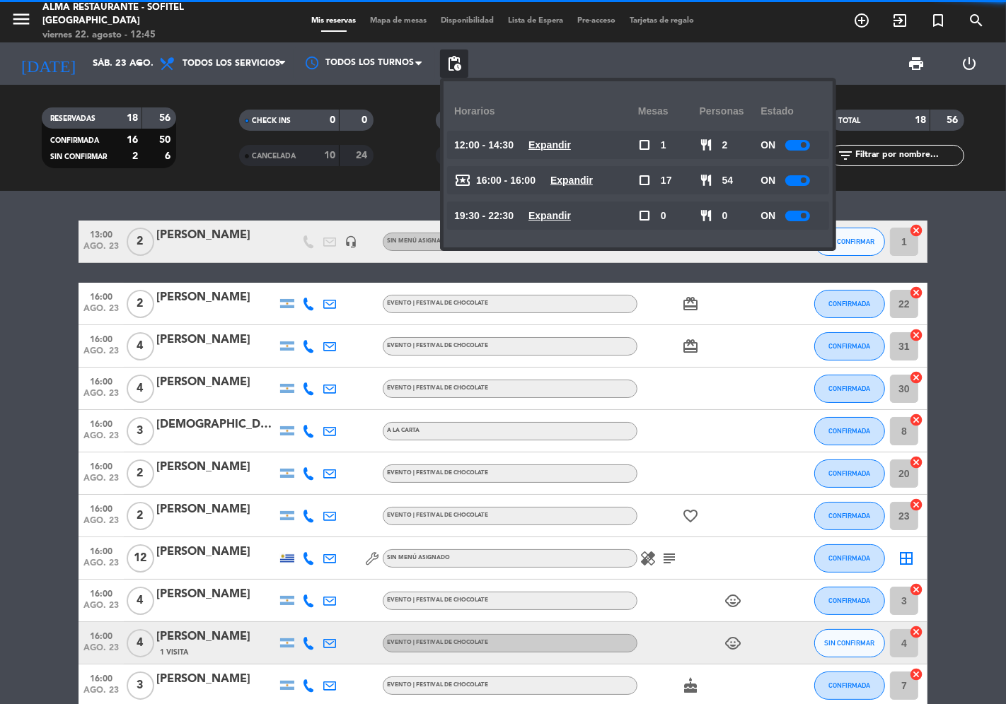
click at [803, 179] on span at bounding box center [804, 181] width 6 height 6
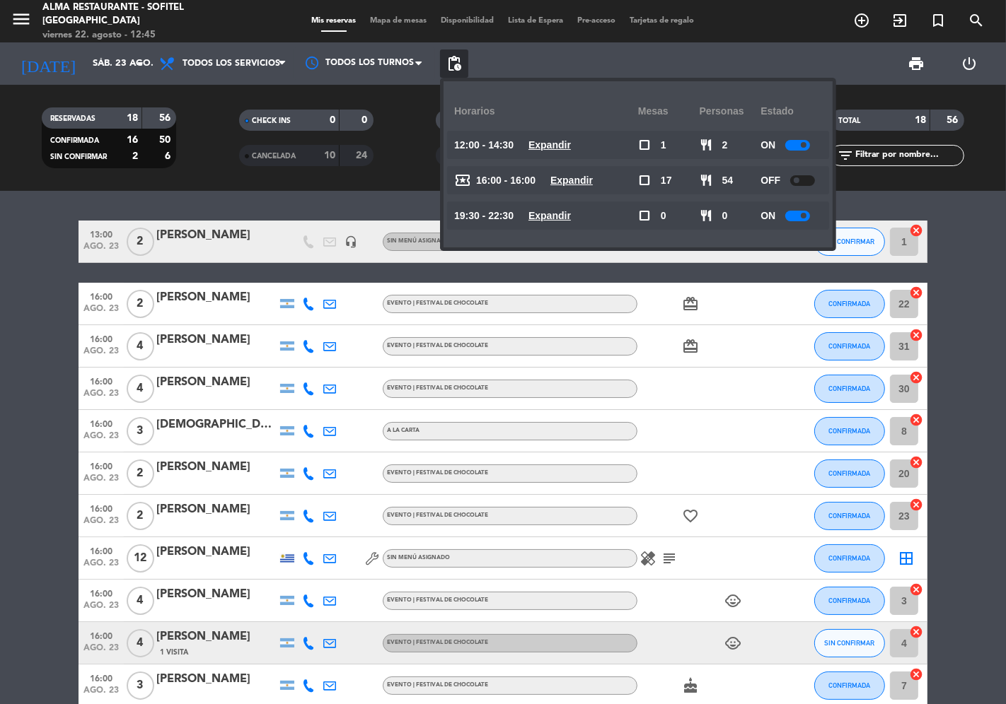
click at [37, 278] on bookings-row "13:00 [DATE] 2 [PERSON_NAME] headset_mic Sin menú asignado subject SIN CONFIRMA…" at bounding box center [503, 613] width 1006 height 784
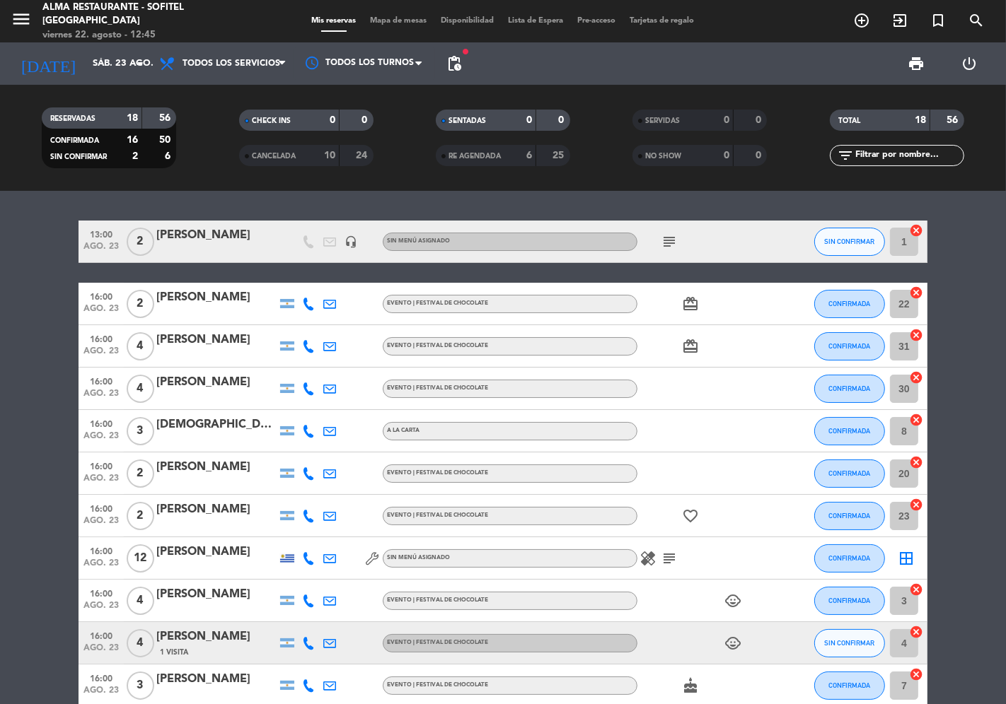
scroll to position [157, 0]
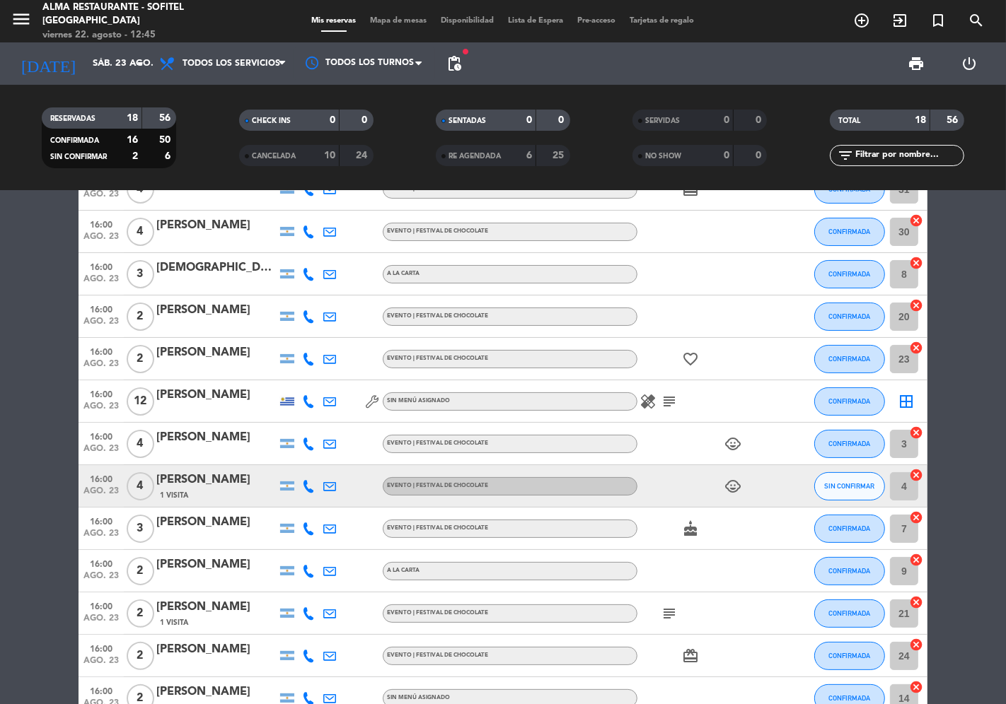
click at [306, 486] on icon at bounding box center [308, 486] width 13 height 13
click at [297, 463] on span "Copiar" at bounding box center [298, 462] width 30 height 15
click at [187, 479] on div "[PERSON_NAME]" at bounding box center [216, 480] width 120 height 18
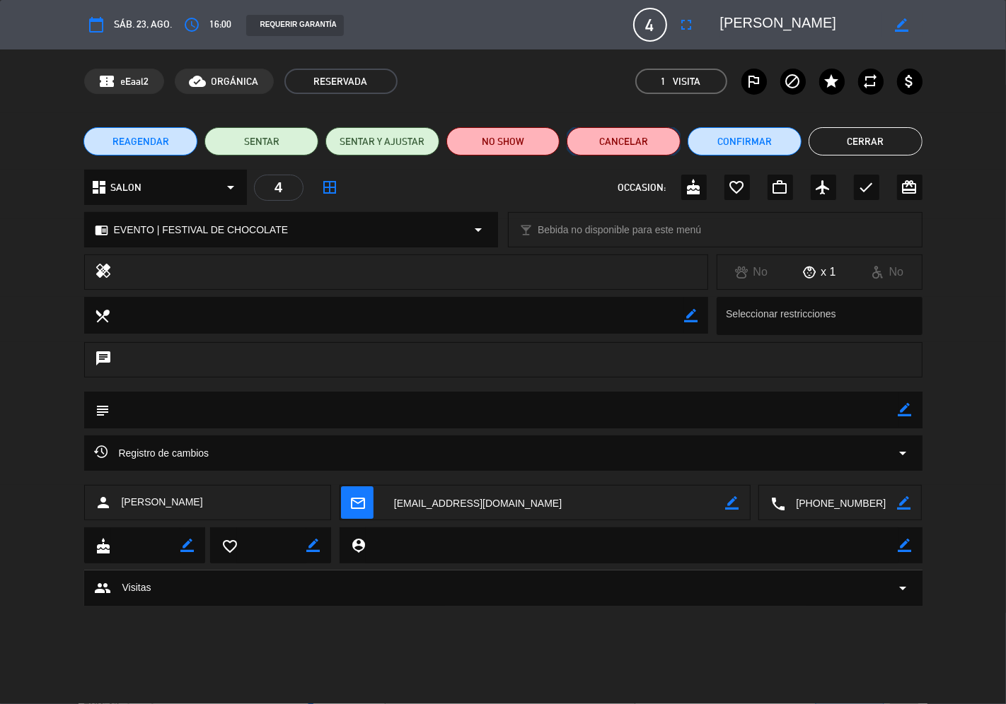
click at [605, 142] on button "Cancelar" at bounding box center [623, 141] width 114 height 28
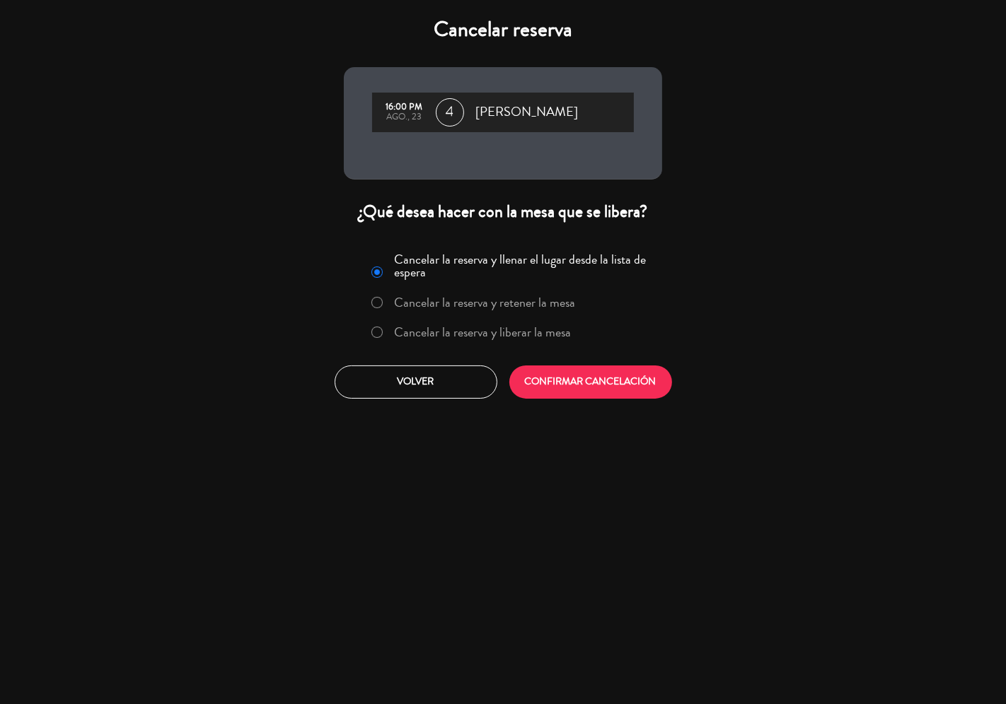
click at [532, 329] on label "Cancelar la reserva y liberar la mesa" at bounding box center [483, 332] width 177 height 13
drag, startPoint x: 557, startPoint y: 383, endPoint x: 585, endPoint y: 383, distance: 27.6
click at [562, 385] on button "CONFIRMAR CANCELACIÓN" at bounding box center [590, 382] width 163 height 33
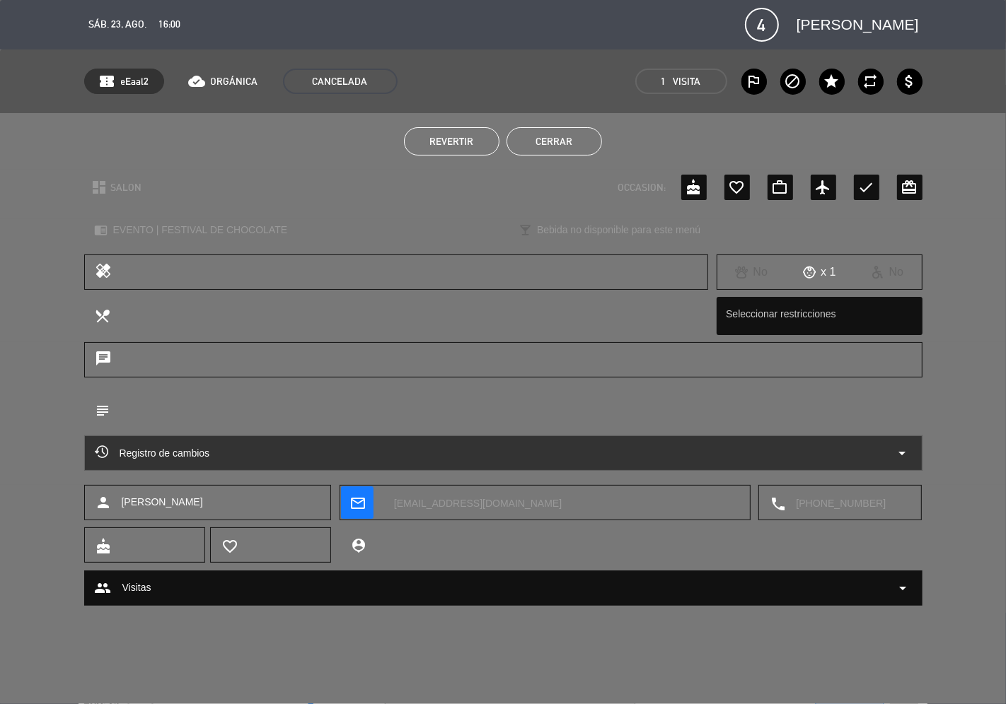
click at [553, 149] on button "Cerrar" at bounding box center [553, 141] width 95 height 28
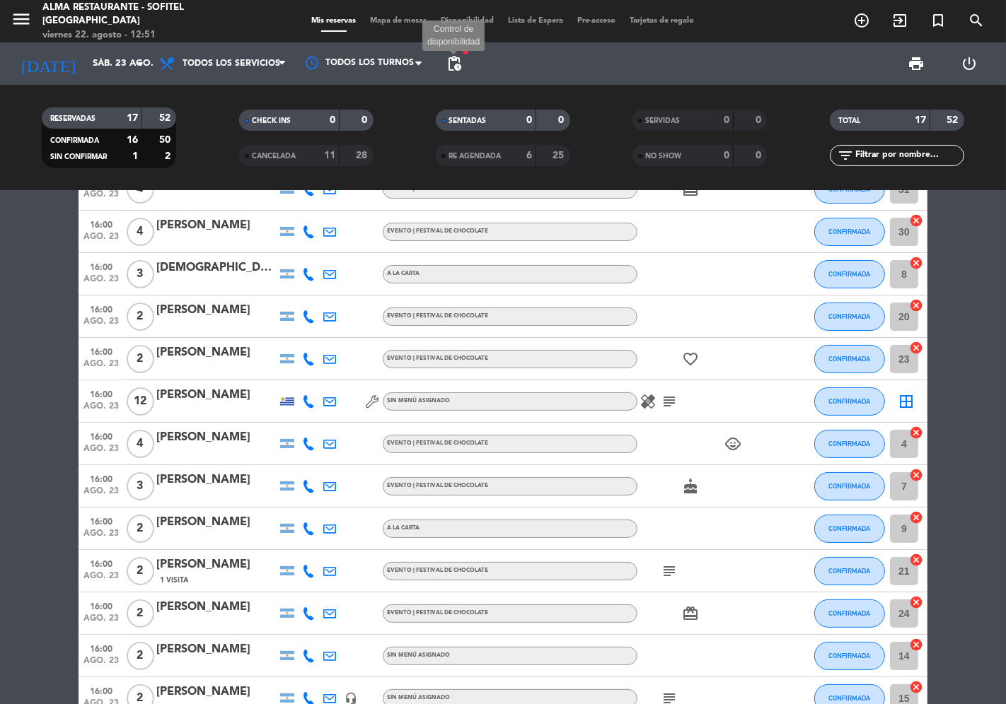
click at [457, 60] on span "pending_actions" at bounding box center [454, 63] width 17 height 17
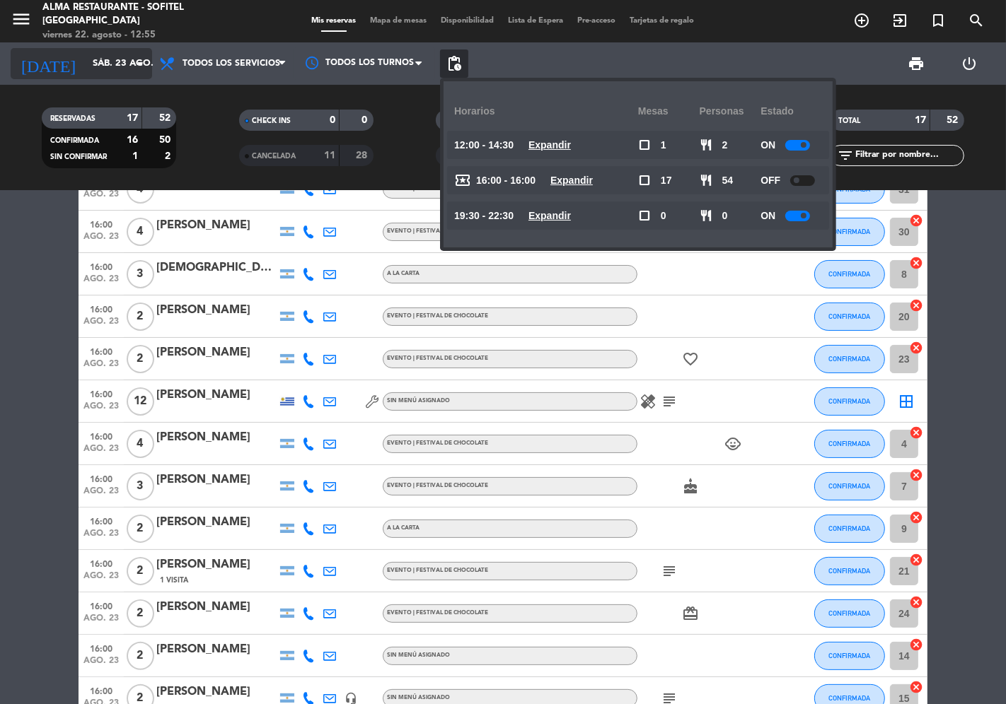
click at [96, 69] on input "sáb. 23 ago." at bounding box center [147, 63] width 123 height 25
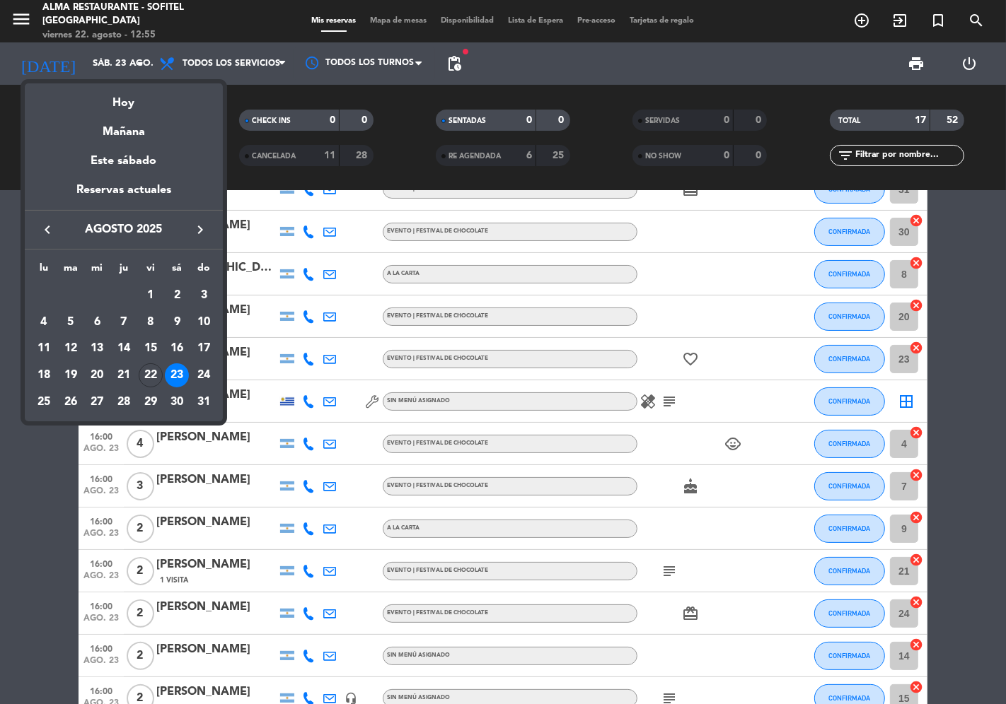
click at [173, 378] on div "23" at bounding box center [177, 376] width 24 height 24
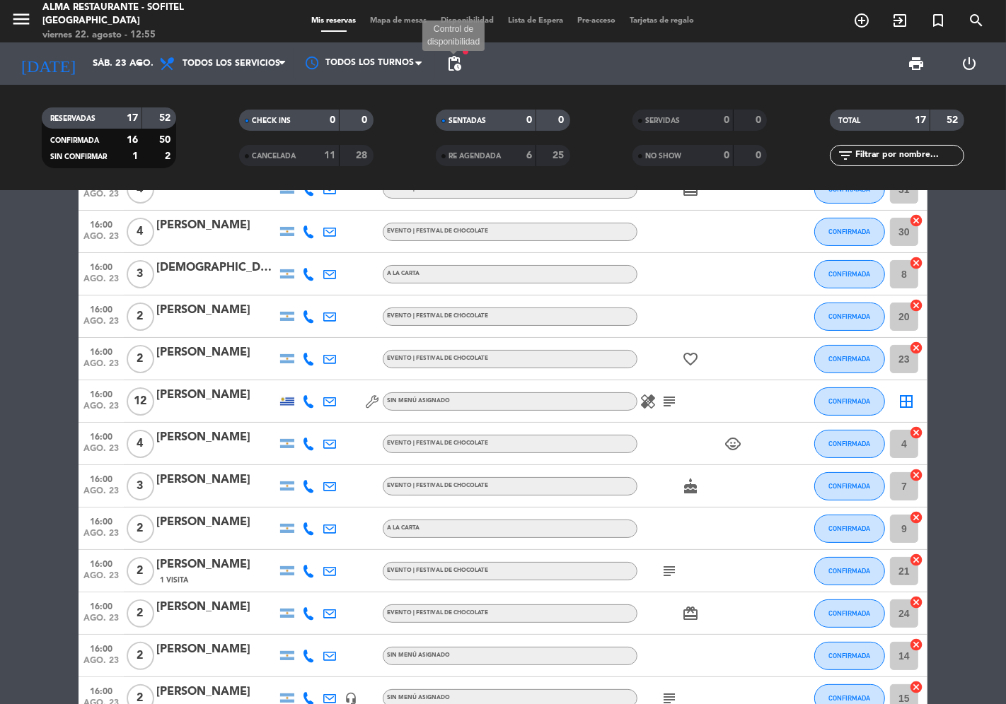
click at [460, 59] on span "pending_actions" at bounding box center [454, 63] width 17 height 17
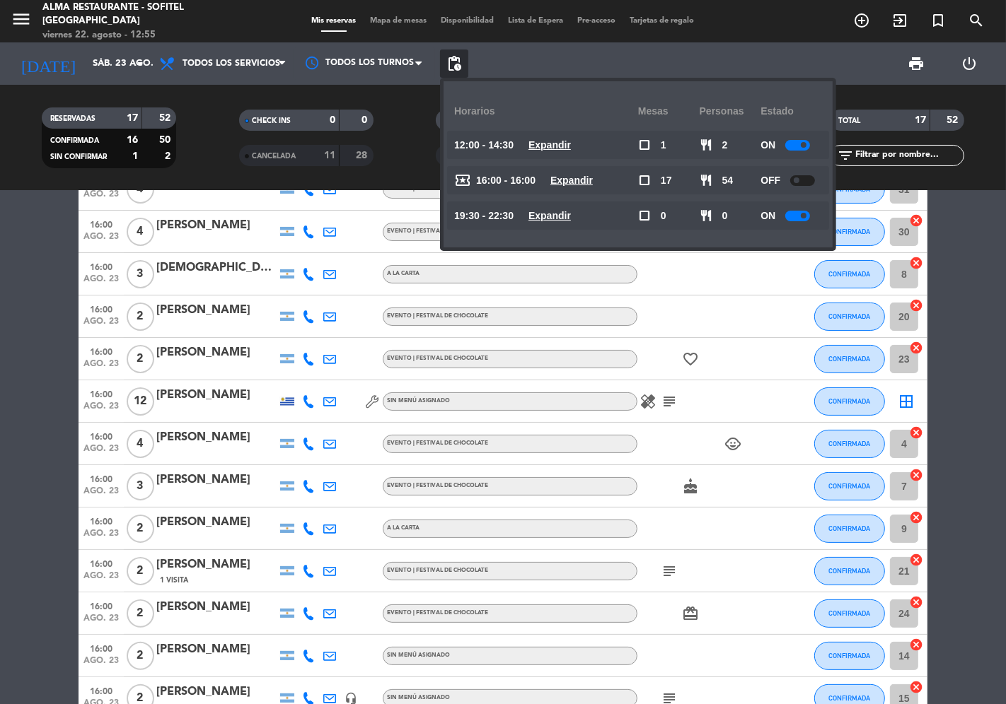
click at [26, 228] on bookings-row "13:00 [DATE] 2 [PERSON_NAME] headset_mic Sin menú asignado subject SIN CONFIRMA…" at bounding box center [503, 434] width 1006 height 741
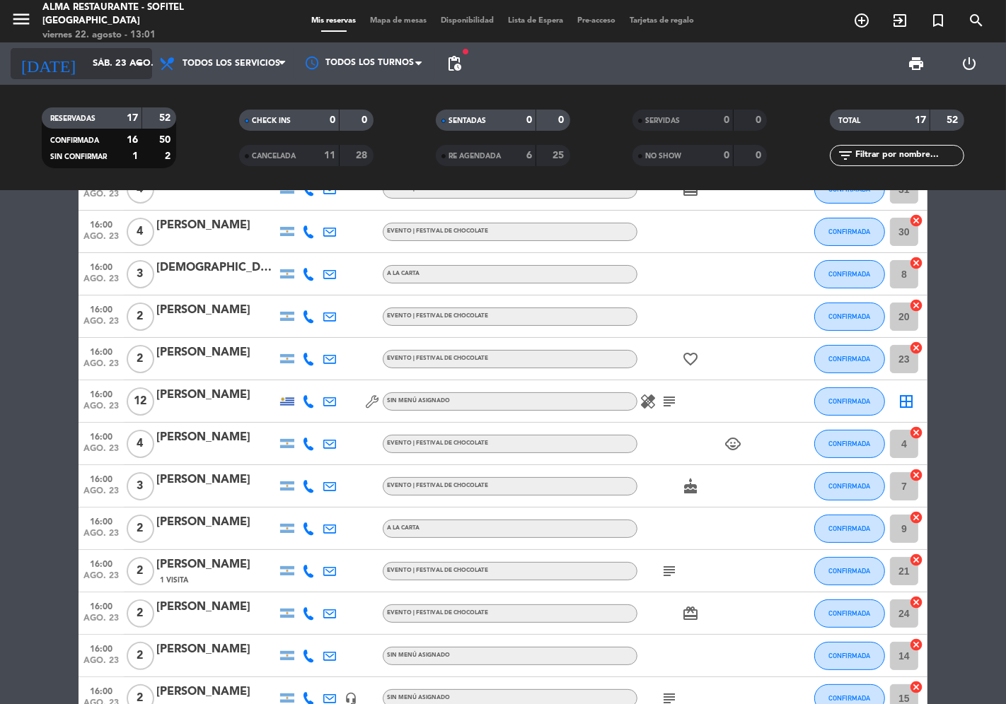
click at [86, 68] on input "sáb. 23 ago." at bounding box center [147, 63] width 123 height 25
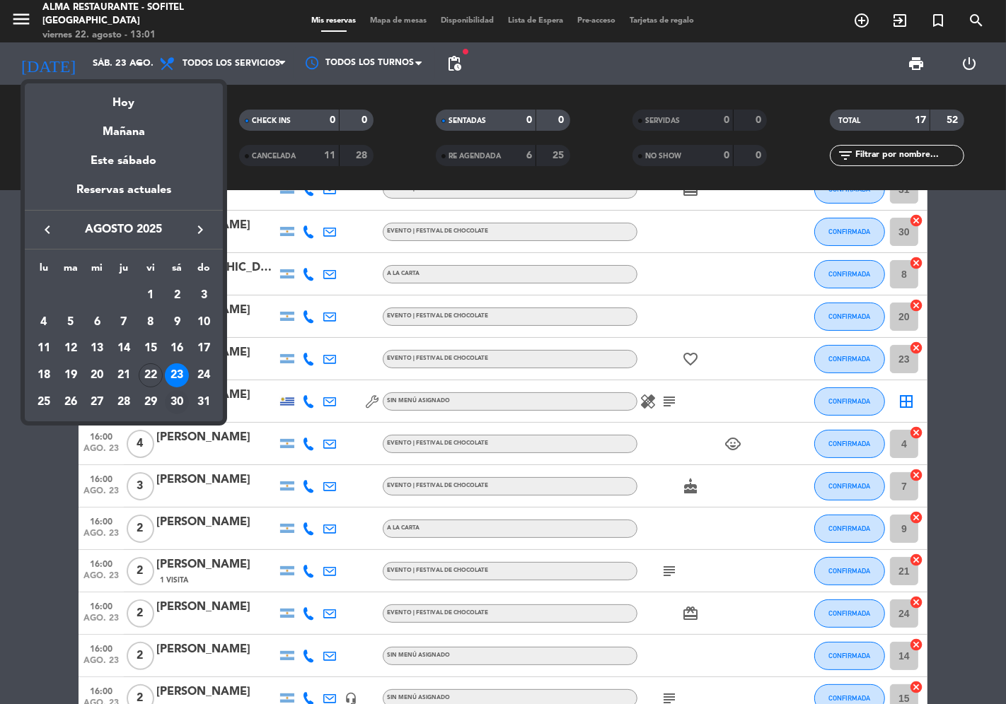
click at [173, 395] on div "30" at bounding box center [177, 402] width 24 height 24
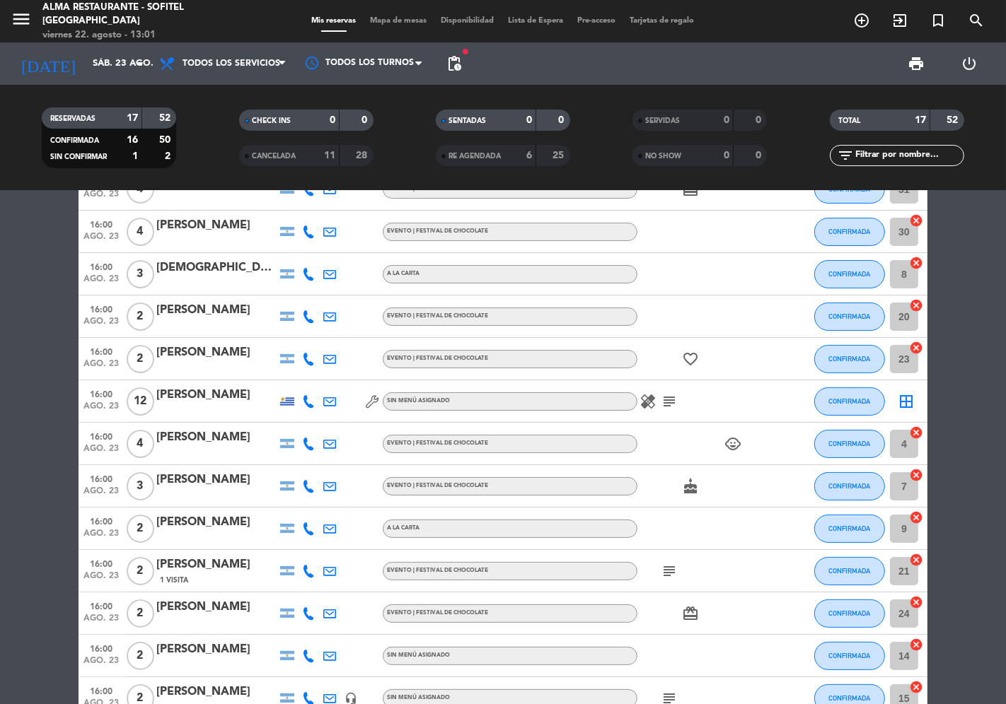
type input "sáb. 30 ago."
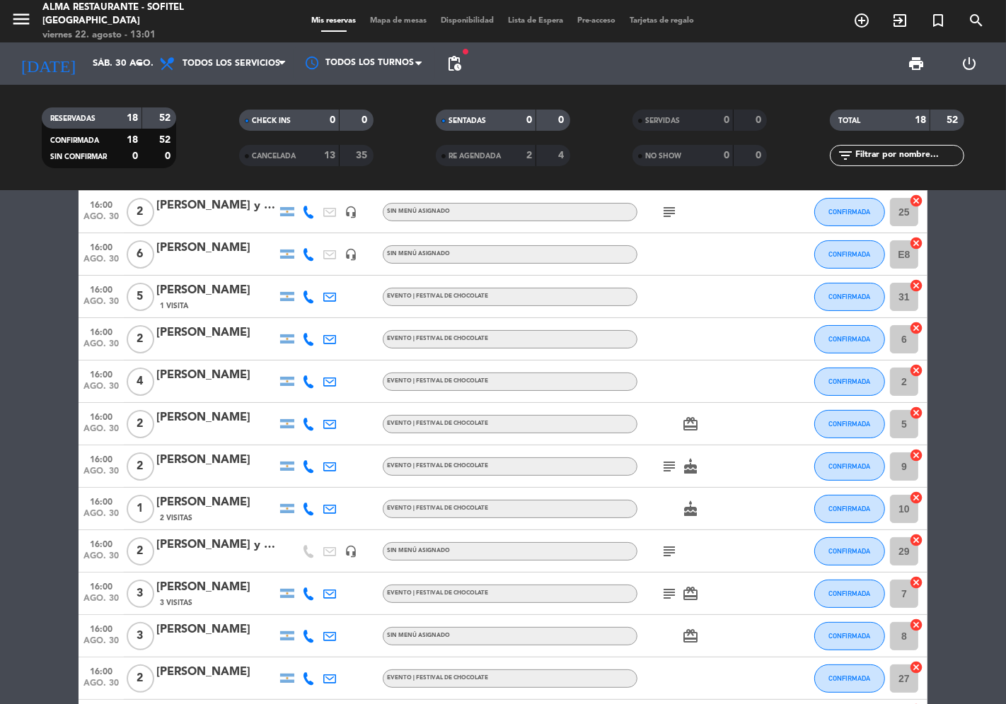
click at [287, 163] on div "CANCELADA" at bounding box center [275, 156] width 65 height 16
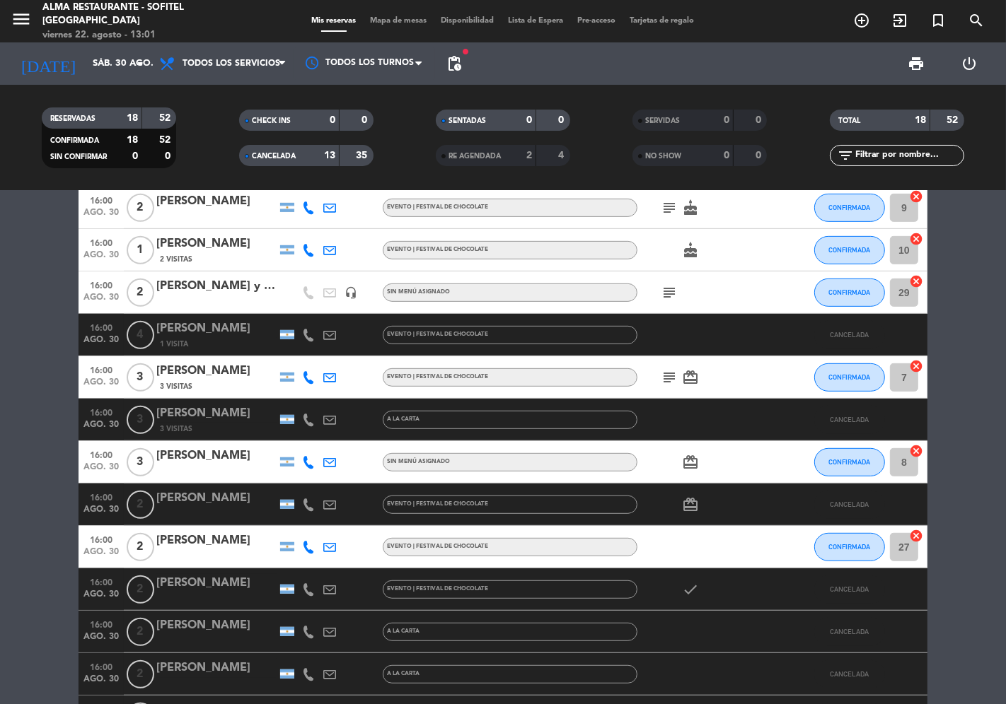
scroll to position [707, 0]
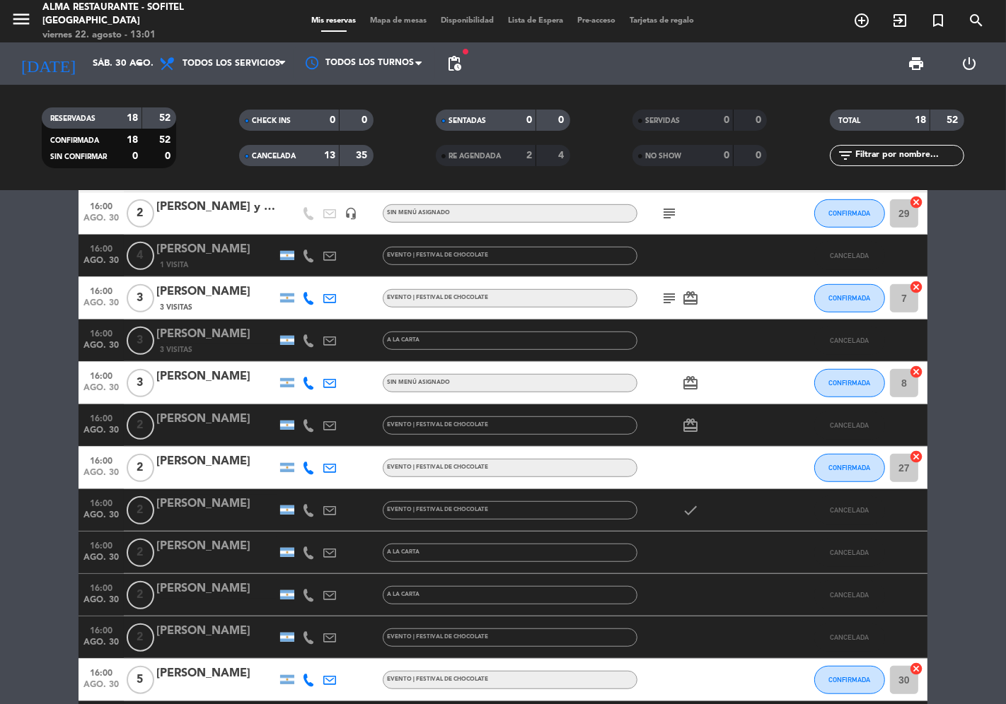
click at [214, 415] on div "[PERSON_NAME]" at bounding box center [216, 419] width 120 height 18
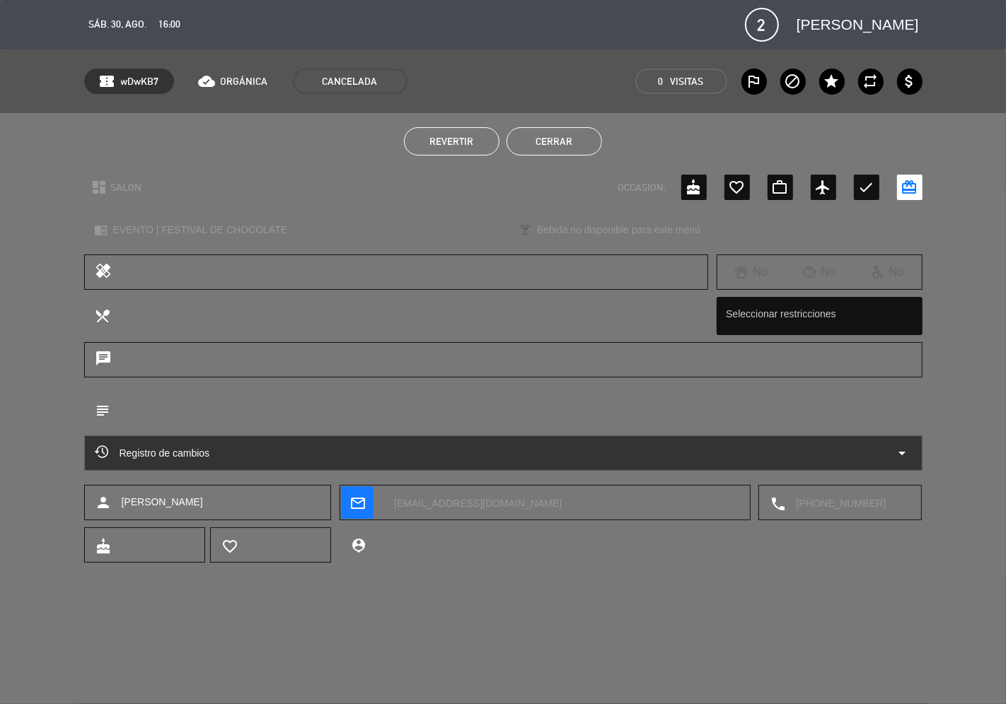
click at [447, 139] on span "Revertir" at bounding box center [452, 141] width 44 height 11
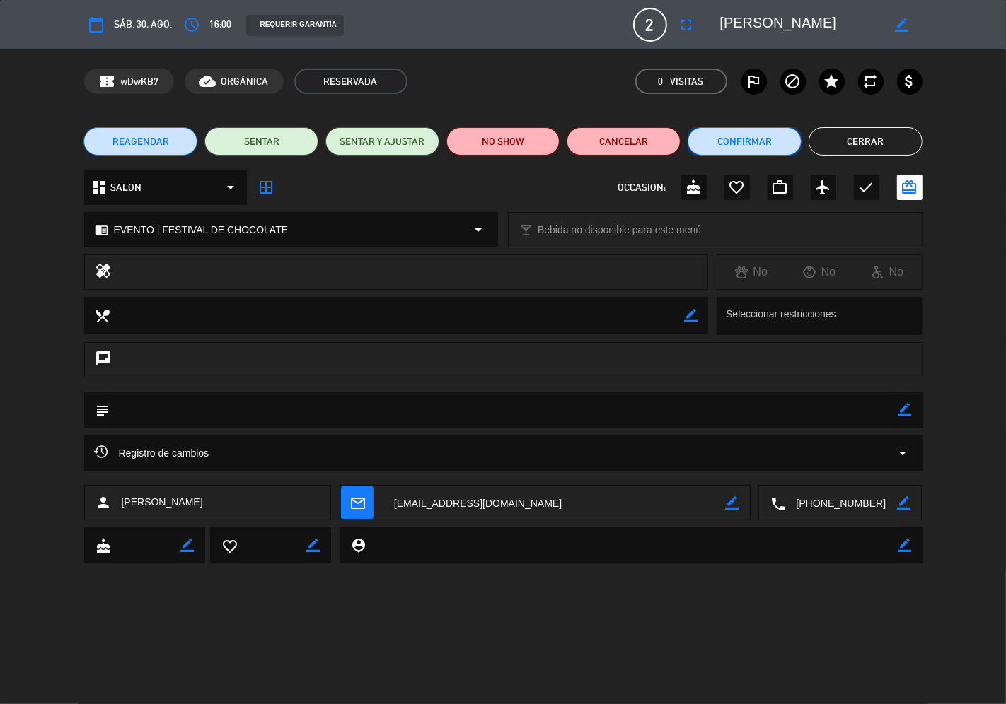
click at [754, 146] on button "Confirmar" at bounding box center [744, 141] width 114 height 28
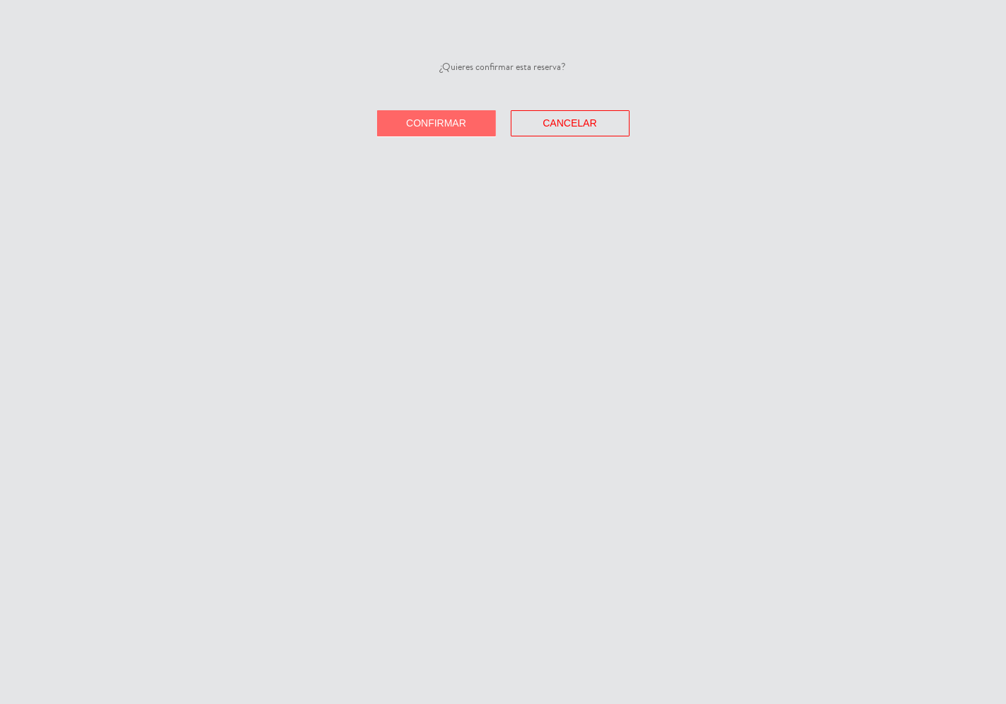
click at [465, 129] on button "Confirmar" at bounding box center [436, 123] width 119 height 26
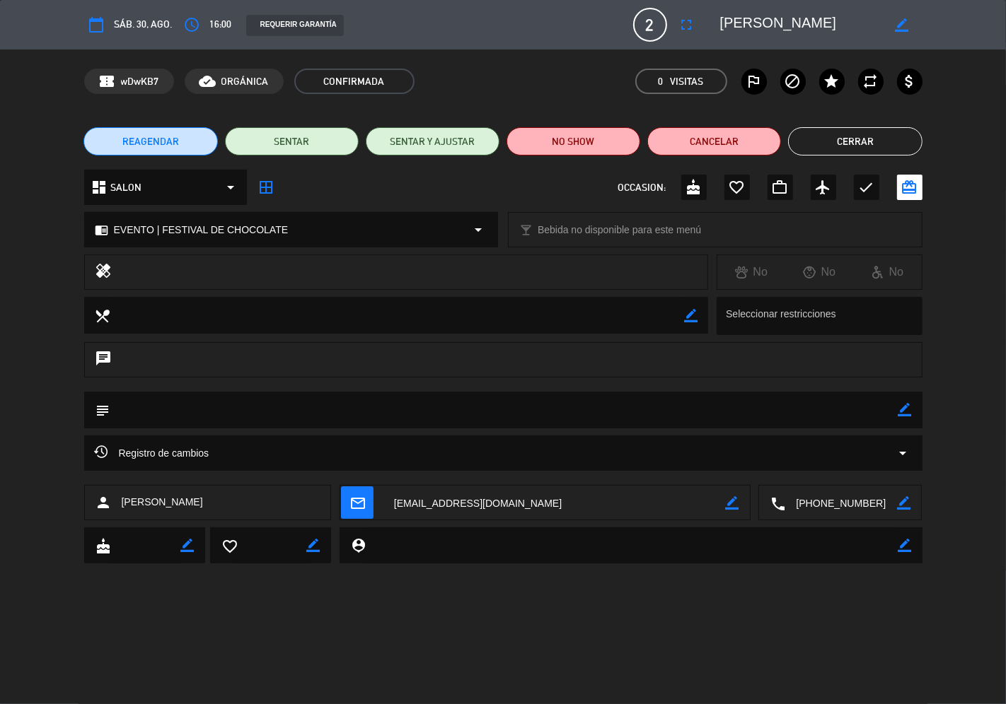
click at [849, 141] on button "Cerrar" at bounding box center [855, 141] width 134 height 28
